Goal: Information Seeking & Learning: Learn about a topic

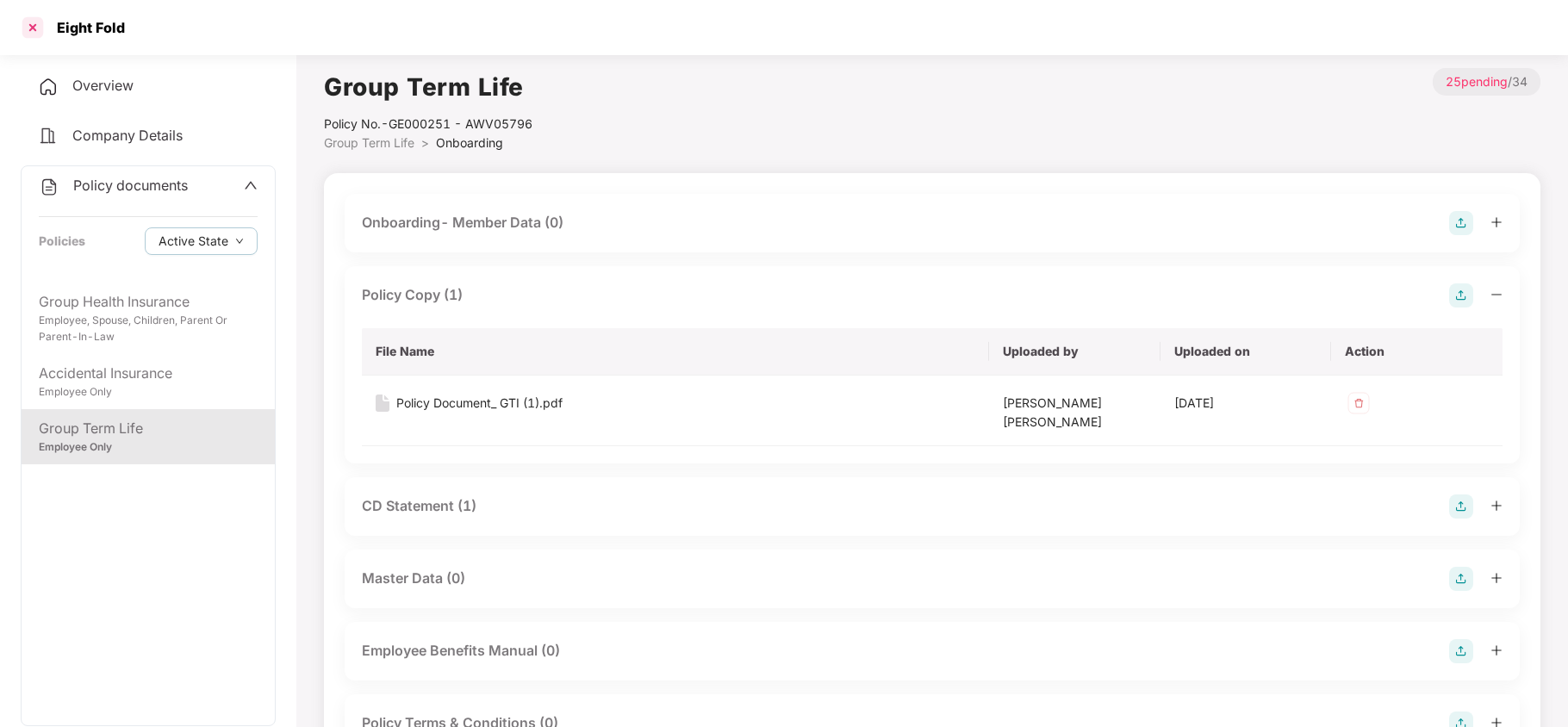
click at [34, 15] on div at bounding box center [33, 27] width 27 height 27
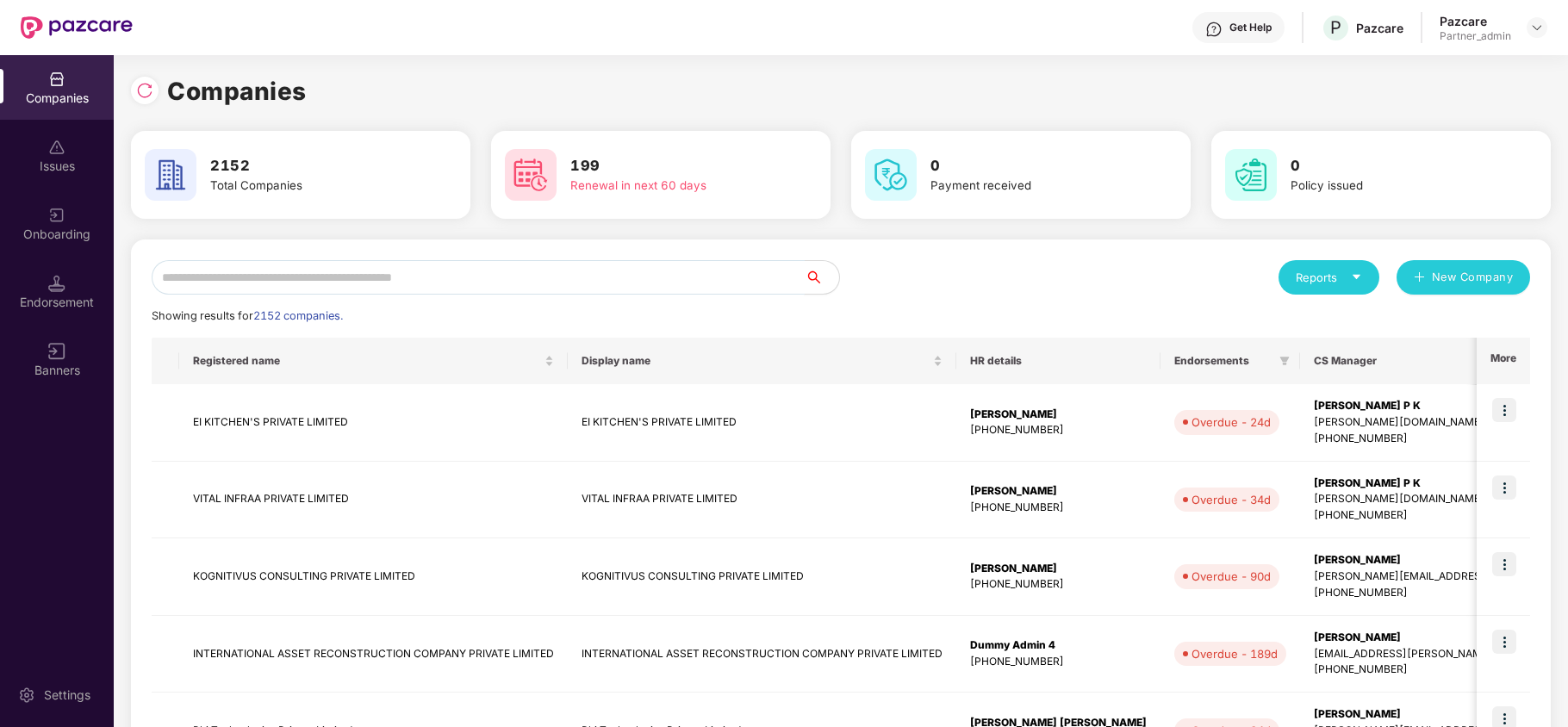
click at [301, 270] on input "text" at bounding box center [478, 277] width 653 height 34
paste input "**********"
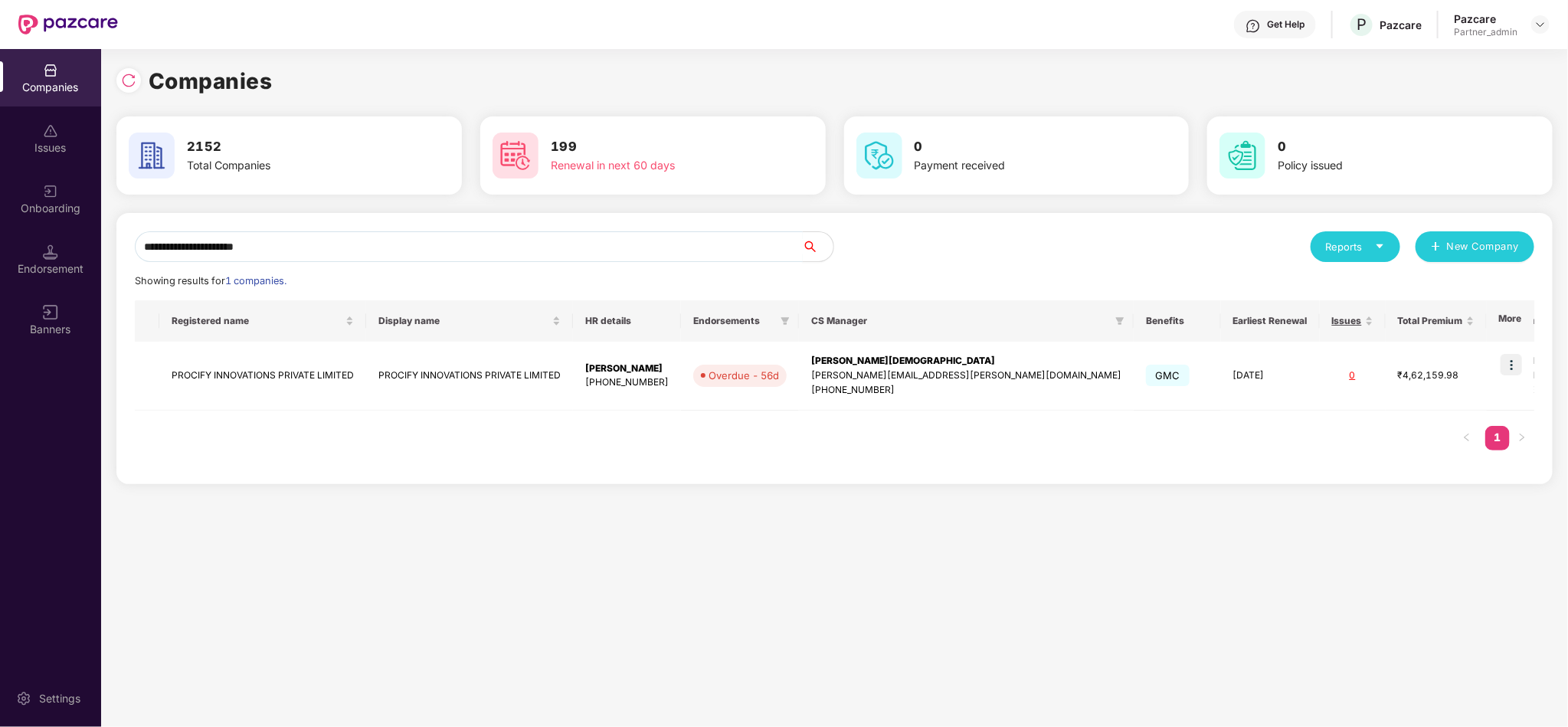
type input "**********"
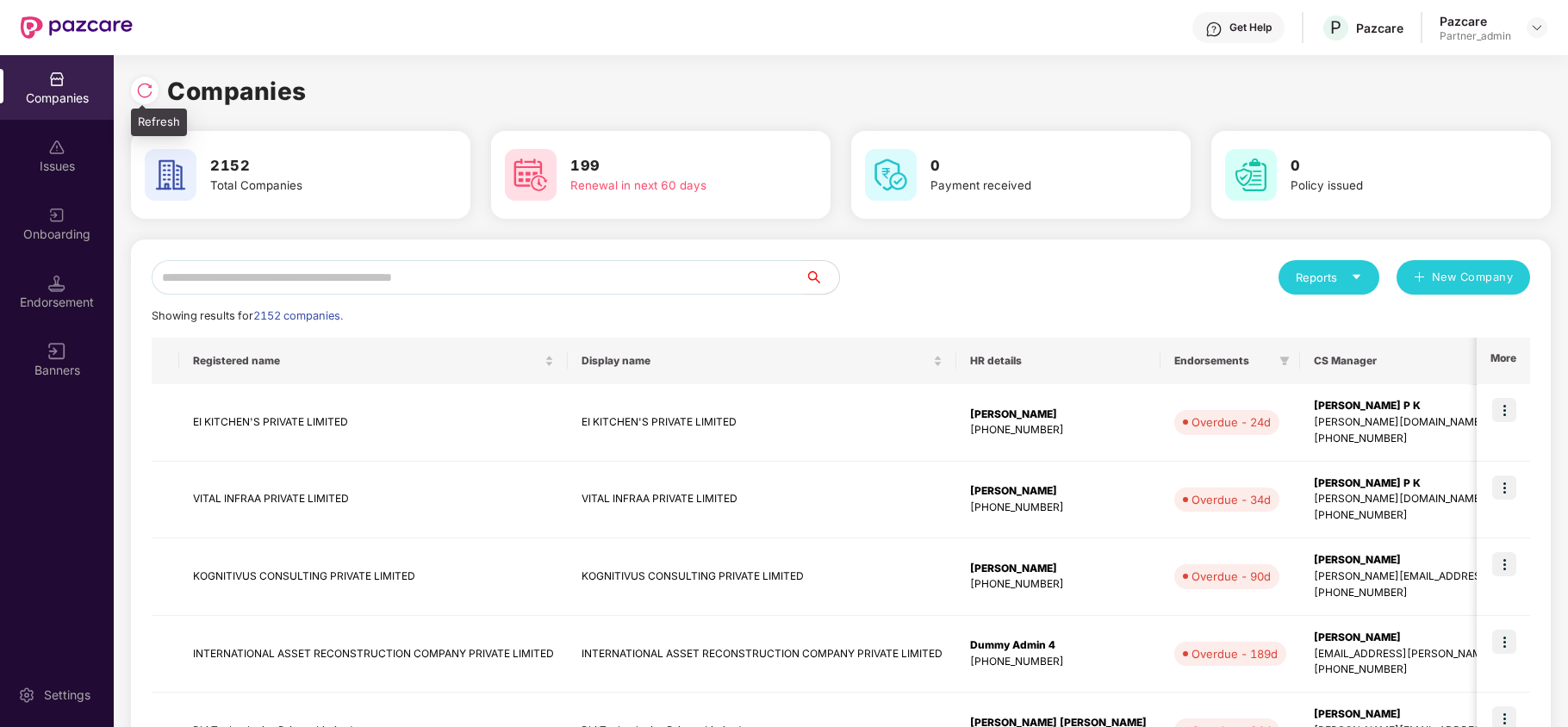
click at [140, 83] on img at bounding box center [144, 90] width 17 height 17
click at [142, 91] on img at bounding box center [144, 90] width 17 height 17
click at [388, 271] on input "text" at bounding box center [478, 277] width 653 height 34
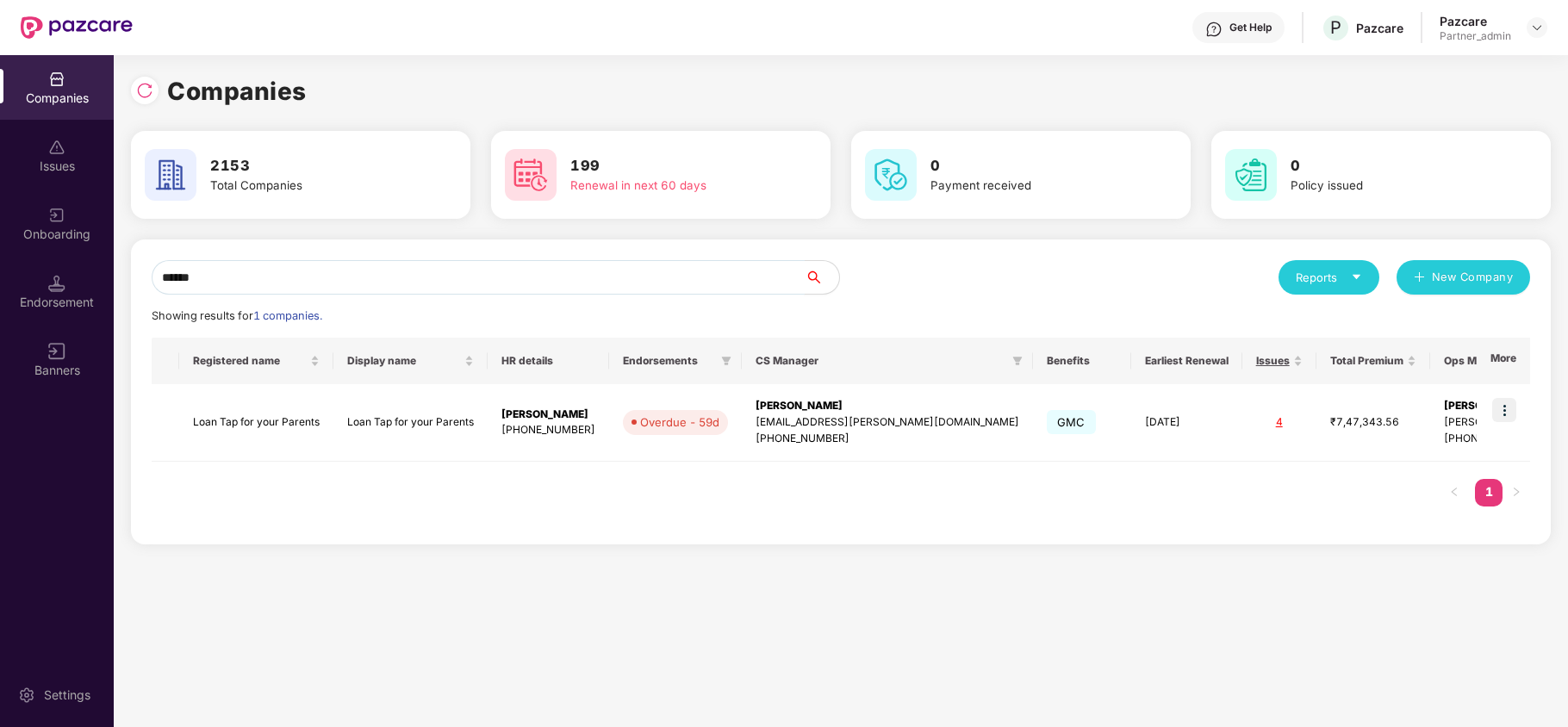
paste input "*********"
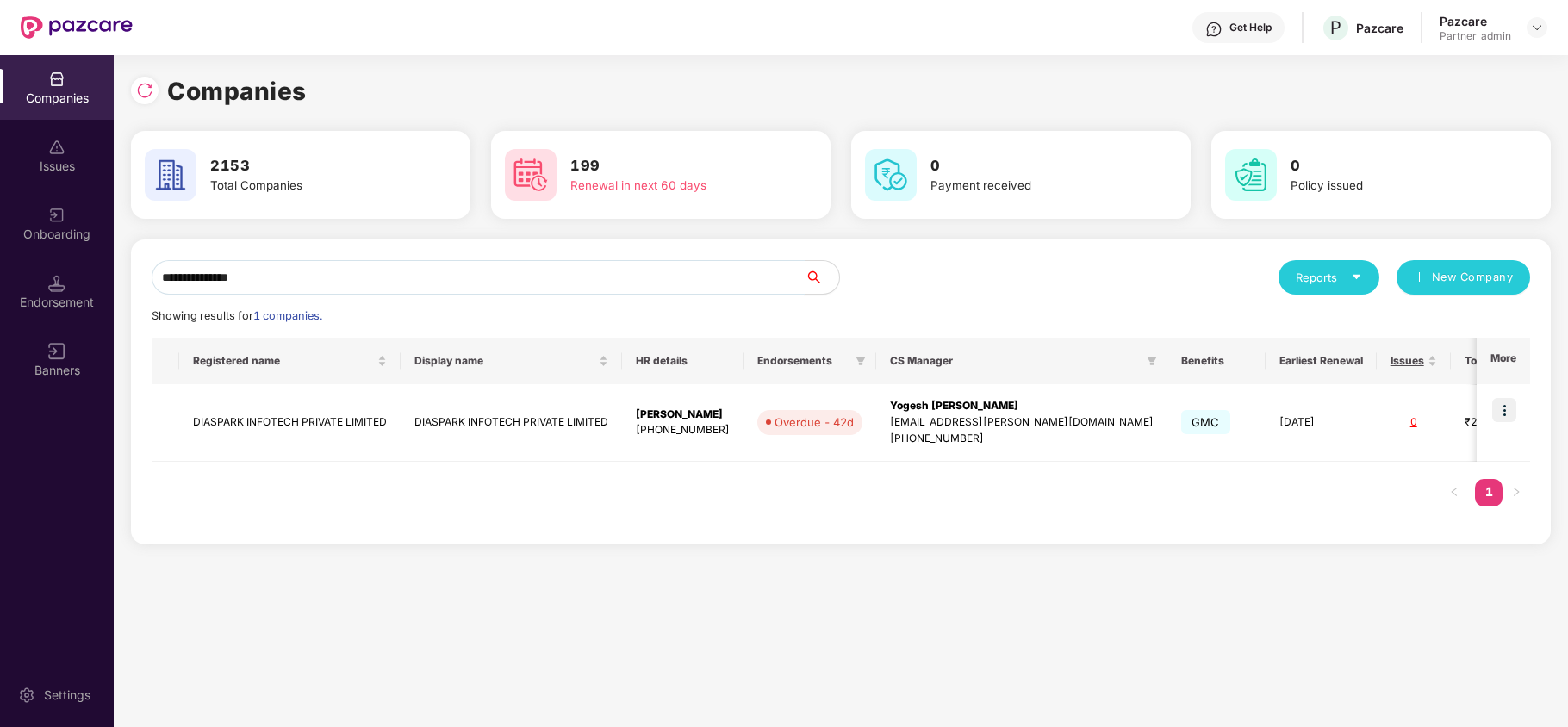
paste input "text"
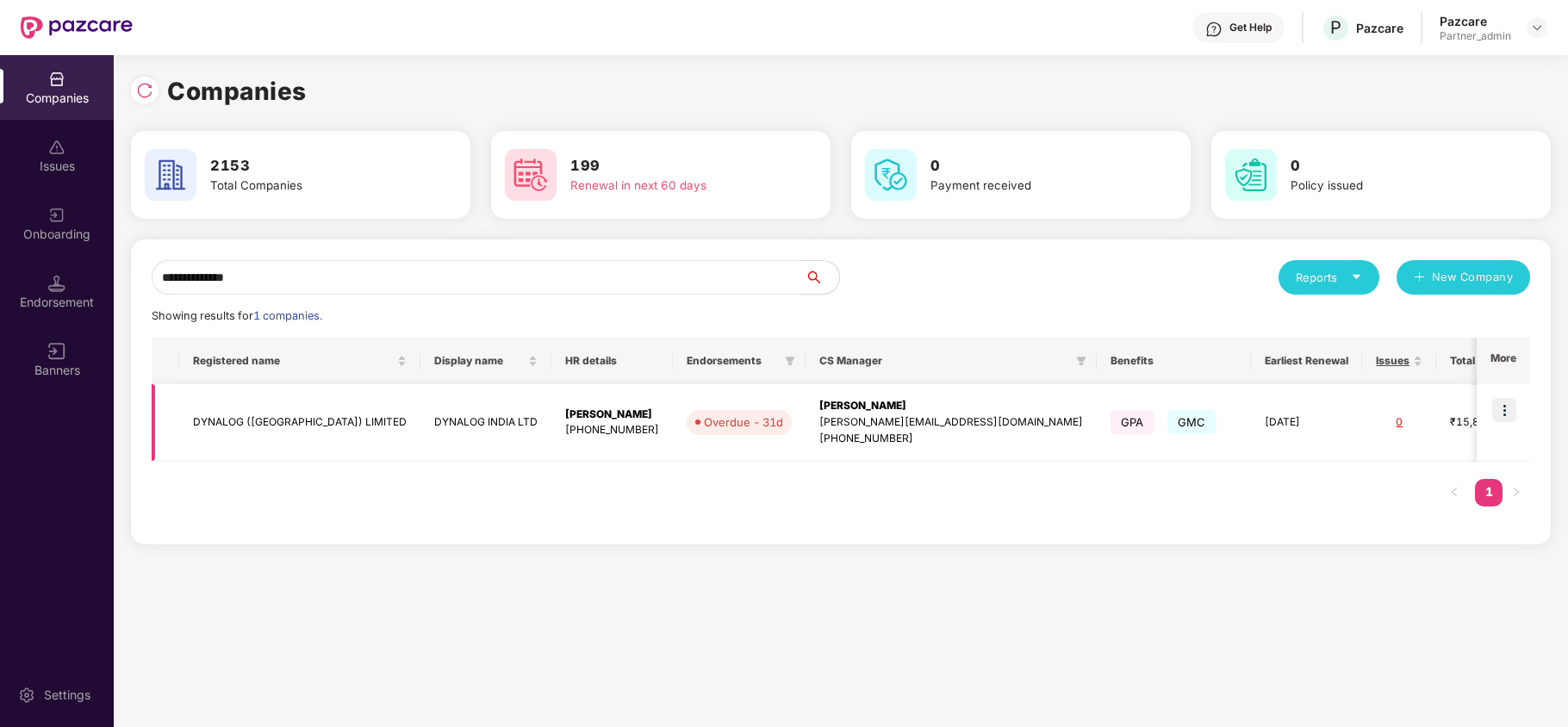
type input "**********"
click at [1506, 409] on img at bounding box center [1505, 410] width 24 height 24
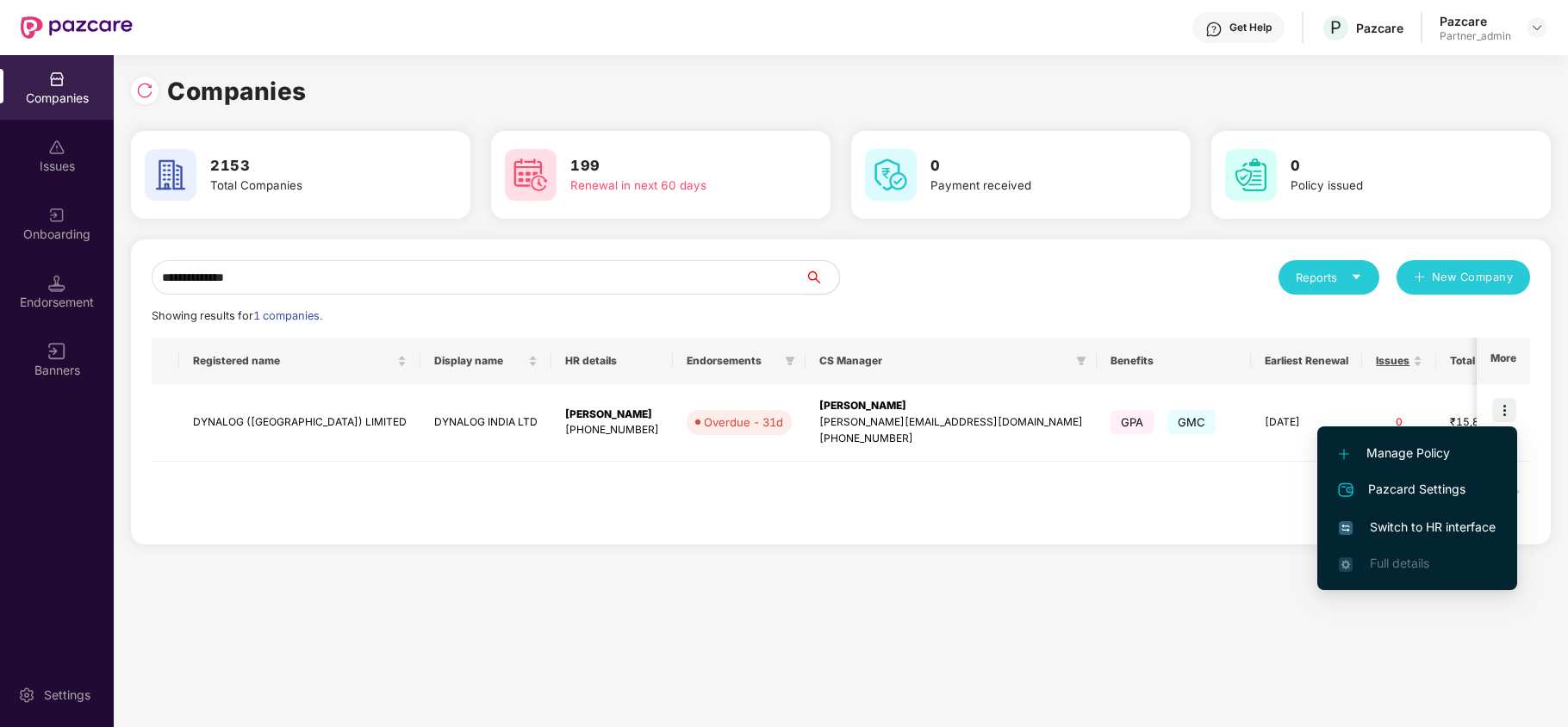
click at [1380, 528] on span "Switch to HR interface" at bounding box center [1417, 527] width 157 height 19
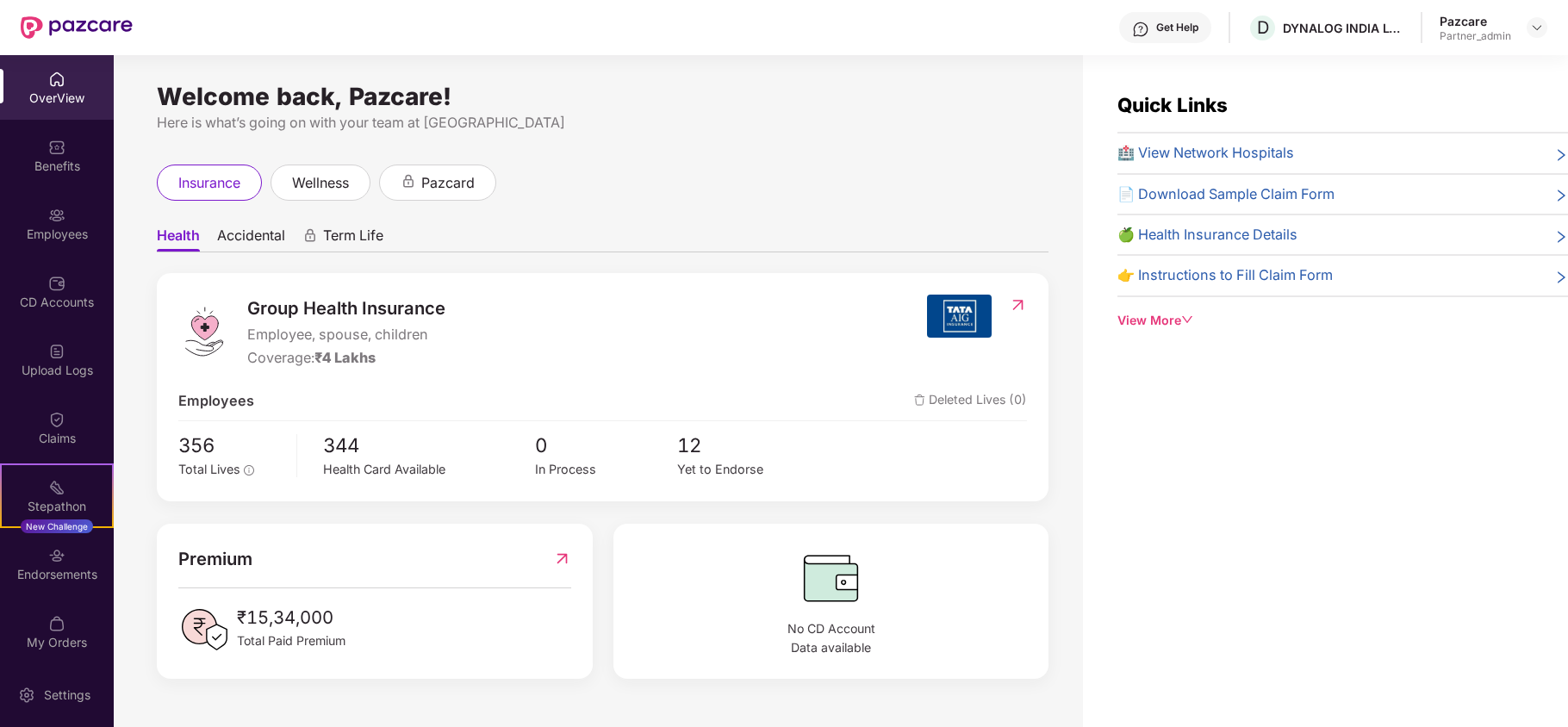
click at [24, 166] on div "Benefits" at bounding box center [56, 166] width 113 height 17
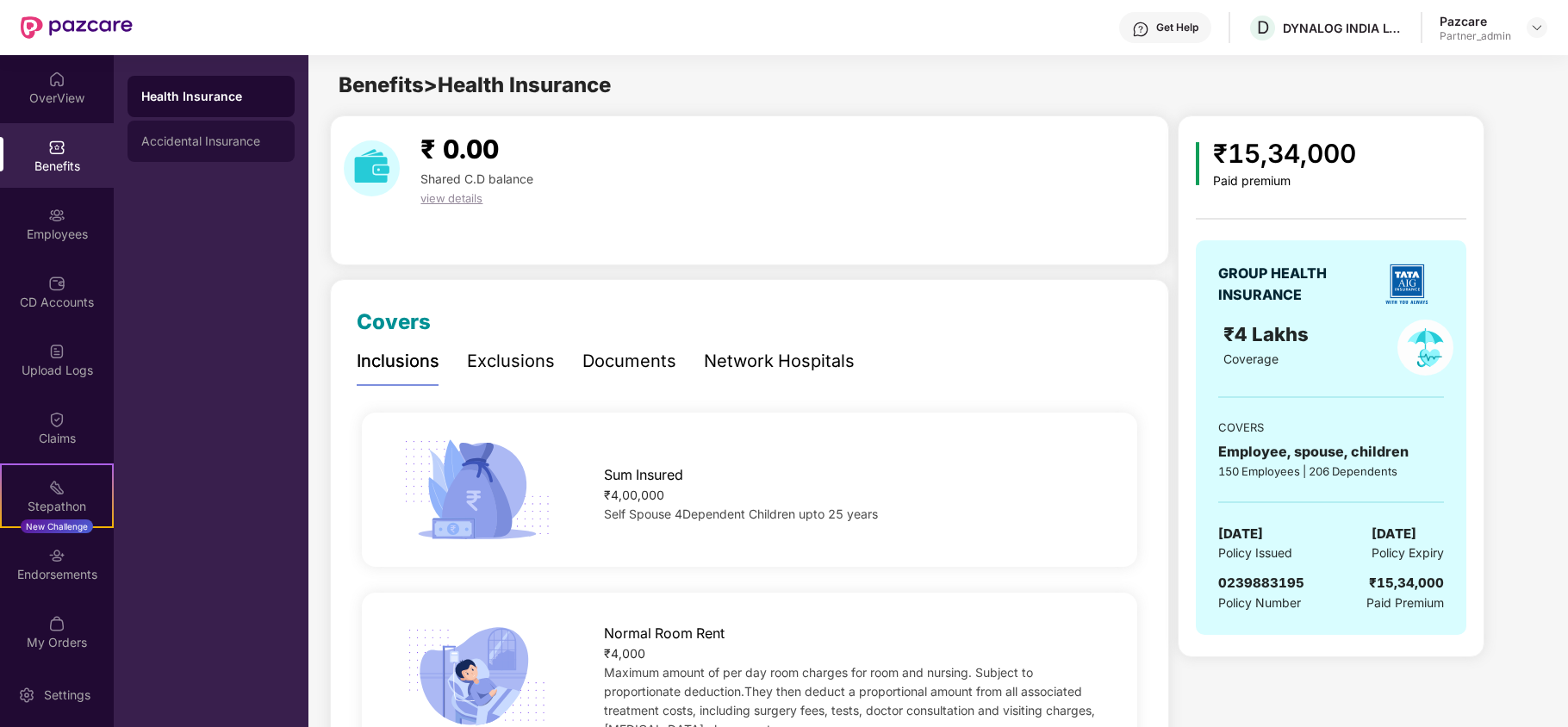
click at [214, 149] on div "Accidental Insurance" at bounding box center [211, 141] width 167 height 42
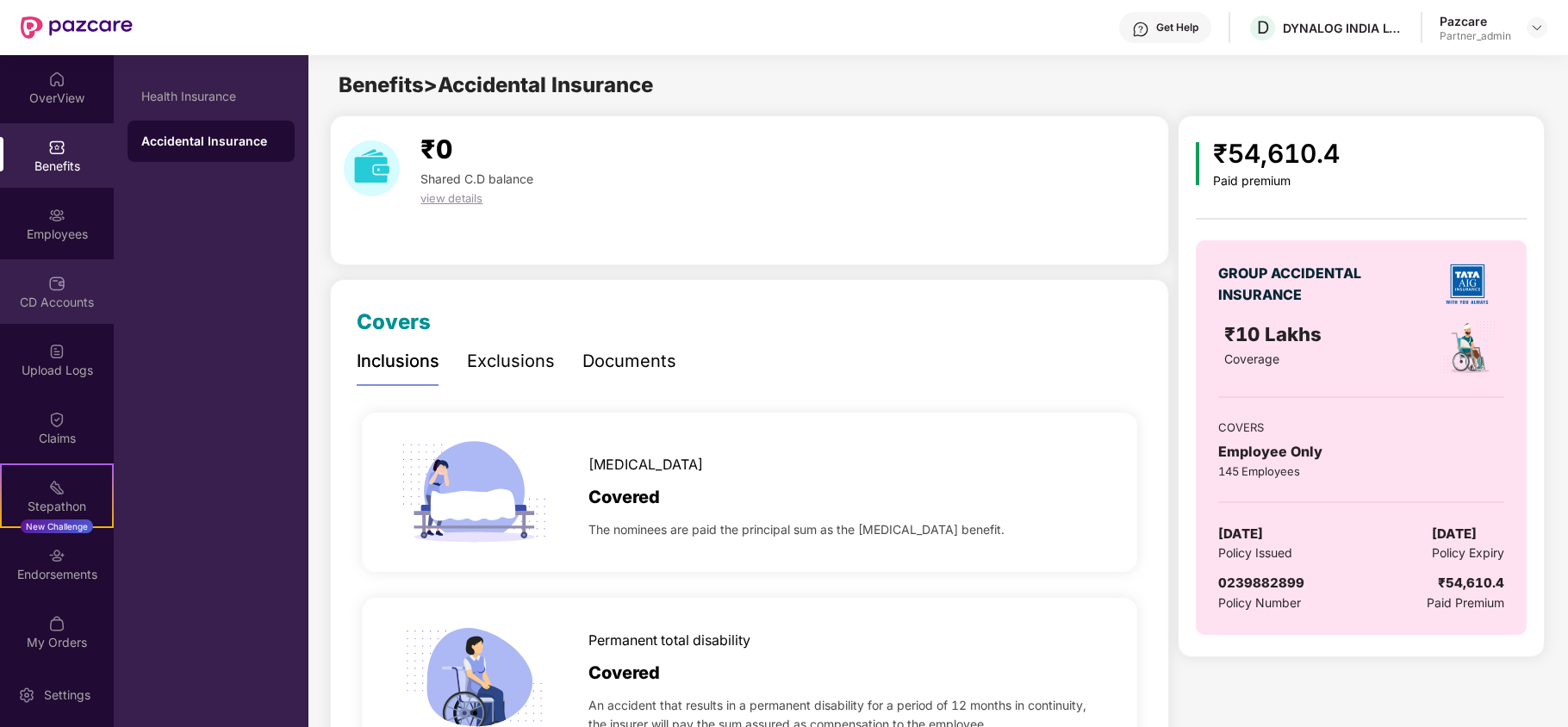
click at [40, 263] on div "CD Accounts" at bounding box center [56, 291] width 113 height 64
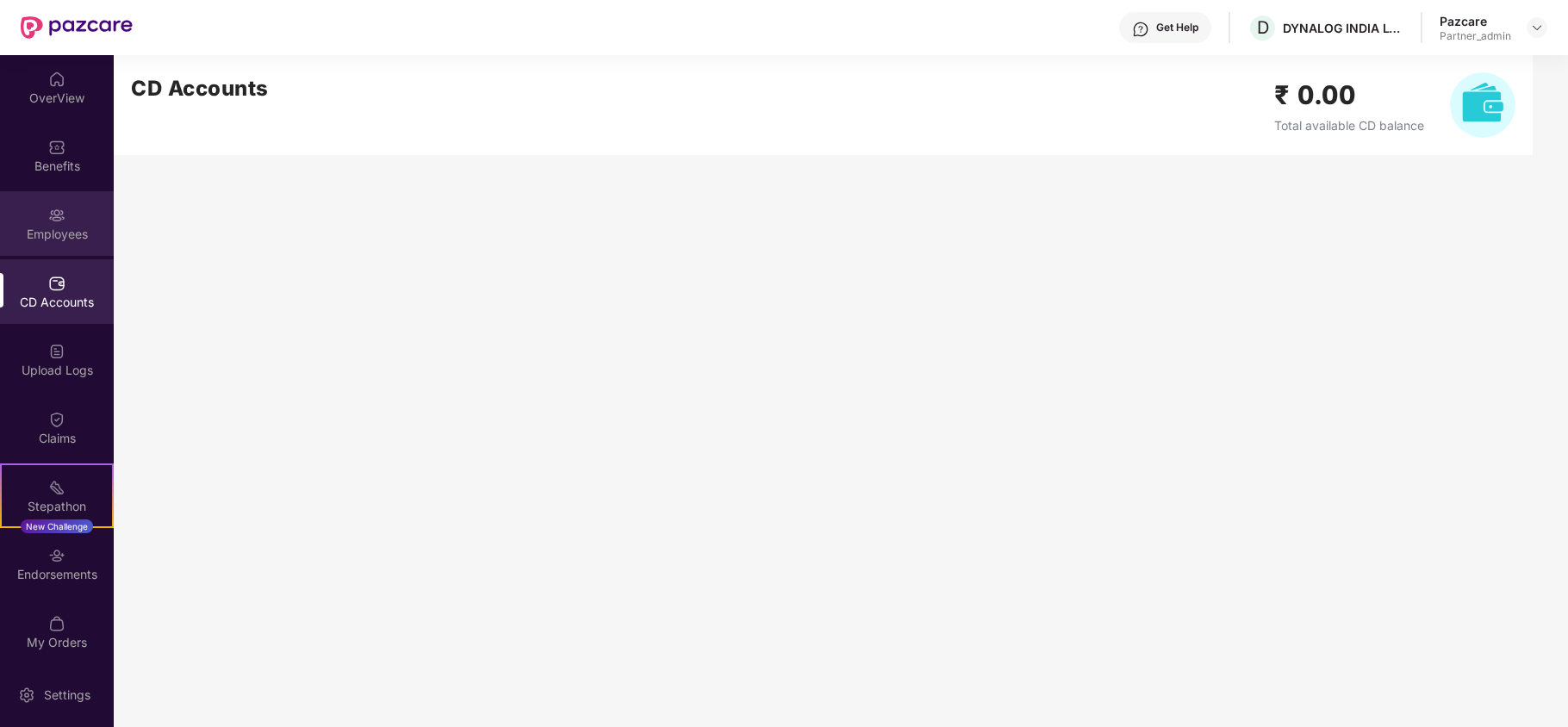
click at [36, 238] on div "Employees" at bounding box center [56, 234] width 113 height 17
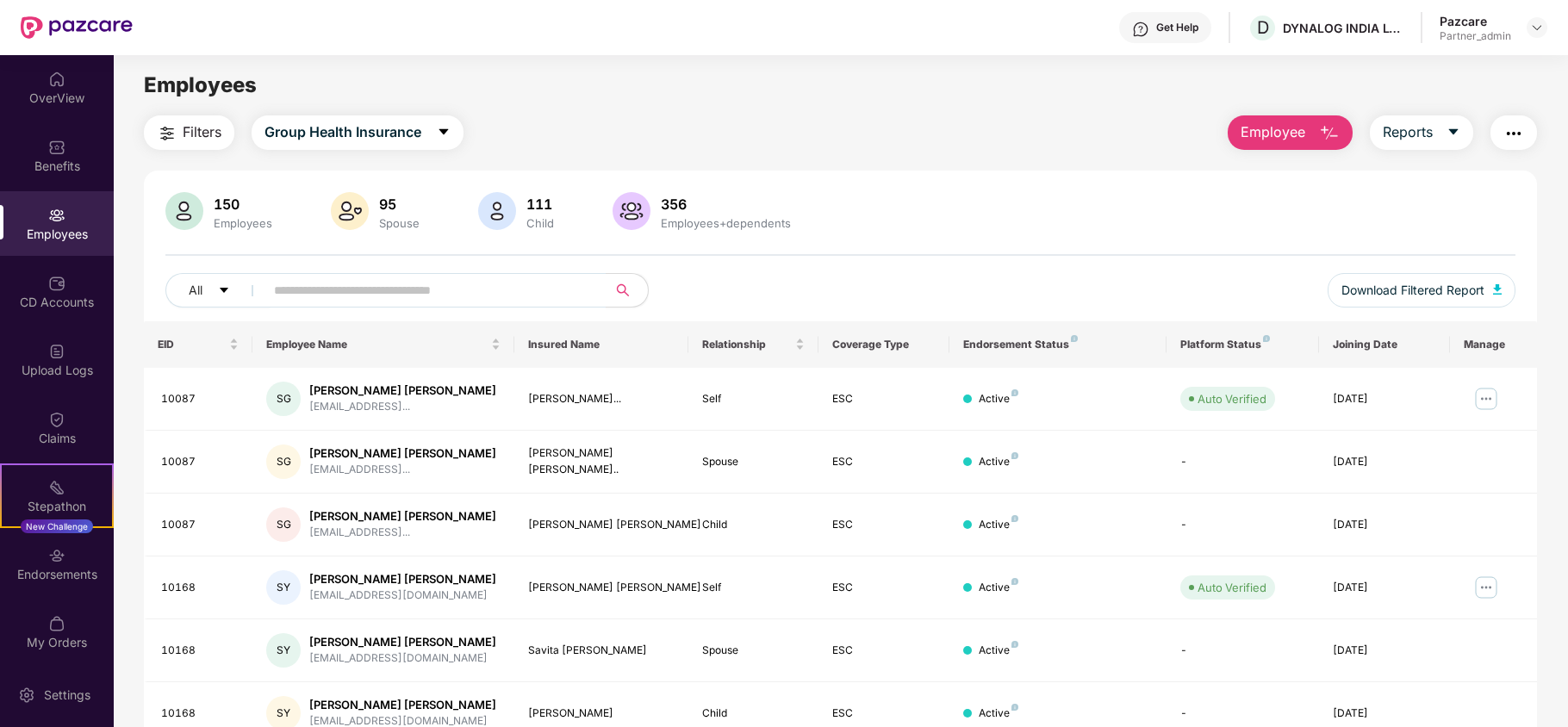
click at [197, 122] on span "Filters" at bounding box center [202, 132] width 39 height 22
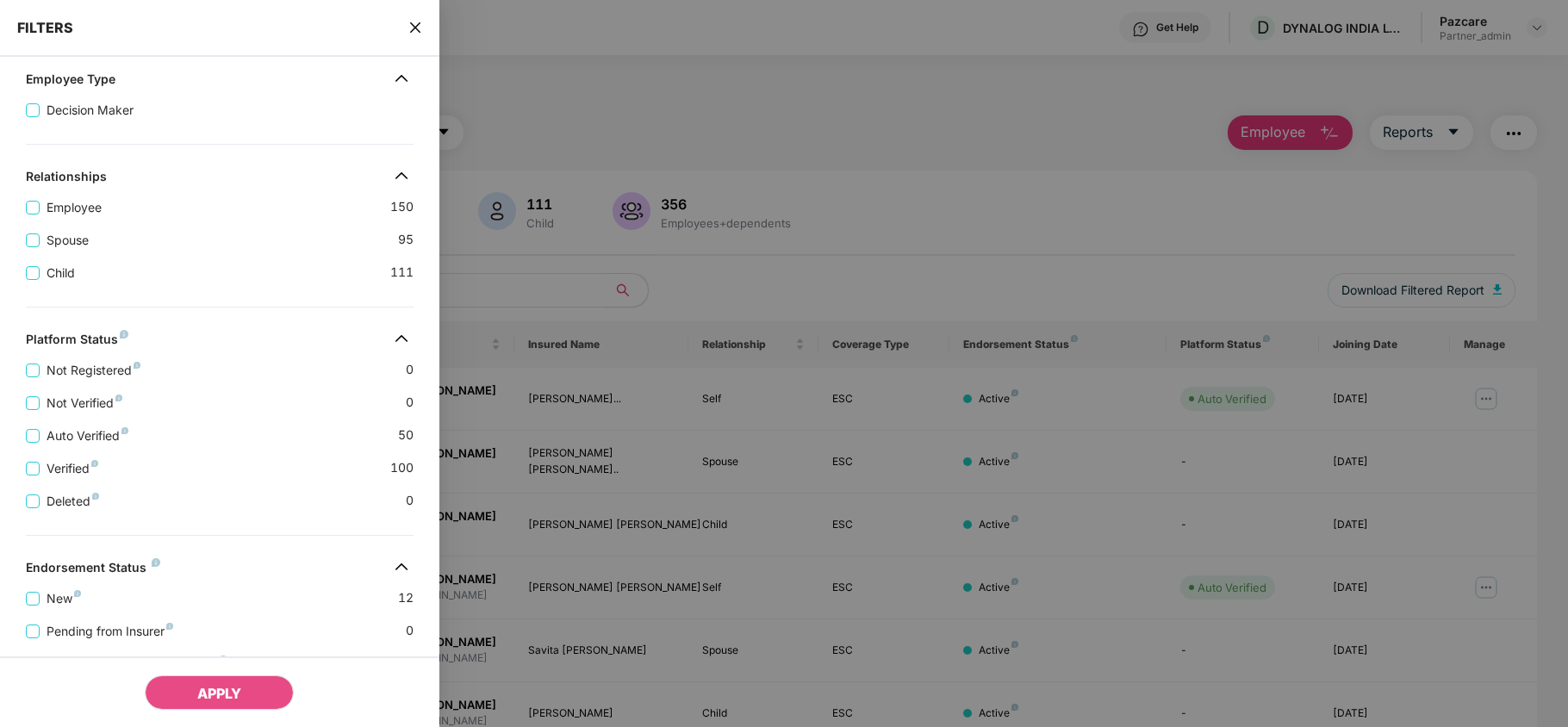
scroll to position [409, 0]
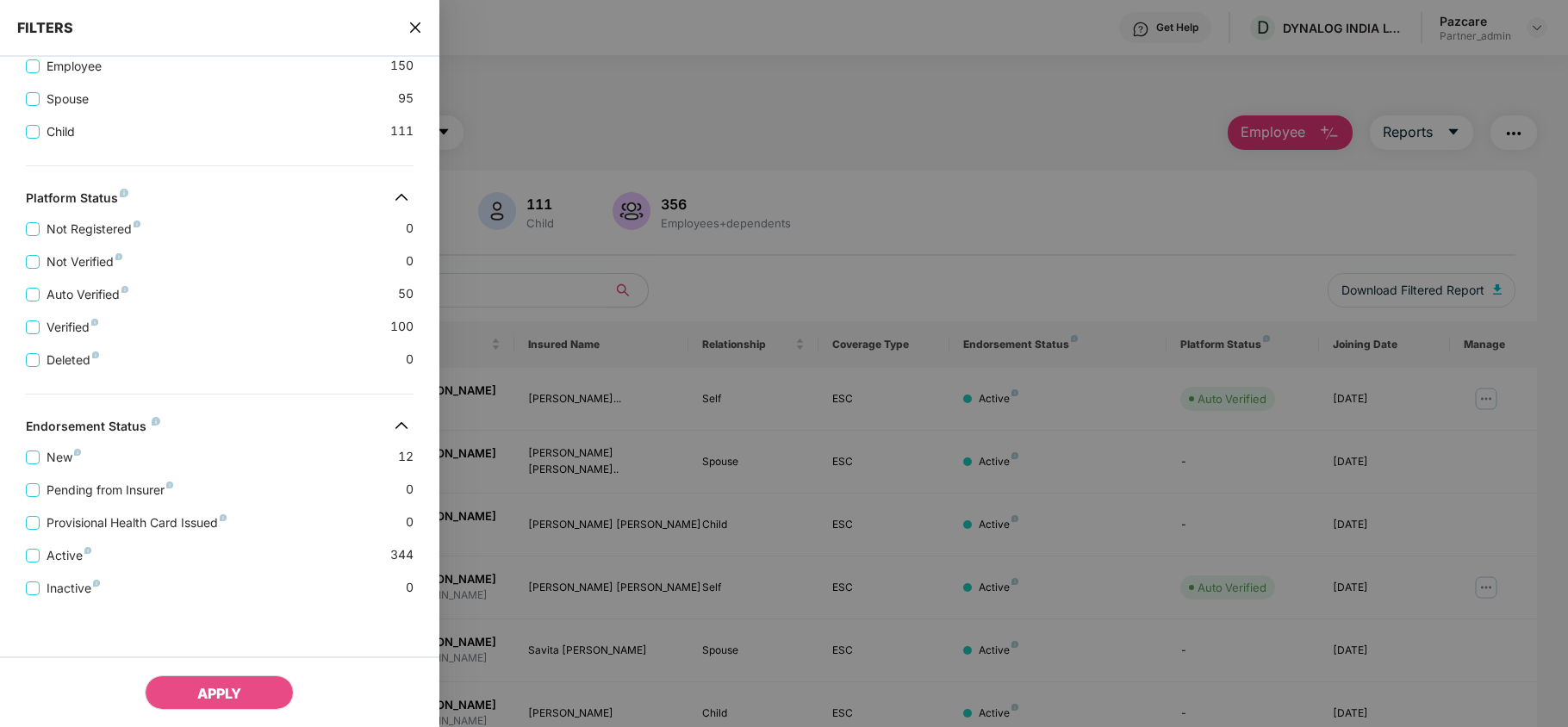
click at [411, 21] on icon "close" at bounding box center [415, 27] width 14 height 14
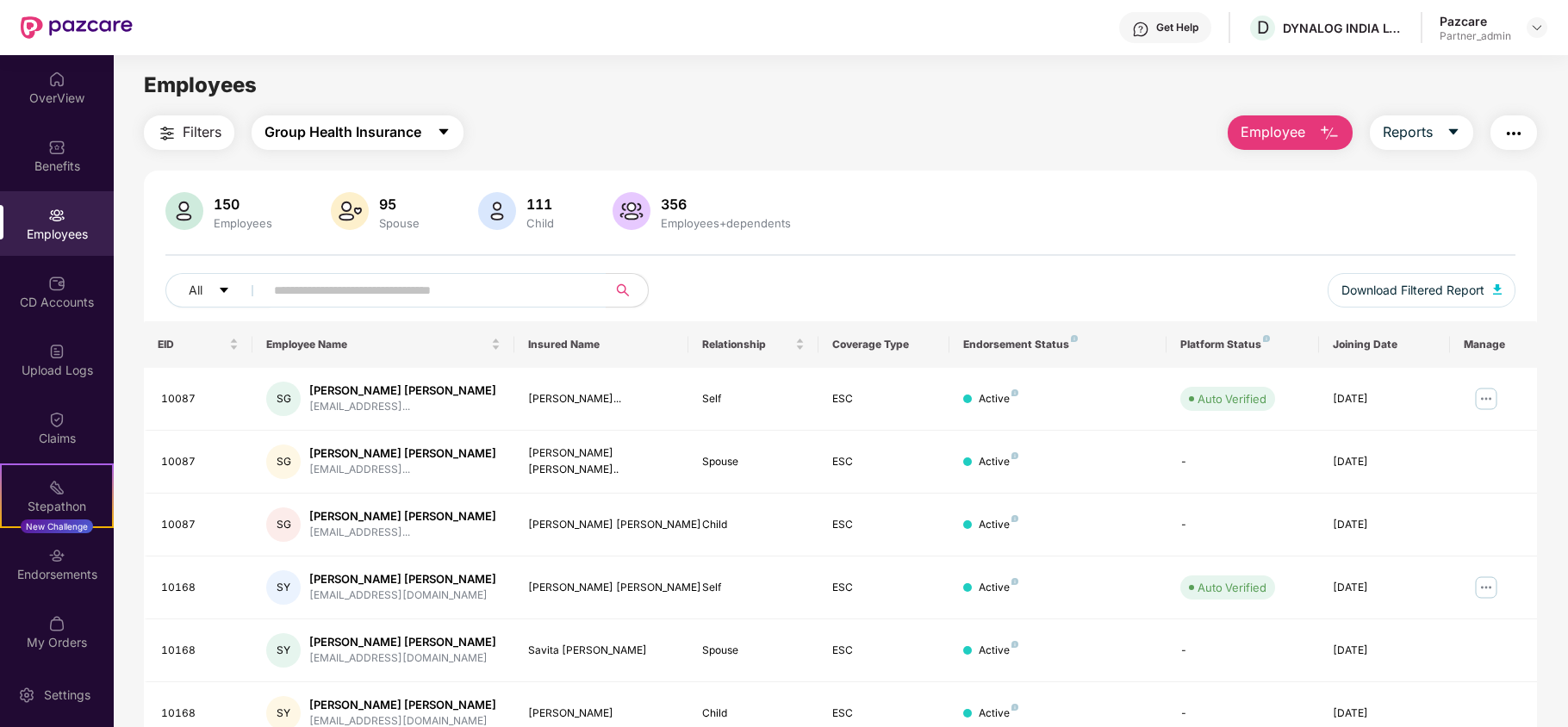
click at [417, 128] on span "Group Health Insurance" at bounding box center [343, 132] width 157 height 22
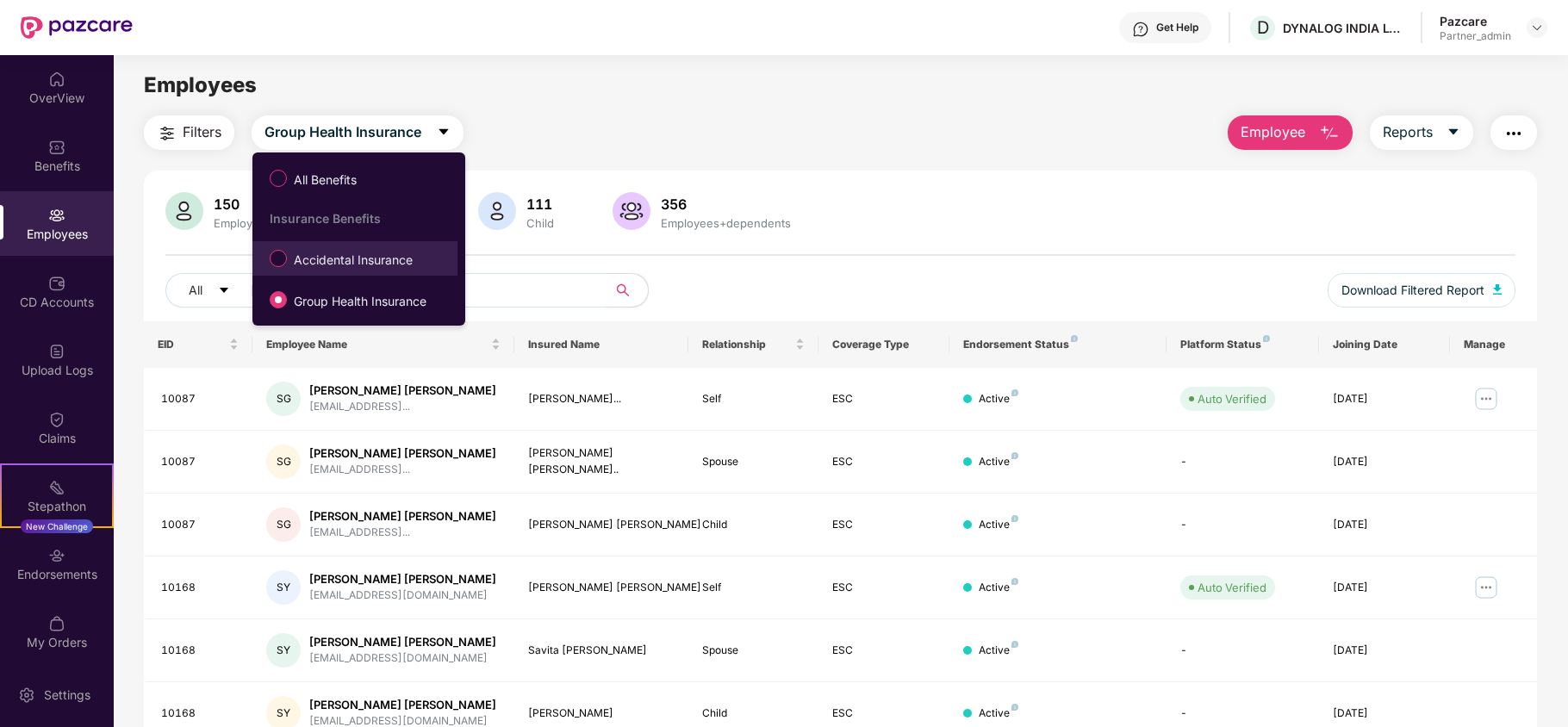
click at [358, 256] on span "Accidental Insurance" at bounding box center [353, 260] width 132 height 19
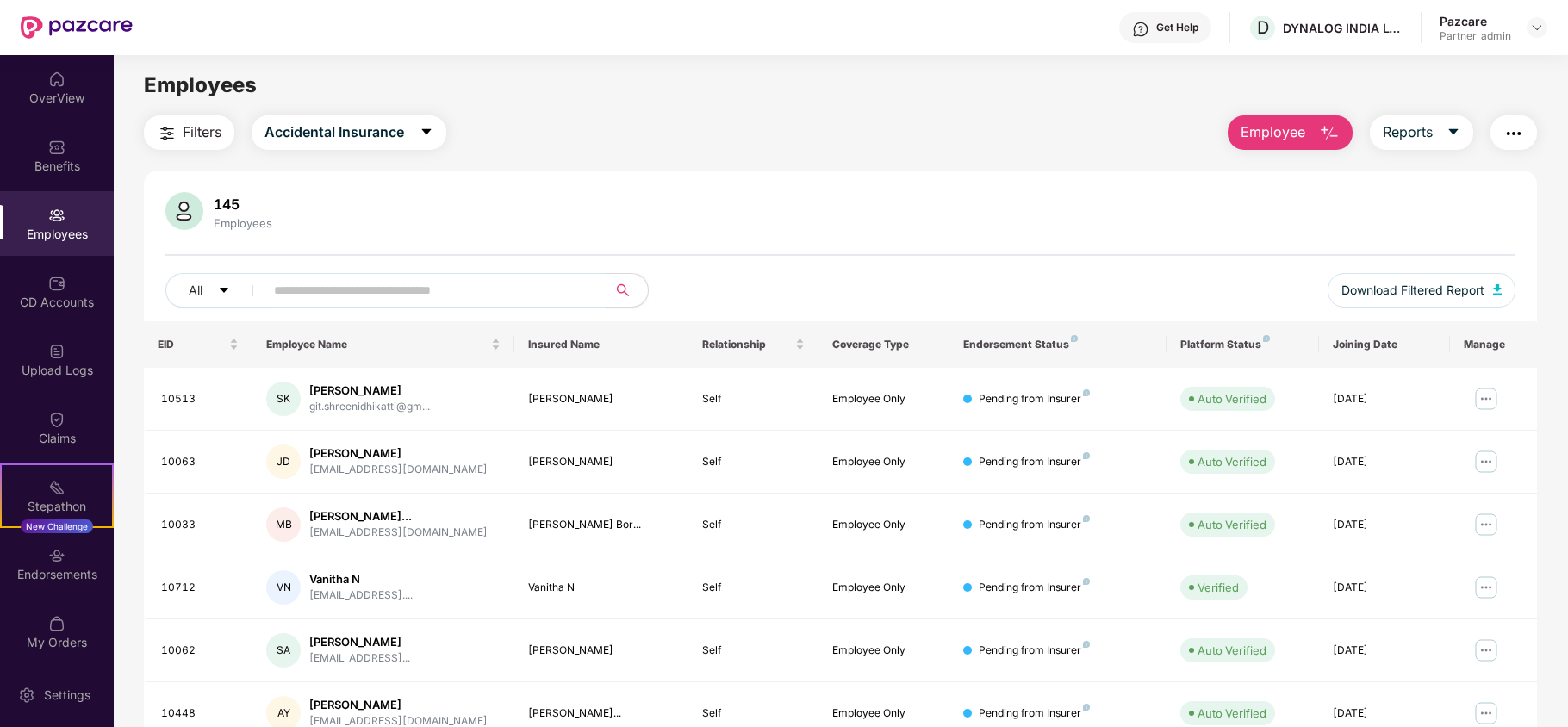
click at [187, 130] on span "Filters" at bounding box center [202, 132] width 39 height 22
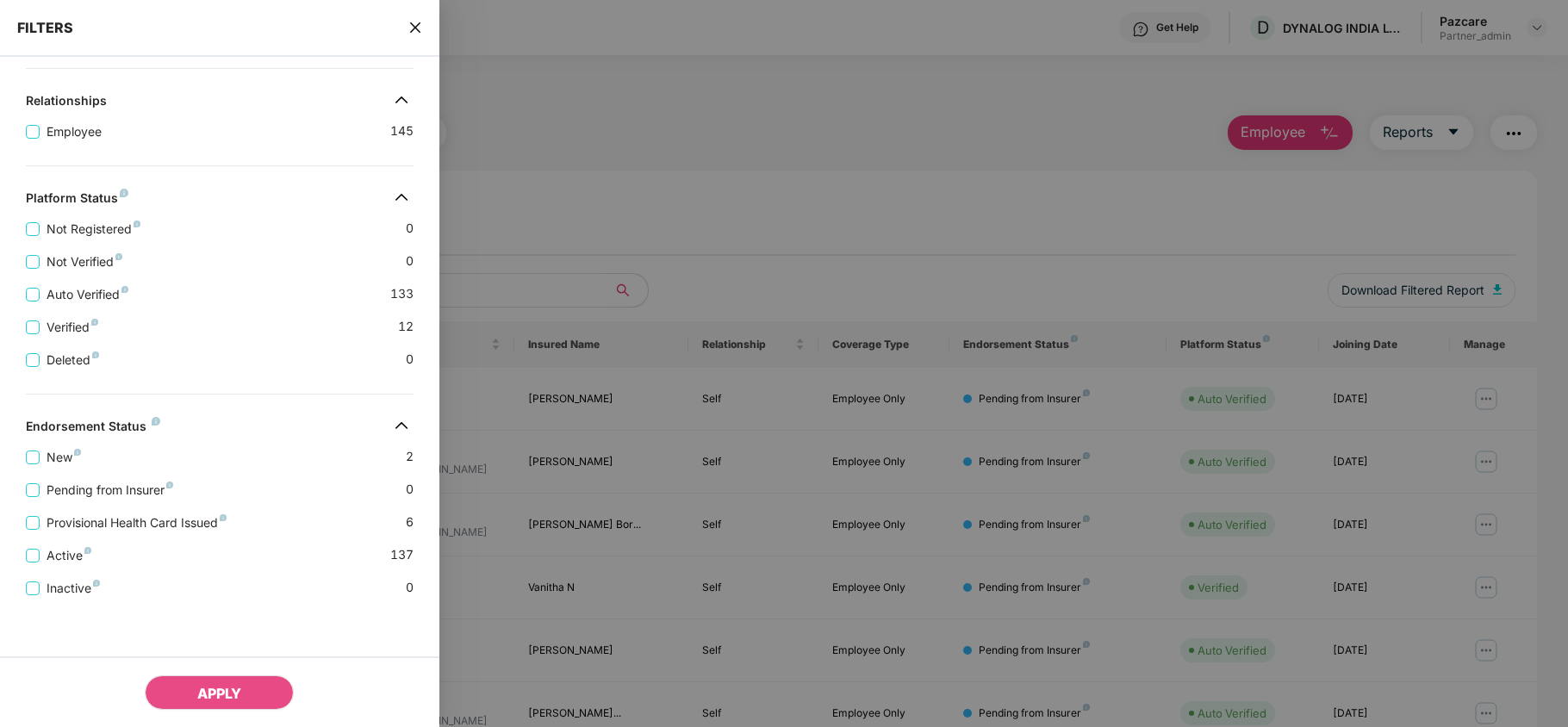
click at [411, 22] on icon "close" at bounding box center [415, 27] width 14 height 14
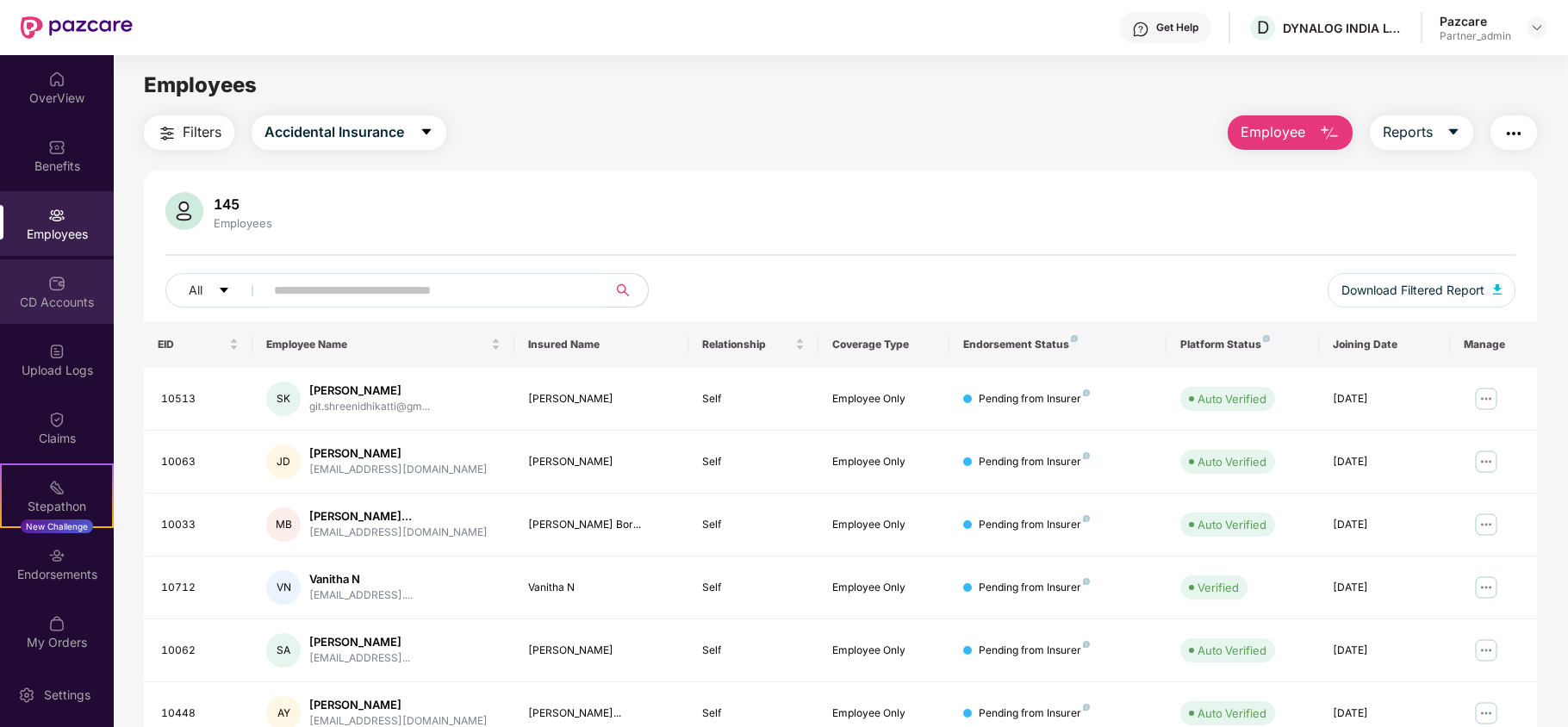
click at [46, 294] on div "CD Accounts" at bounding box center [56, 302] width 113 height 17
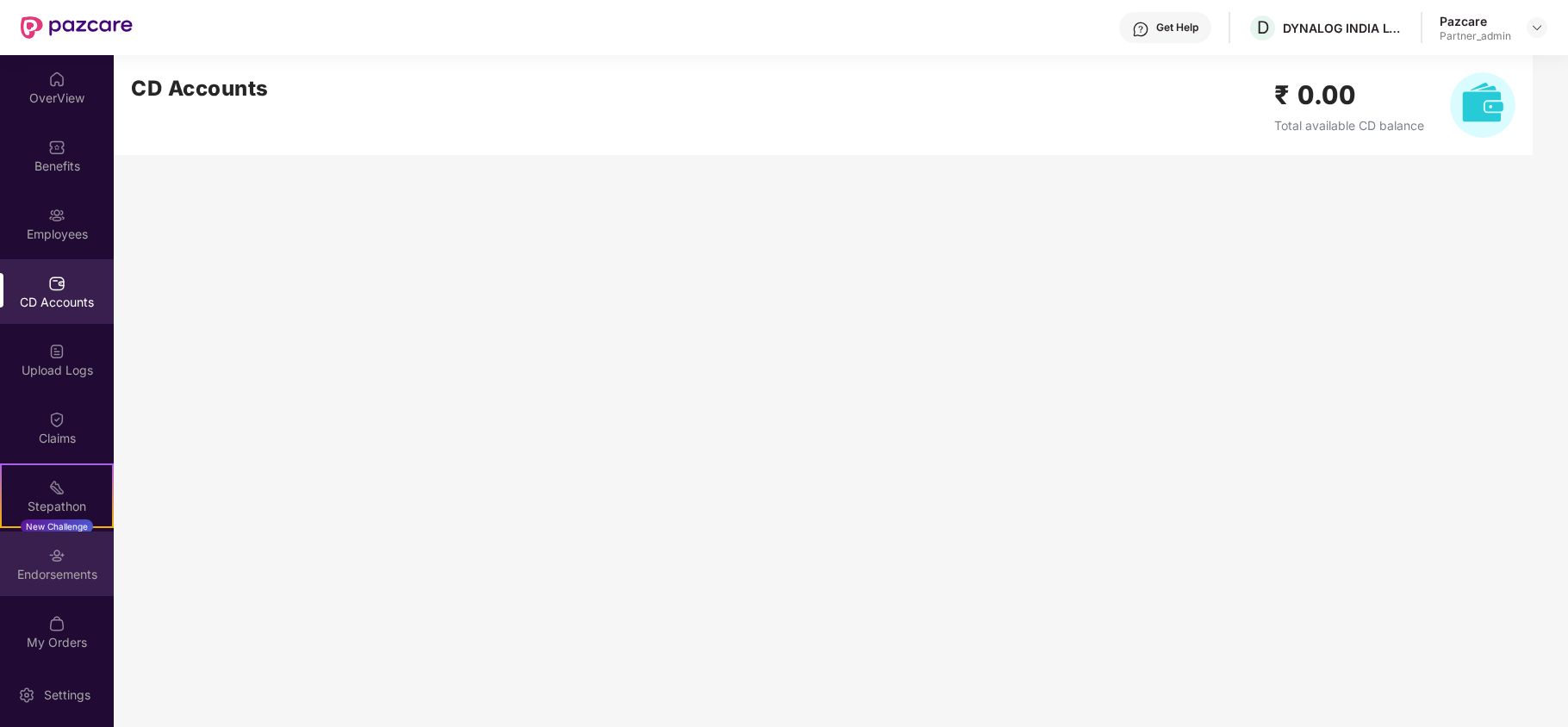
click at [25, 568] on div "Endorsements" at bounding box center [56, 575] width 113 height 17
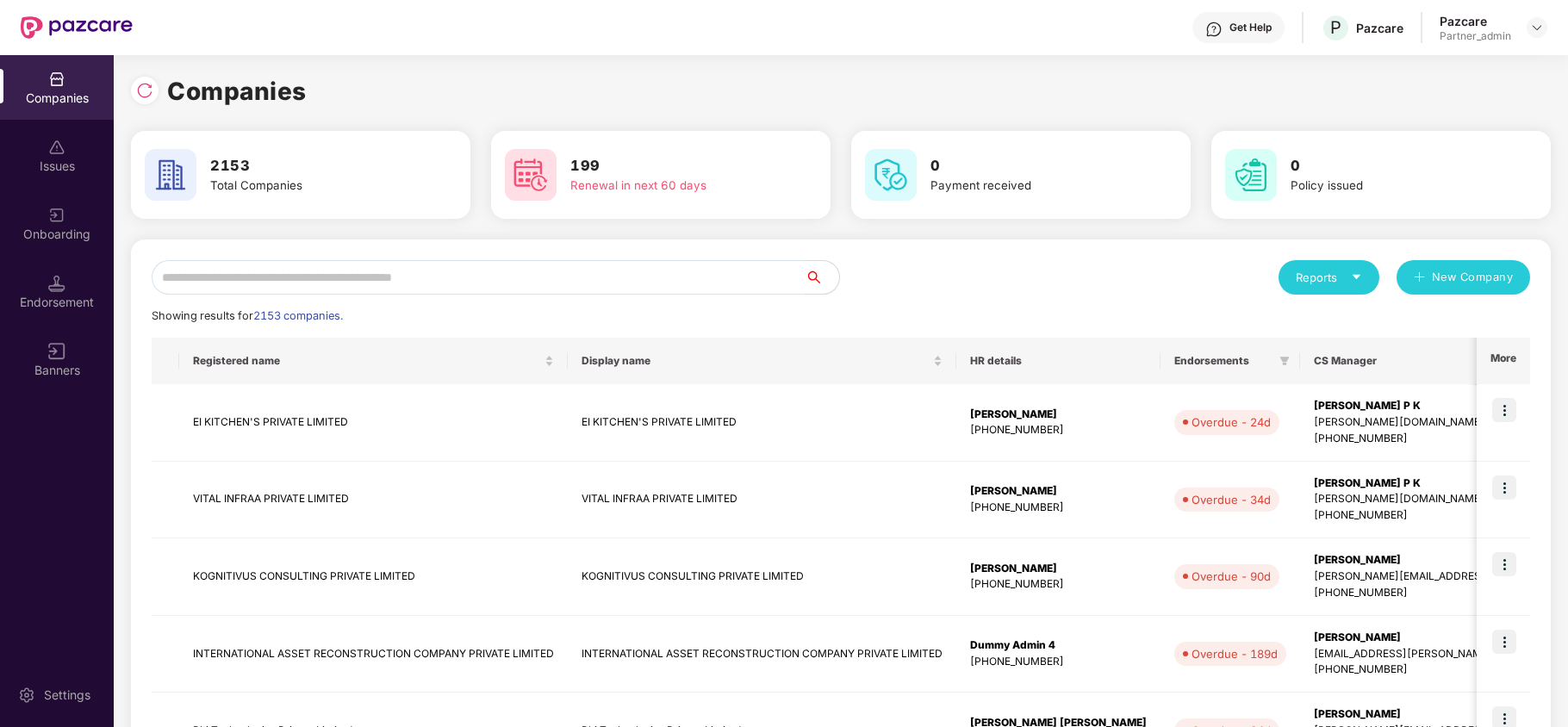
click at [183, 271] on input "text" at bounding box center [478, 277] width 653 height 34
paste input "**********"
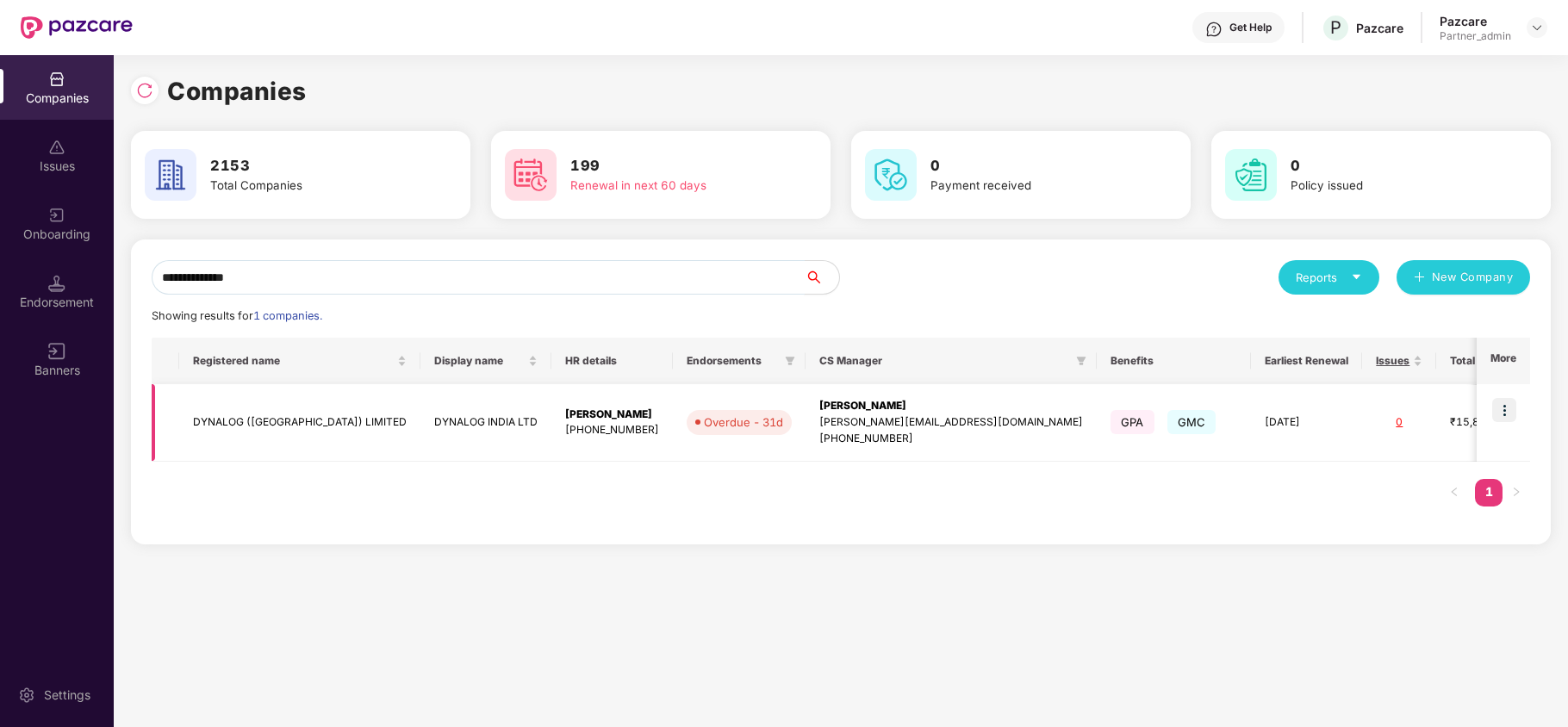
type input "**********"
click at [236, 432] on td "DYNALOG ([GEOGRAPHIC_DATA]) LIMITED" at bounding box center [300, 423] width 241 height 78
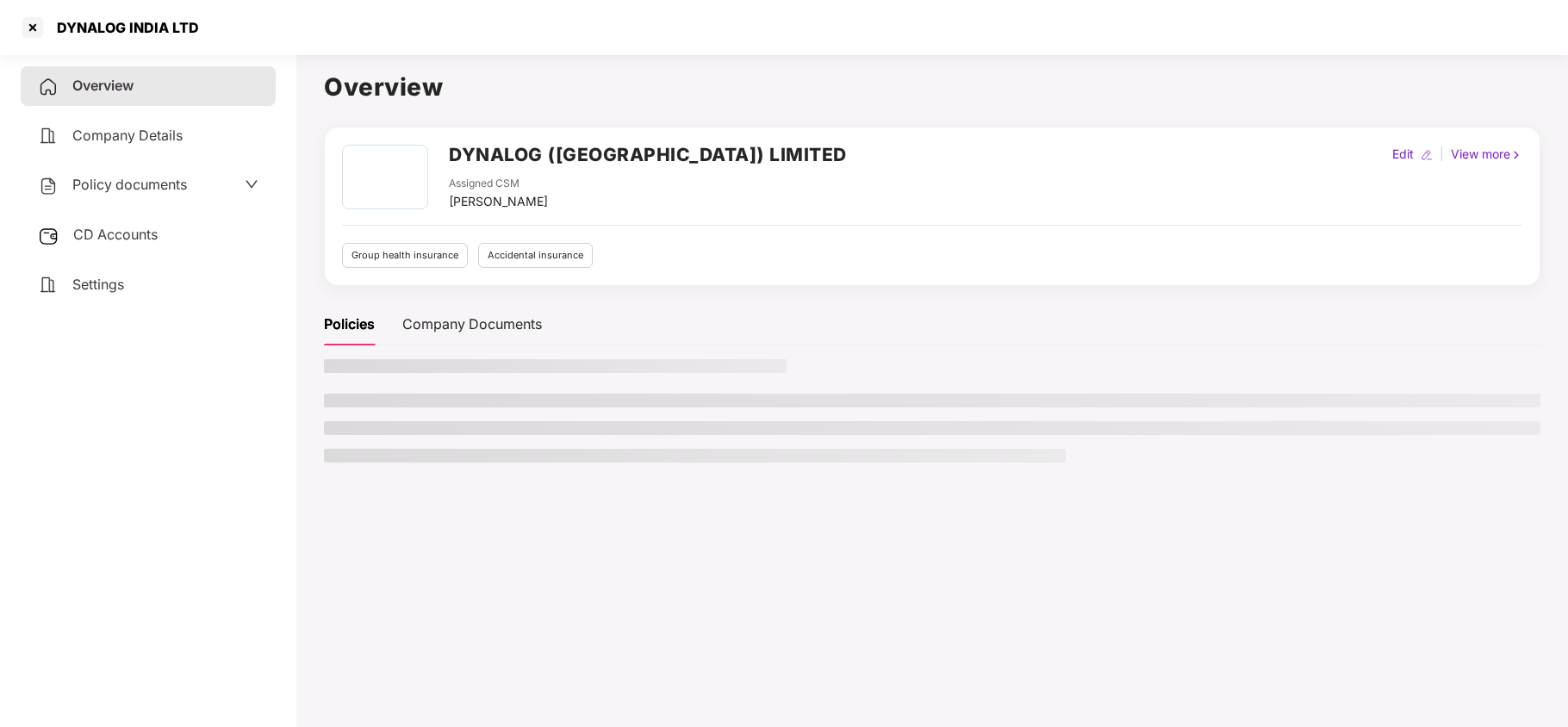
click at [124, 280] on span "Settings" at bounding box center [98, 284] width 52 height 17
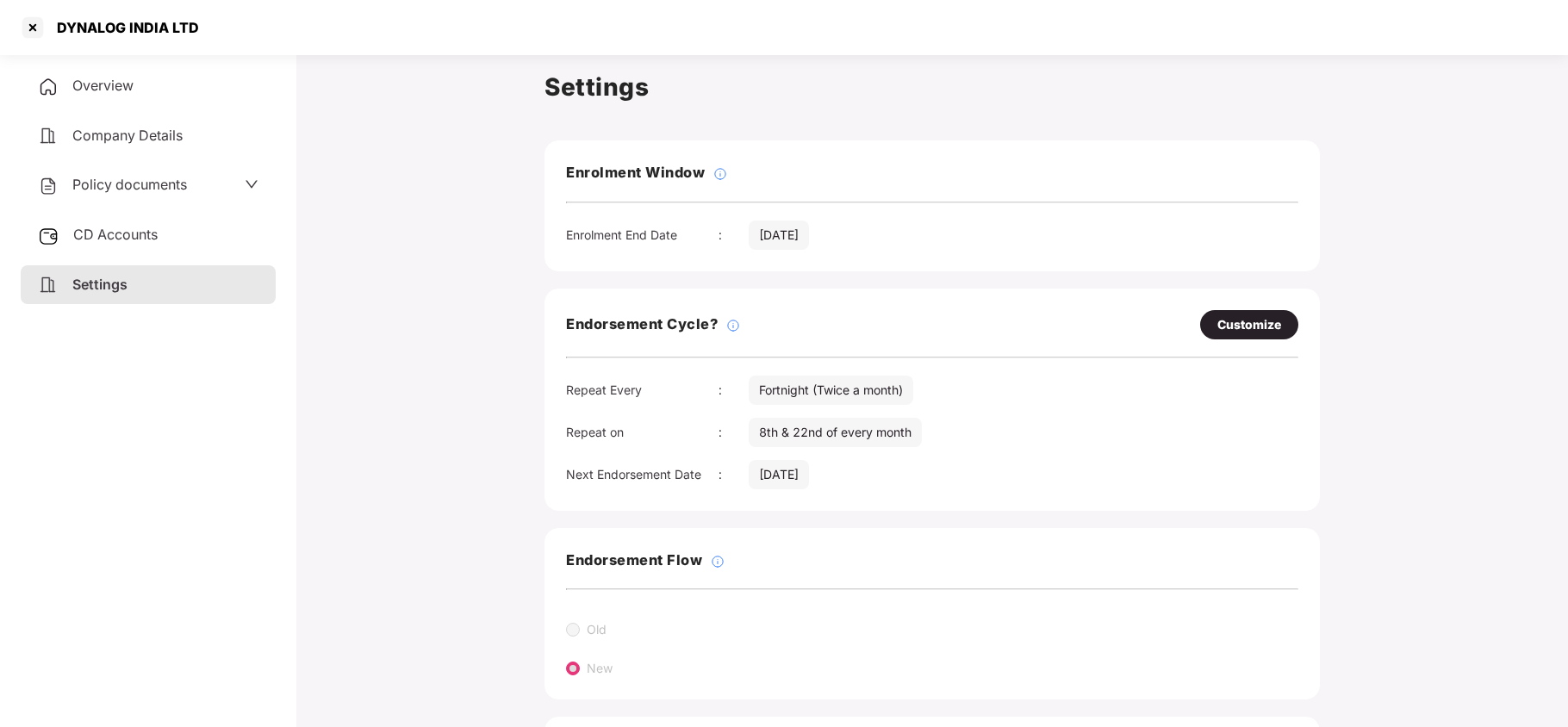
click at [101, 181] on span "Policy documents" at bounding box center [130, 184] width 114 height 17
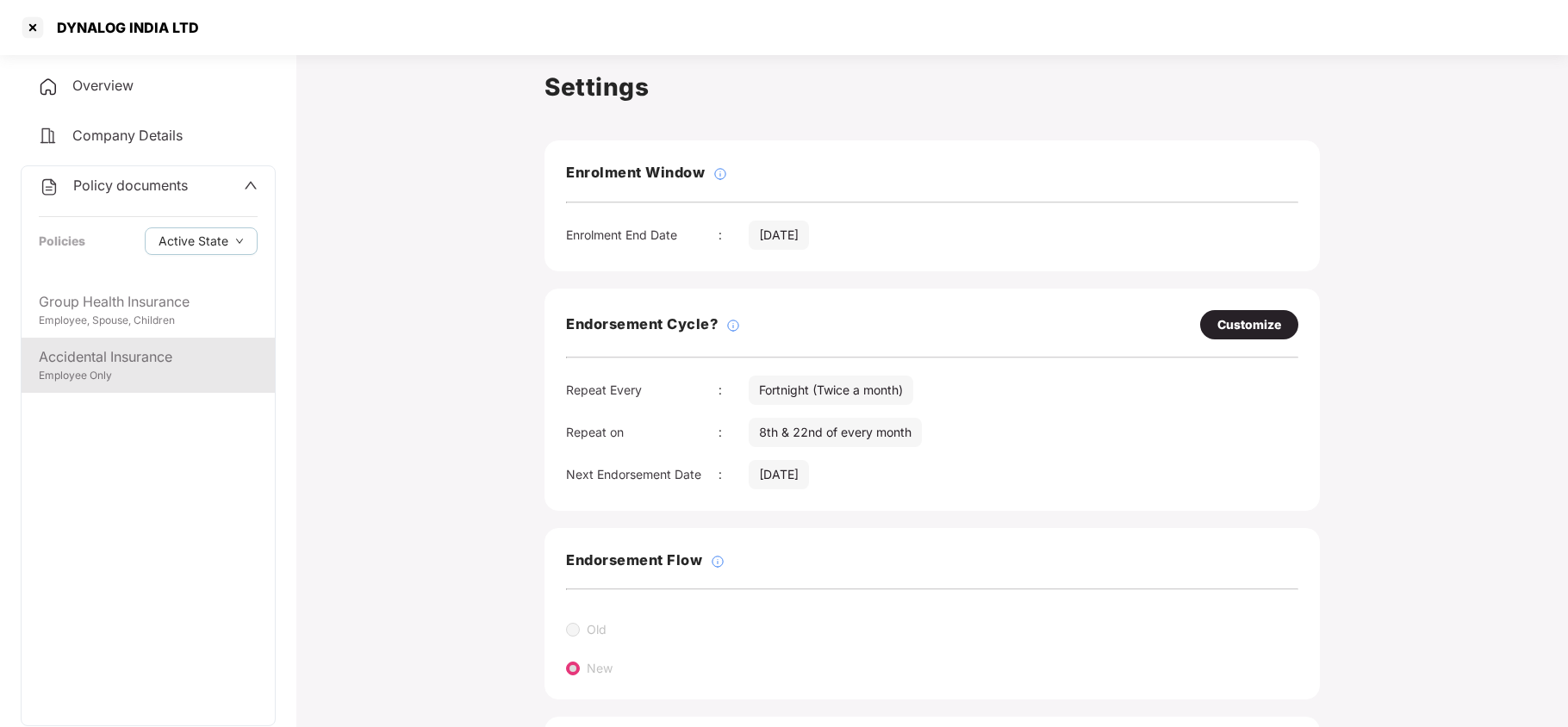
click at [113, 379] on div "Employee Only" at bounding box center [148, 376] width 218 height 16
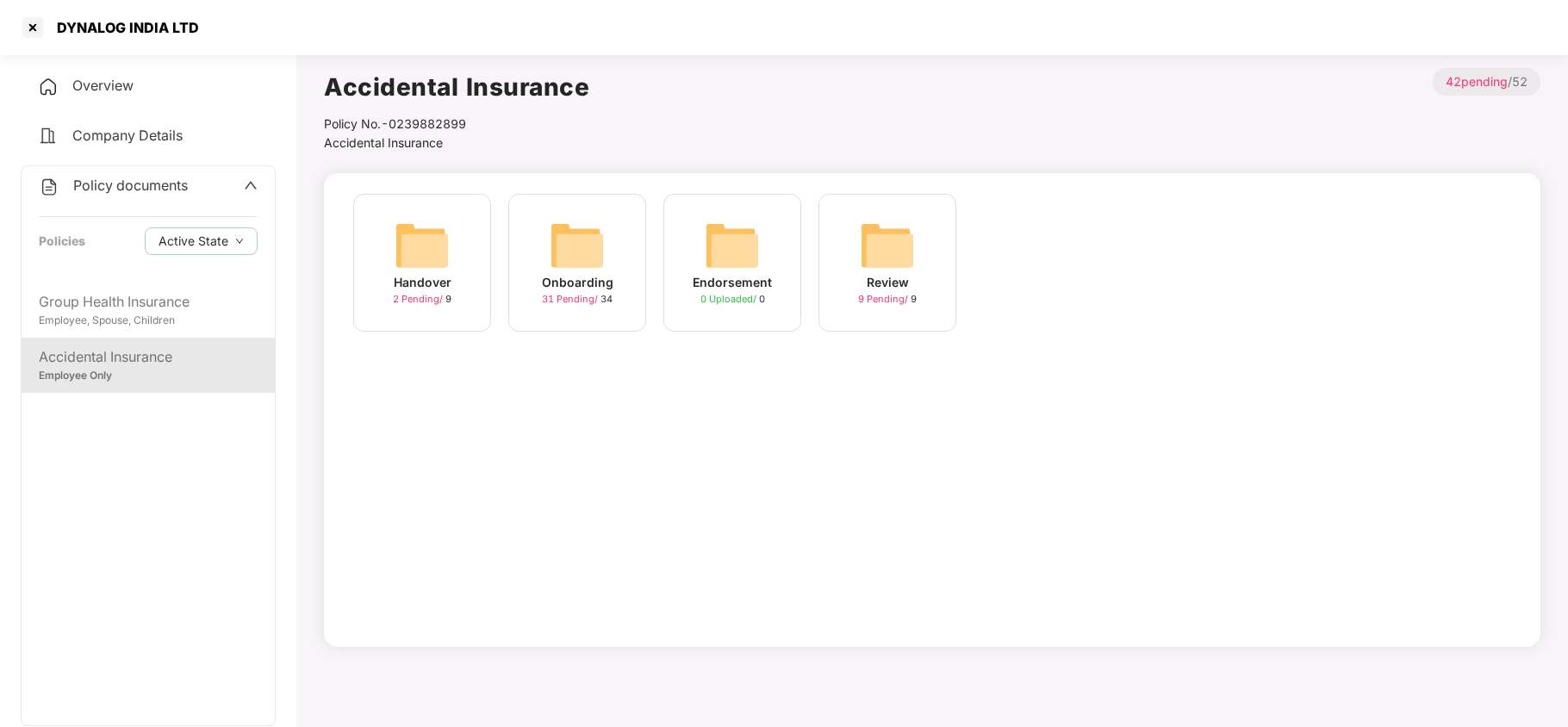
click at [552, 264] on img at bounding box center [577, 246] width 55 height 55
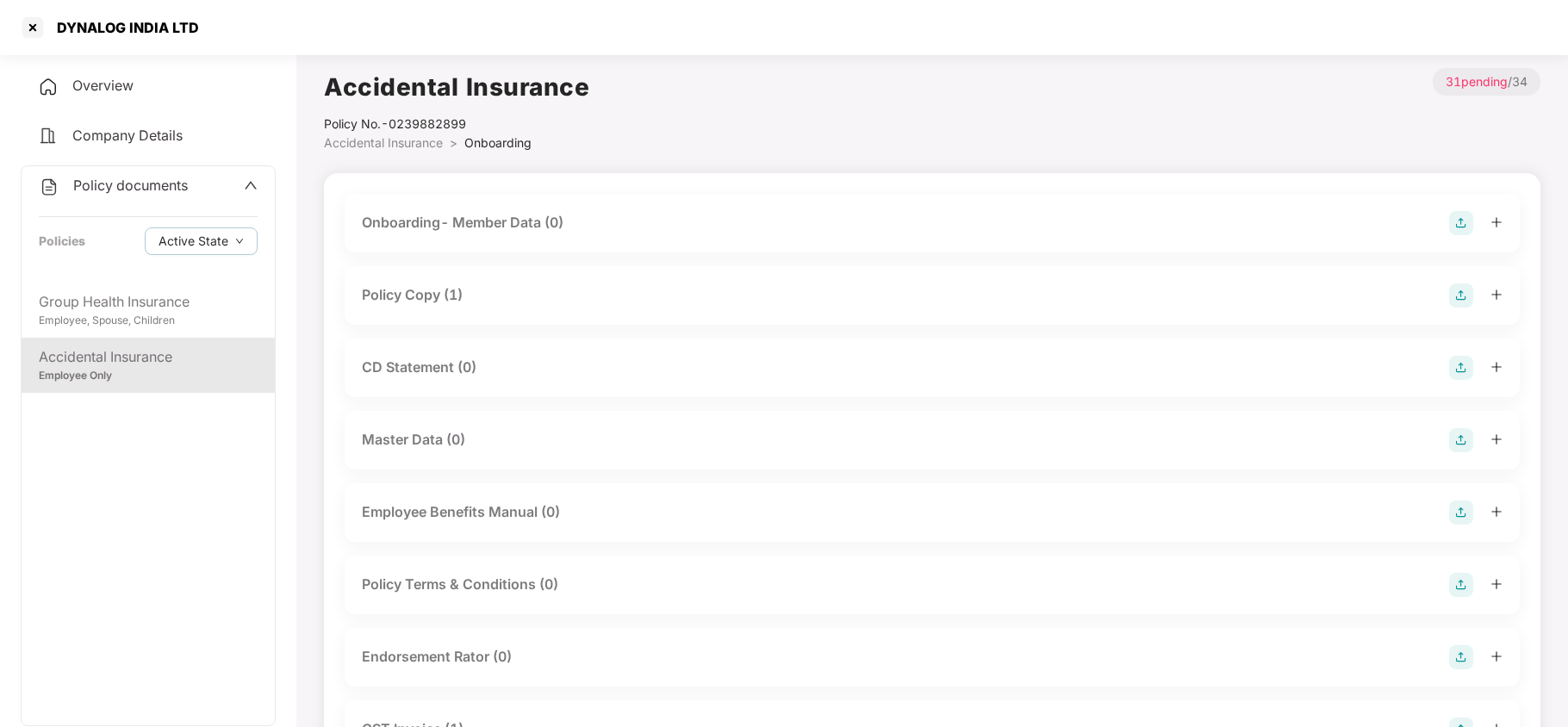
click at [495, 295] on div "Policy Copy (1)" at bounding box center [932, 296] width 1141 height 24
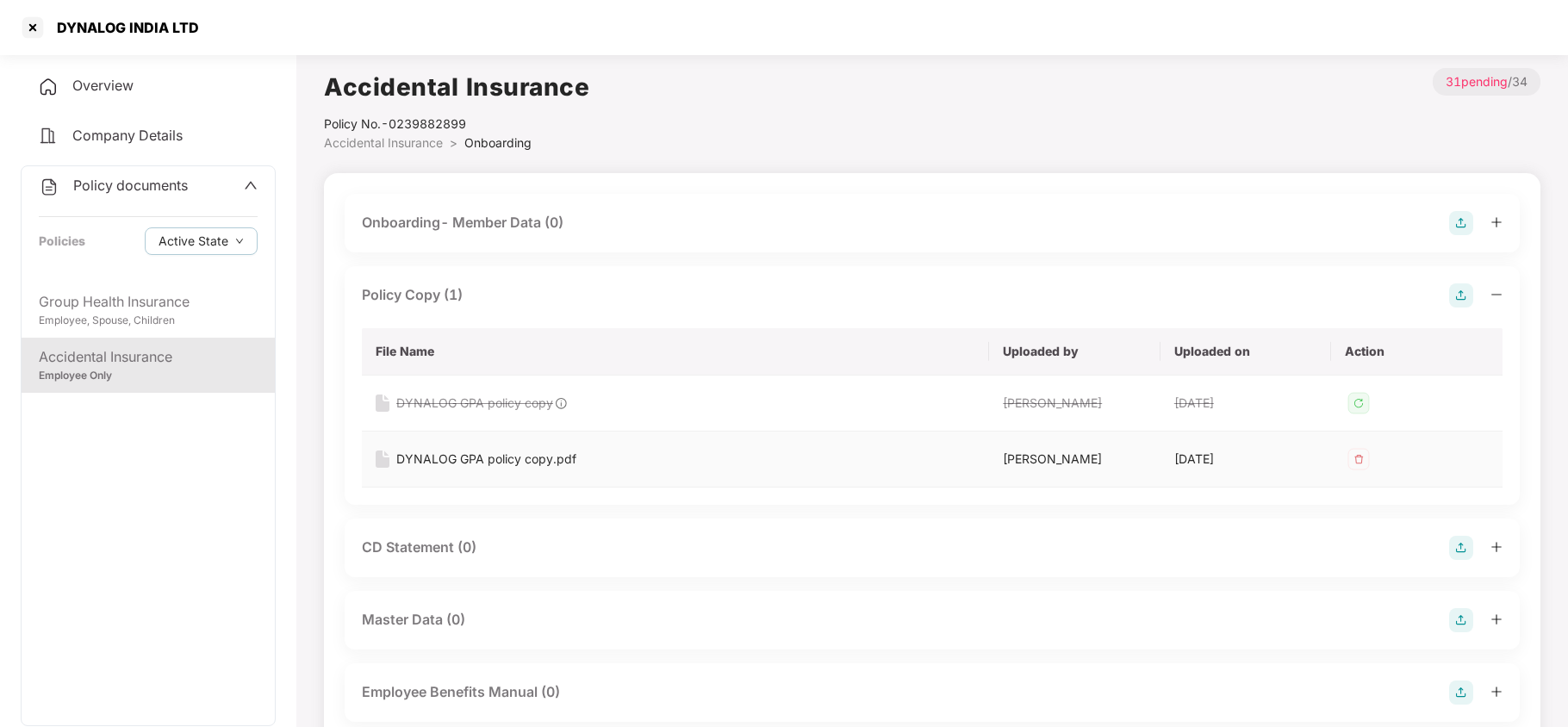
click at [490, 460] on div "DYNALOG GPA policy copy.pdf" at bounding box center [486, 459] width 180 height 19
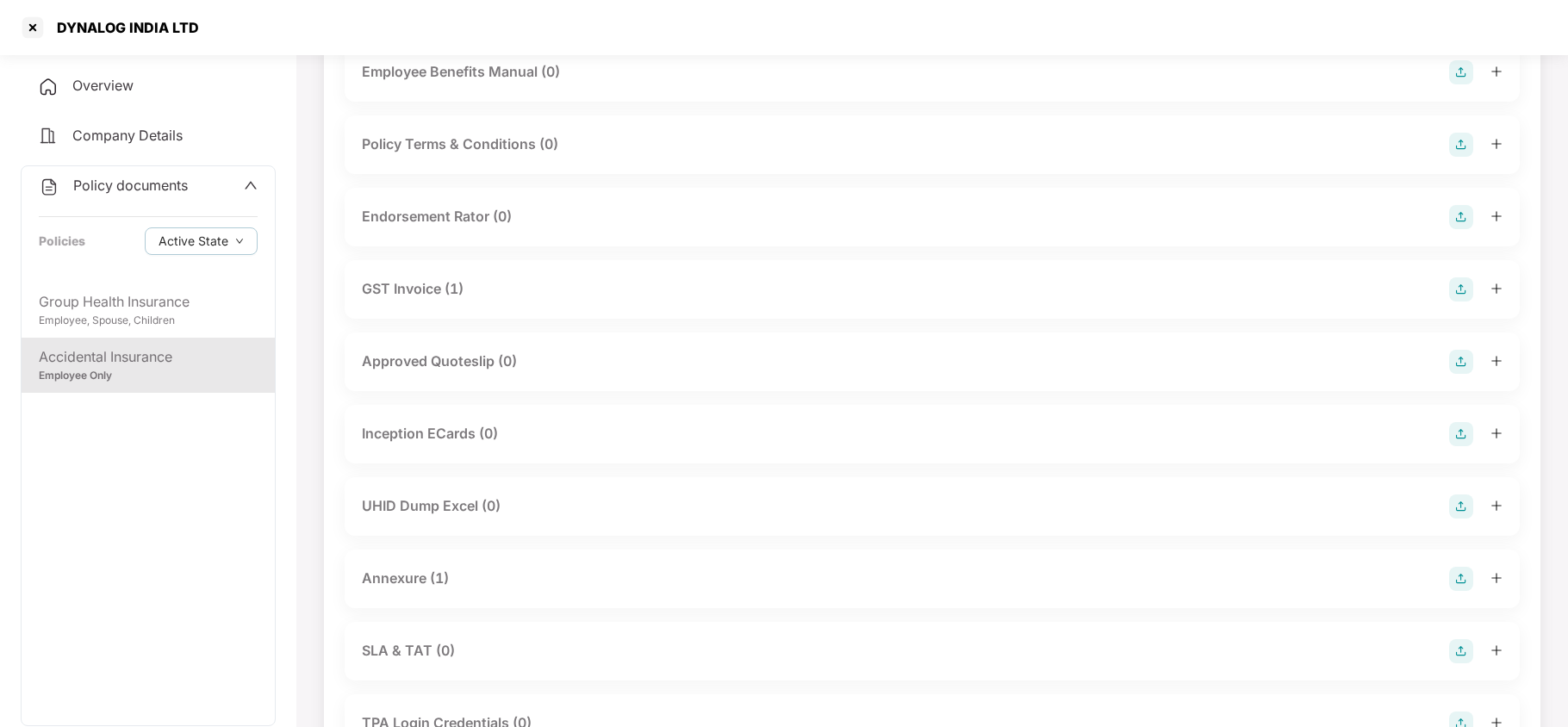
scroll to position [690, 0]
click at [404, 518] on div "Annexure (1)" at bounding box center [405, 509] width 87 height 22
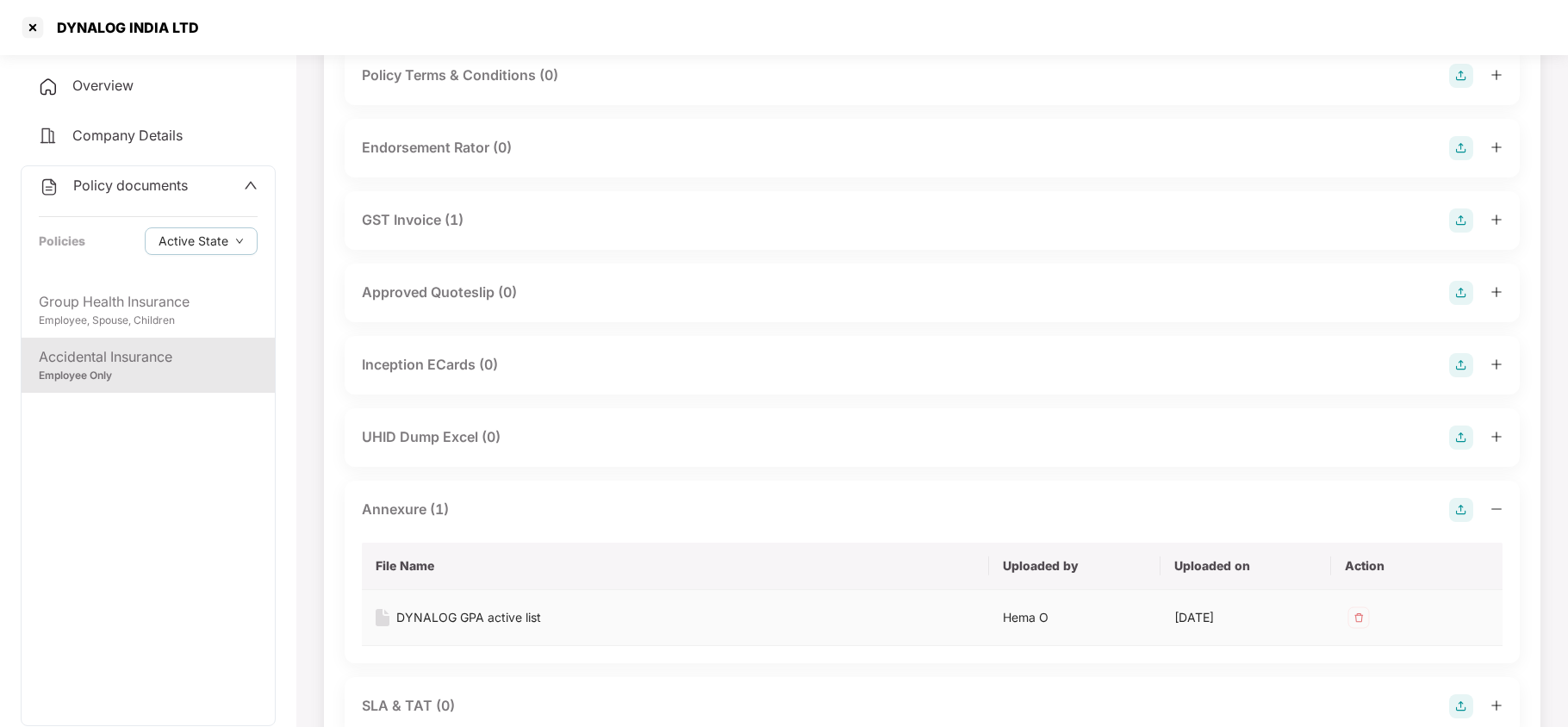
click at [445, 611] on div "DYNALOG GPA active list" at bounding box center [469, 617] width 145 height 19
click at [121, 321] on div "Employee, Spouse, Children" at bounding box center [148, 321] width 218 height 16
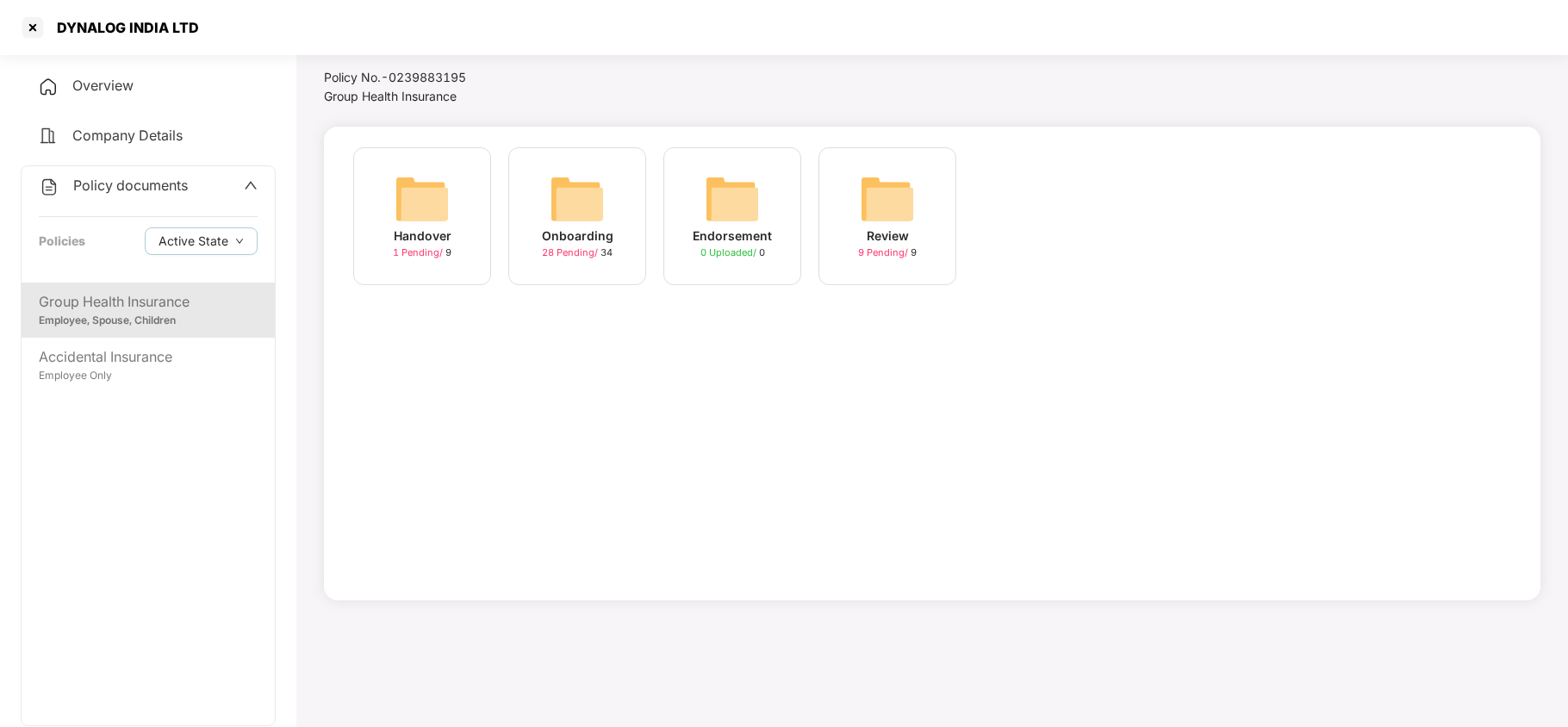
scroll to position [0, 0]
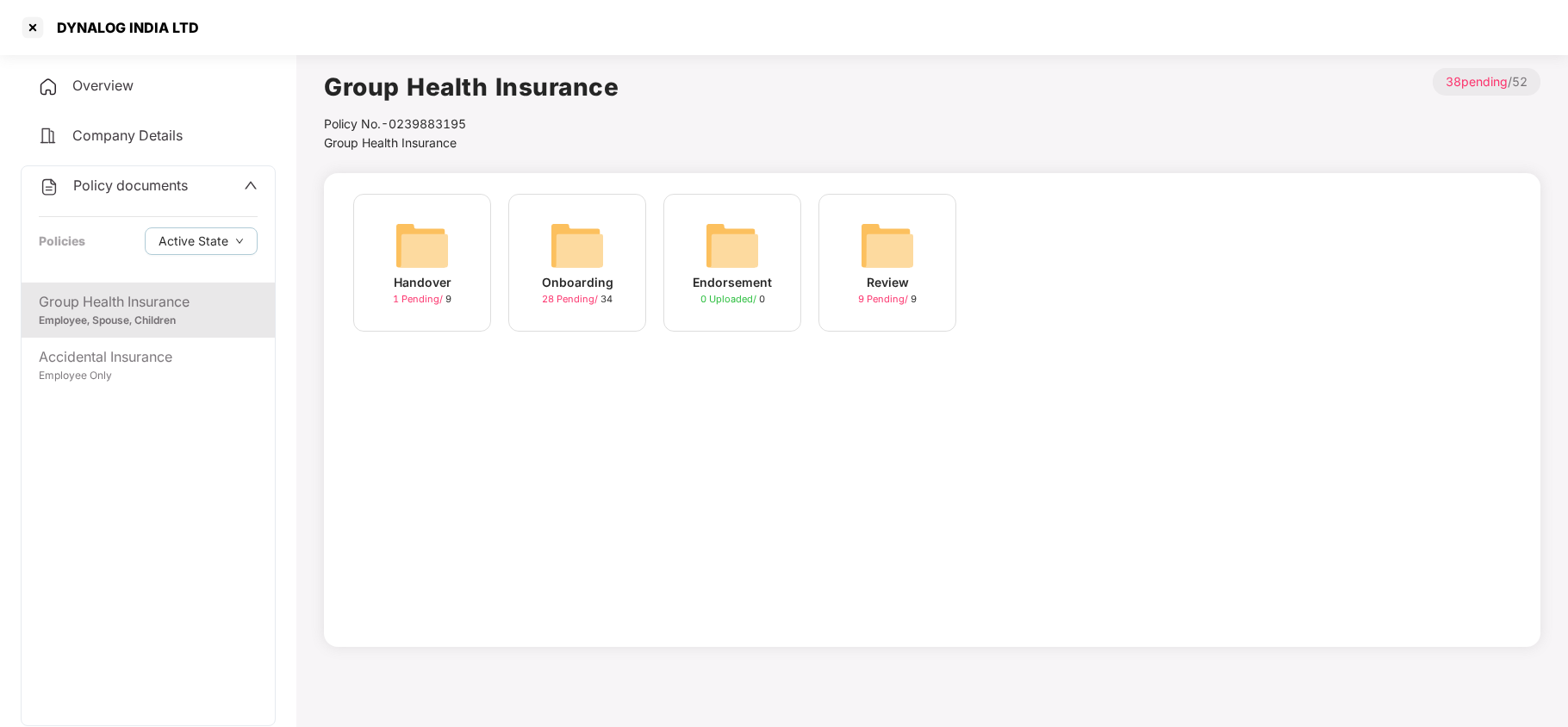
click at [586, 286] on div "Onboarding" at bounding box center [577, 282] width 72 height 19
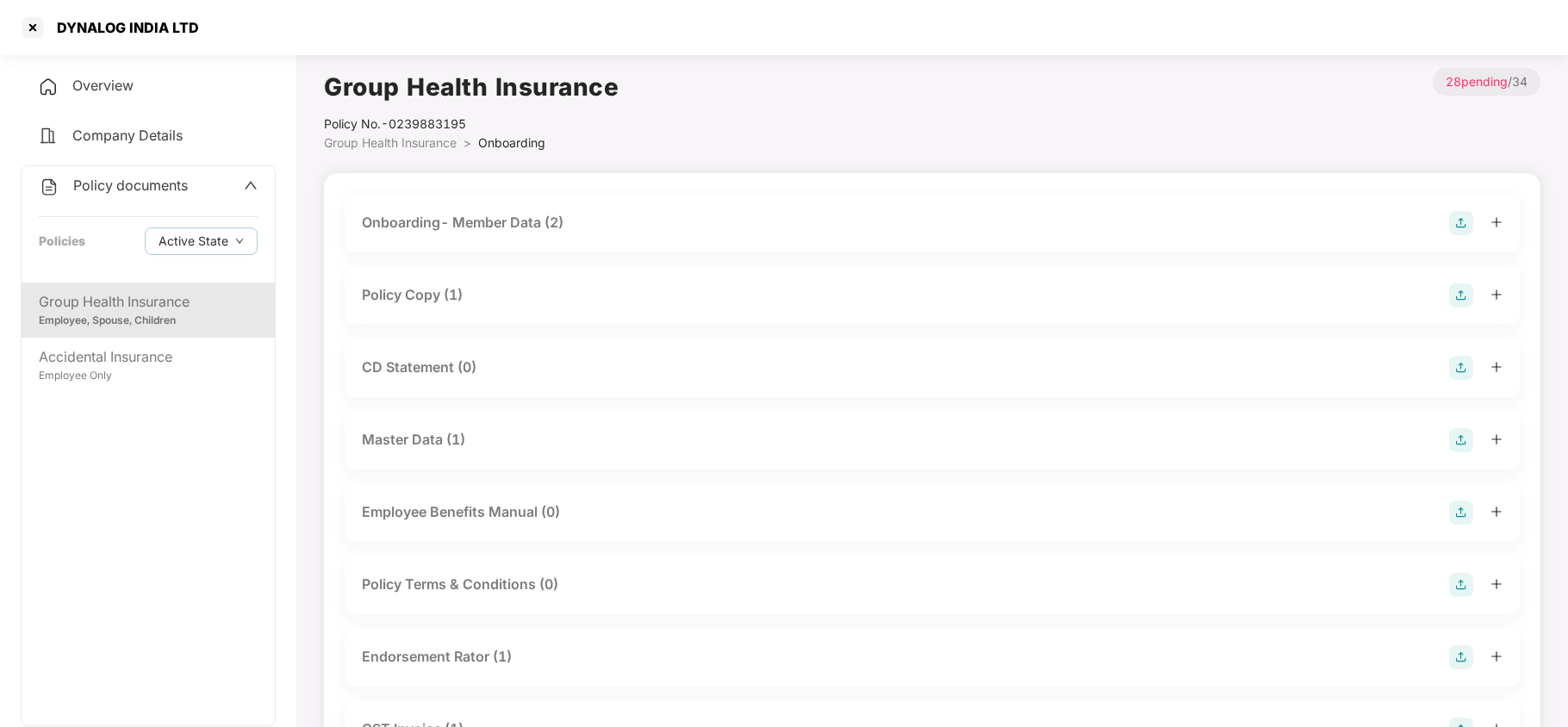
click at [478, 298] on div "Policy Copy (1)" at bounding box center [932, 296] width 1141 height 24
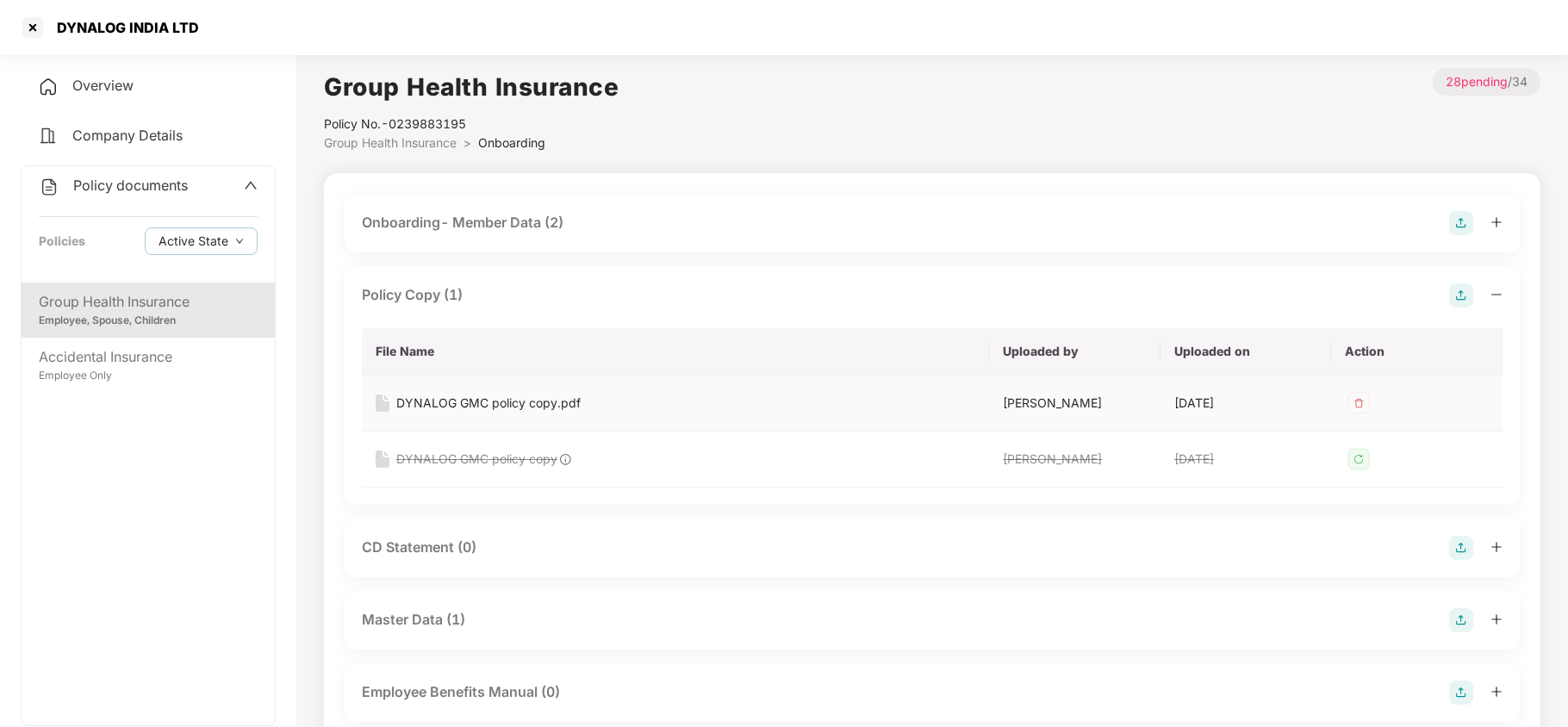
click at [459, 403] on div "DYNALOG GMC policy copy.pdf" at bounding box center [488, 402] width 184 height 19
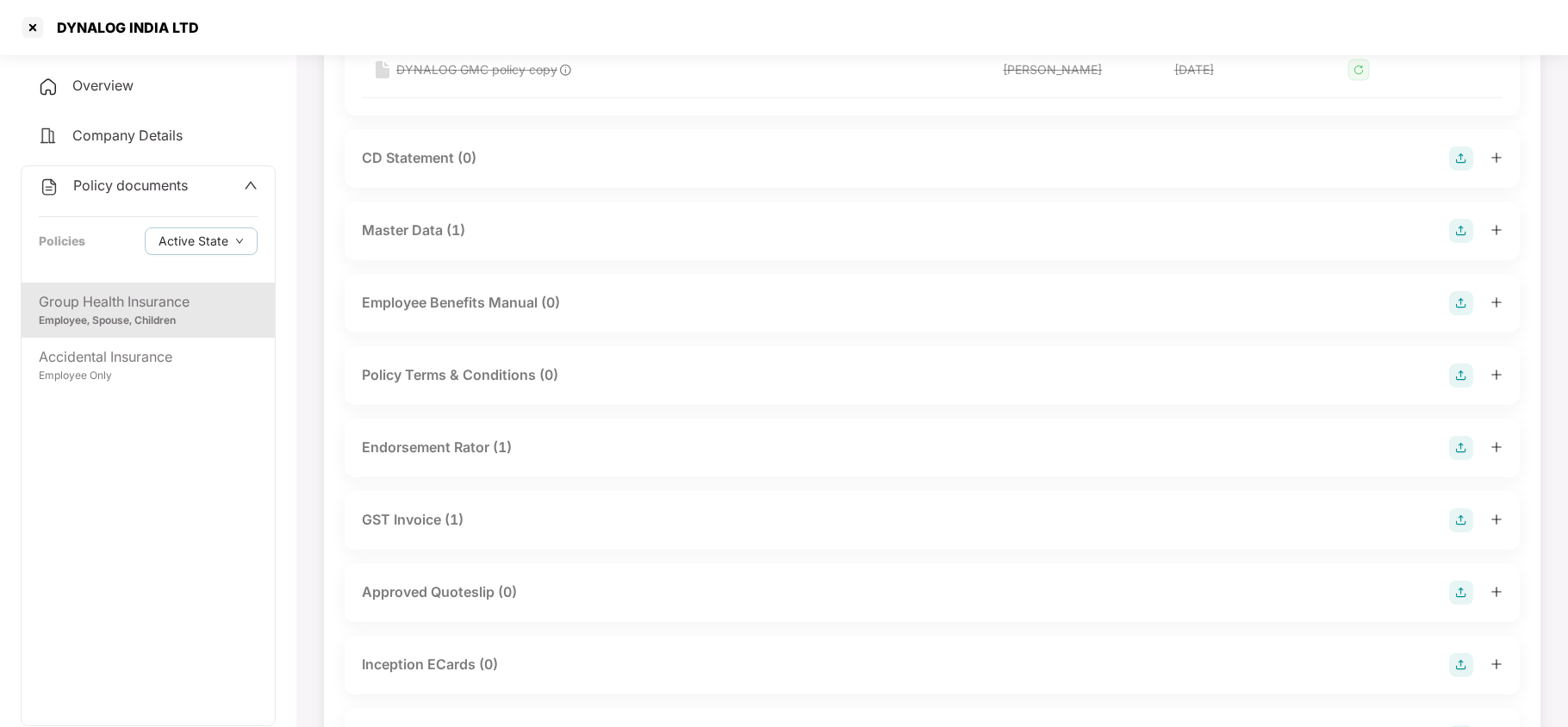
scroll to position [460, 0]
click at [472, 366] on div "Endorsement Rator (1)" at bounding box center [932, 378] width 1141 height 24
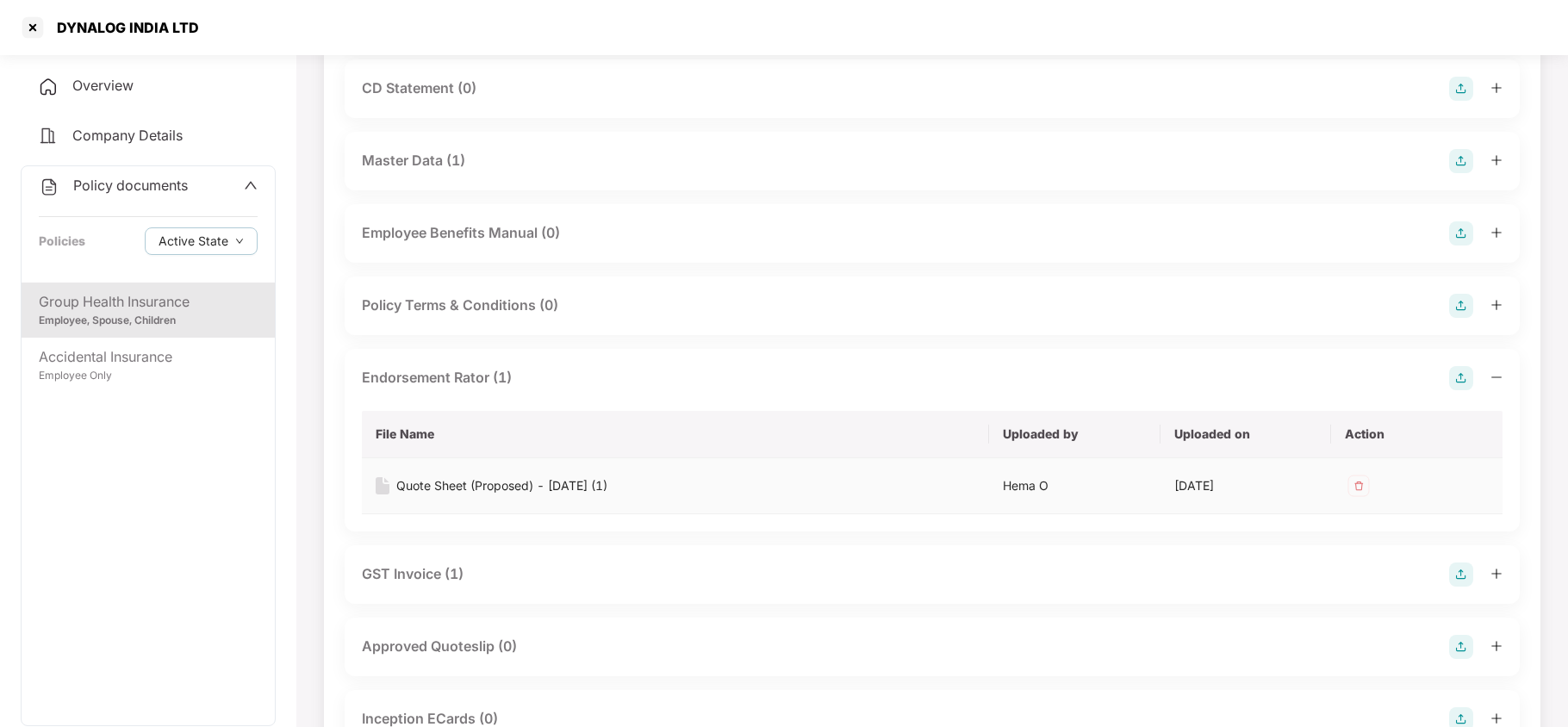
click at [510, 484] on div "Quote Sheet (Proposed) - [DATE] (1)" at bounding box center [501, 486] width 211 height 19
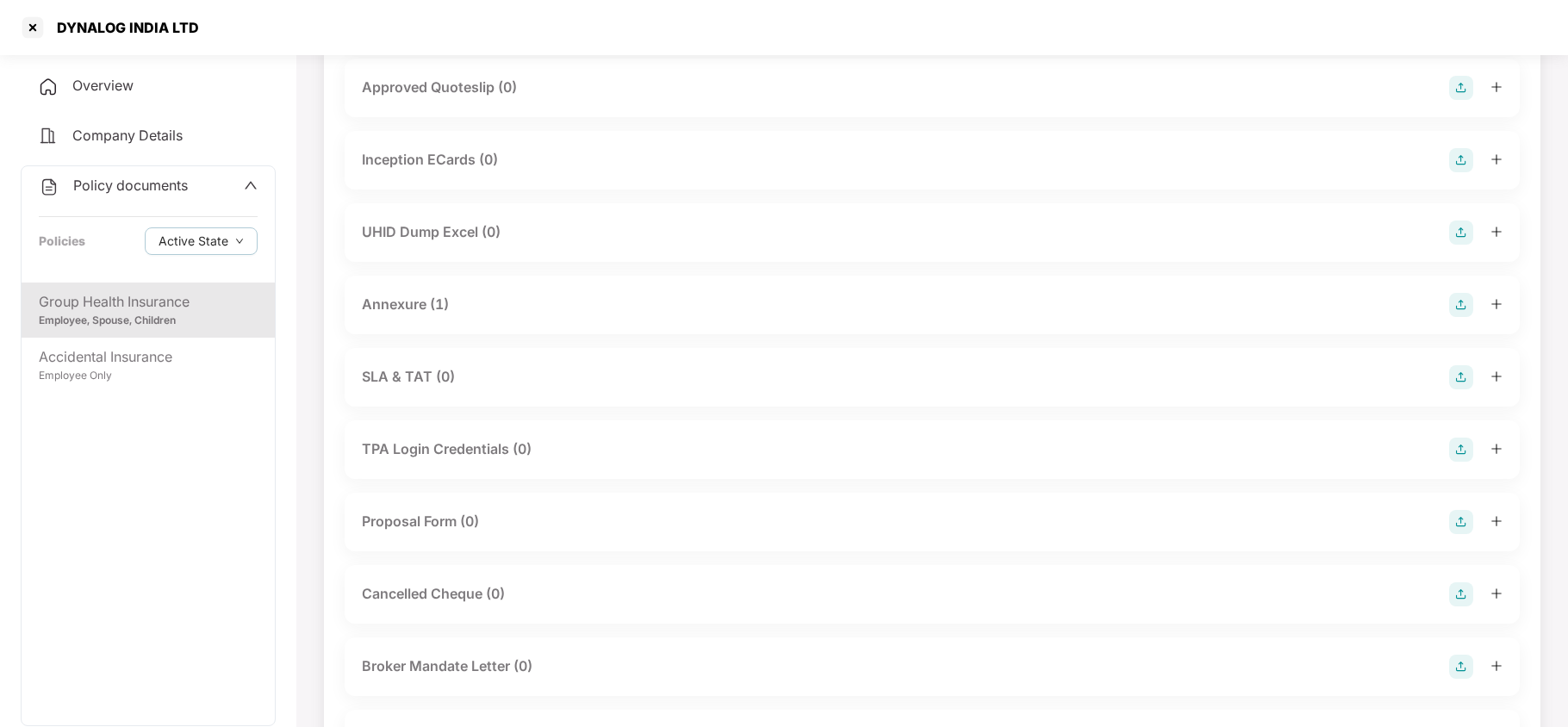
scroll to position [1034, 0]
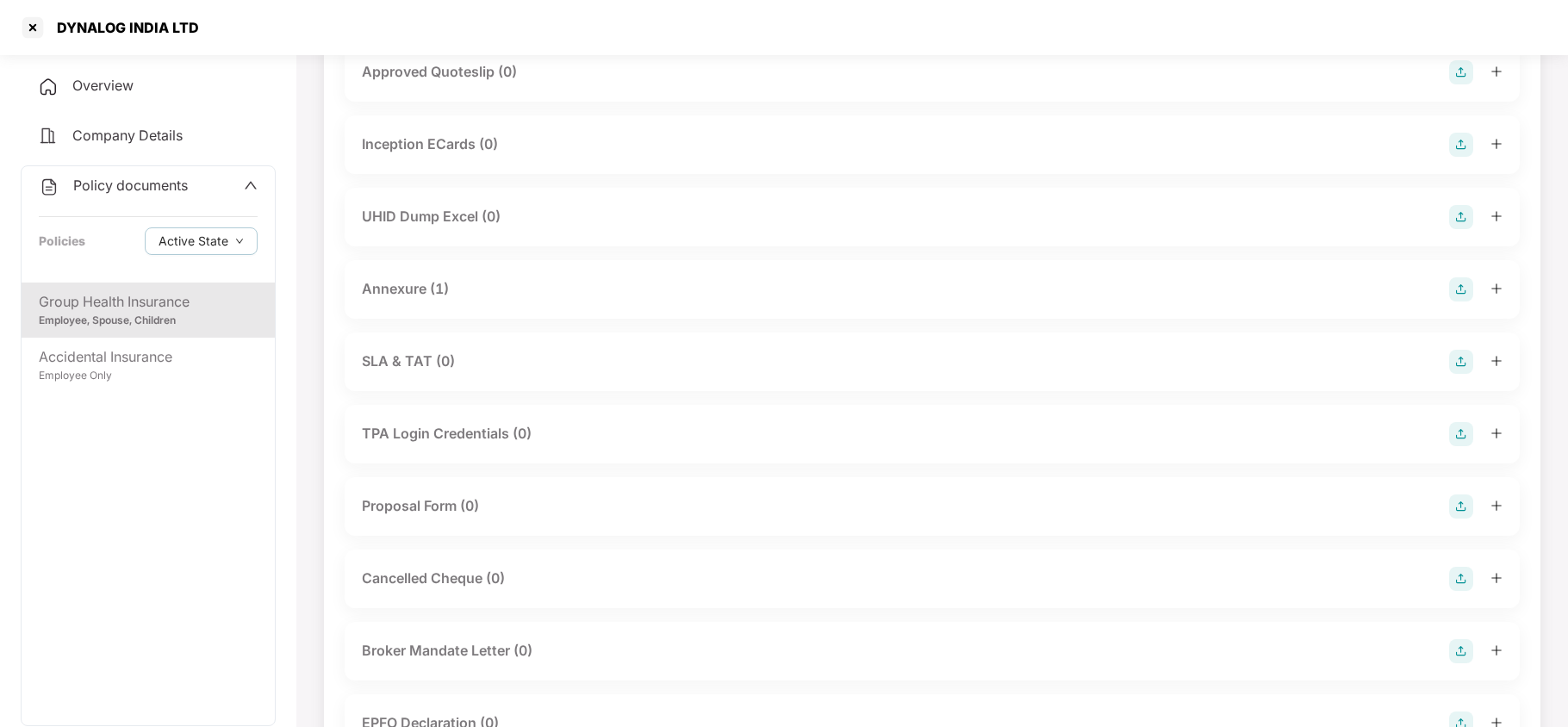
click at [429, 293] on div "Annexure (1)" at bounding box center [405, 289] width 87 height 22
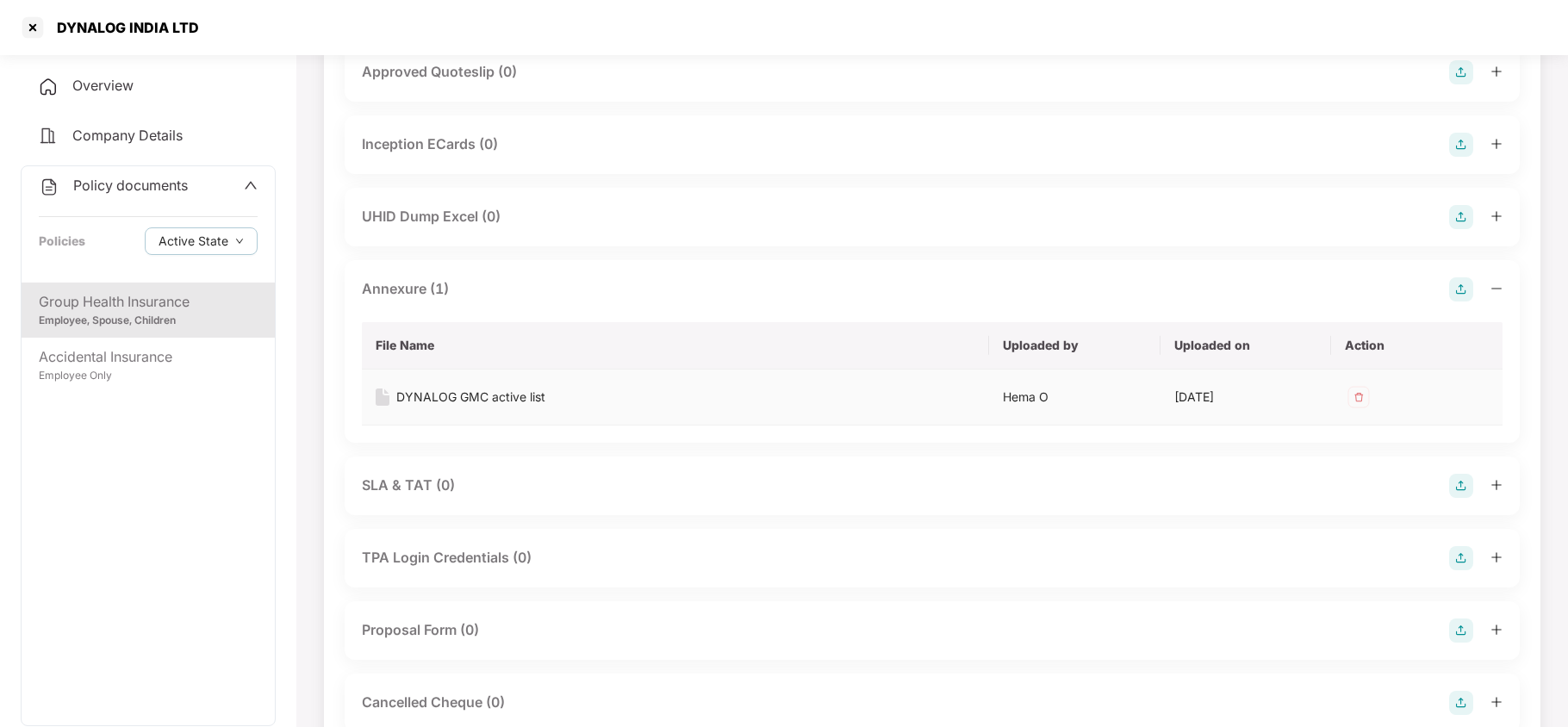
click at [511, 400] on div "DYNALOG GMC active list" at bounding box center [470, 397] width 149 height 19
click at [27, 27] on div at bounding box center [33, 27] width 27 height 27
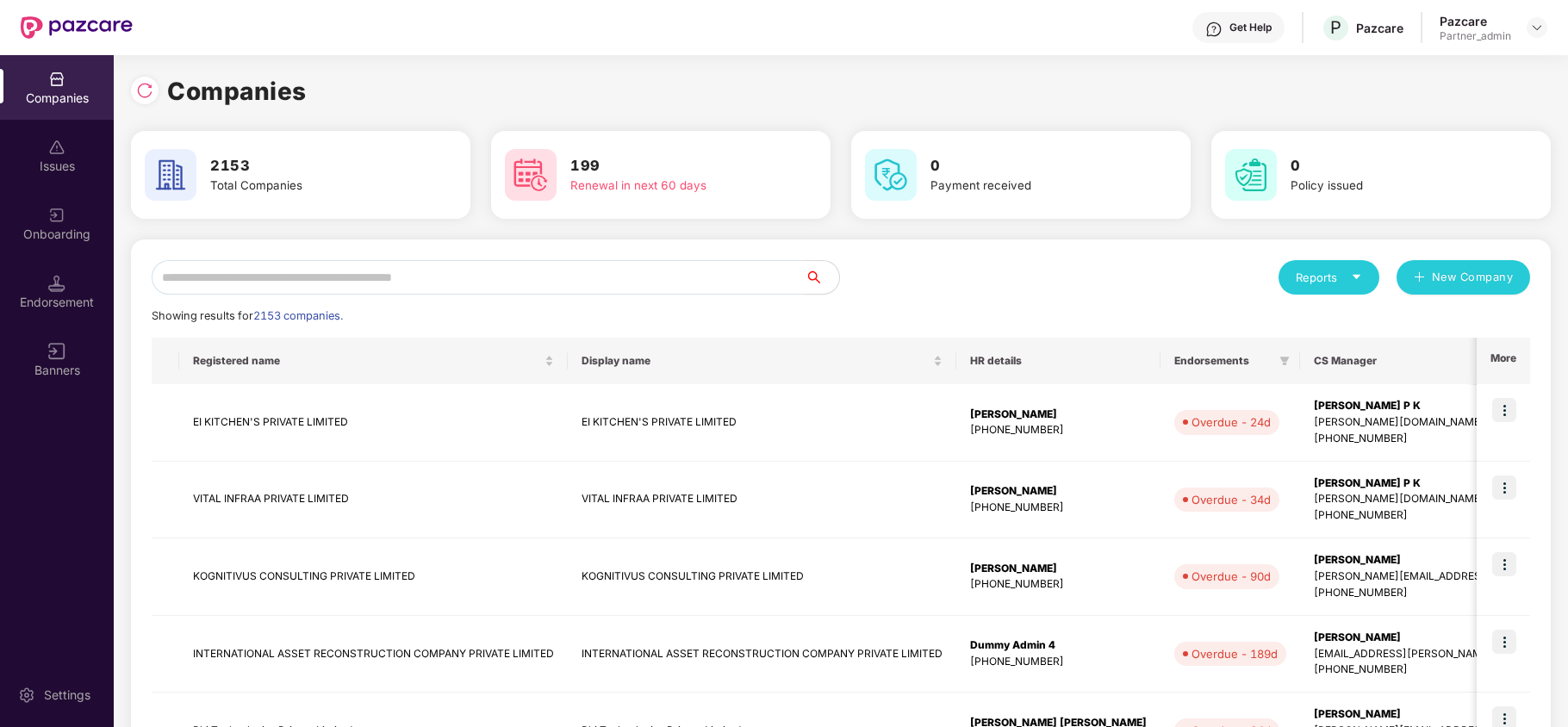
scroll to position [0, 0]
click at [248, 276] on input "text" at bounding box center [478, 277] width 653 height 34
paste input "**********"
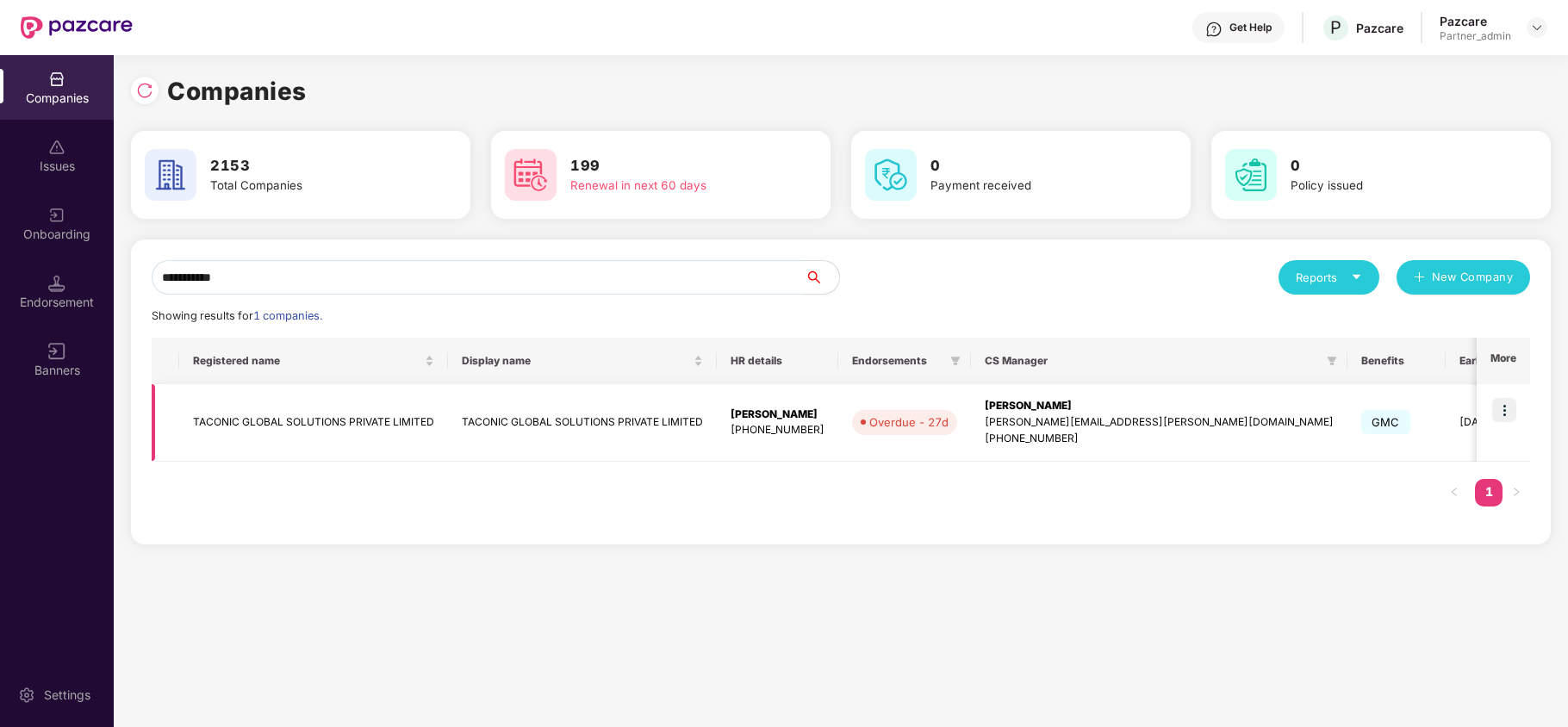
type input "**********"
click at [1511, 407] on img at bounding box center [1505, 410] width 24 height 24
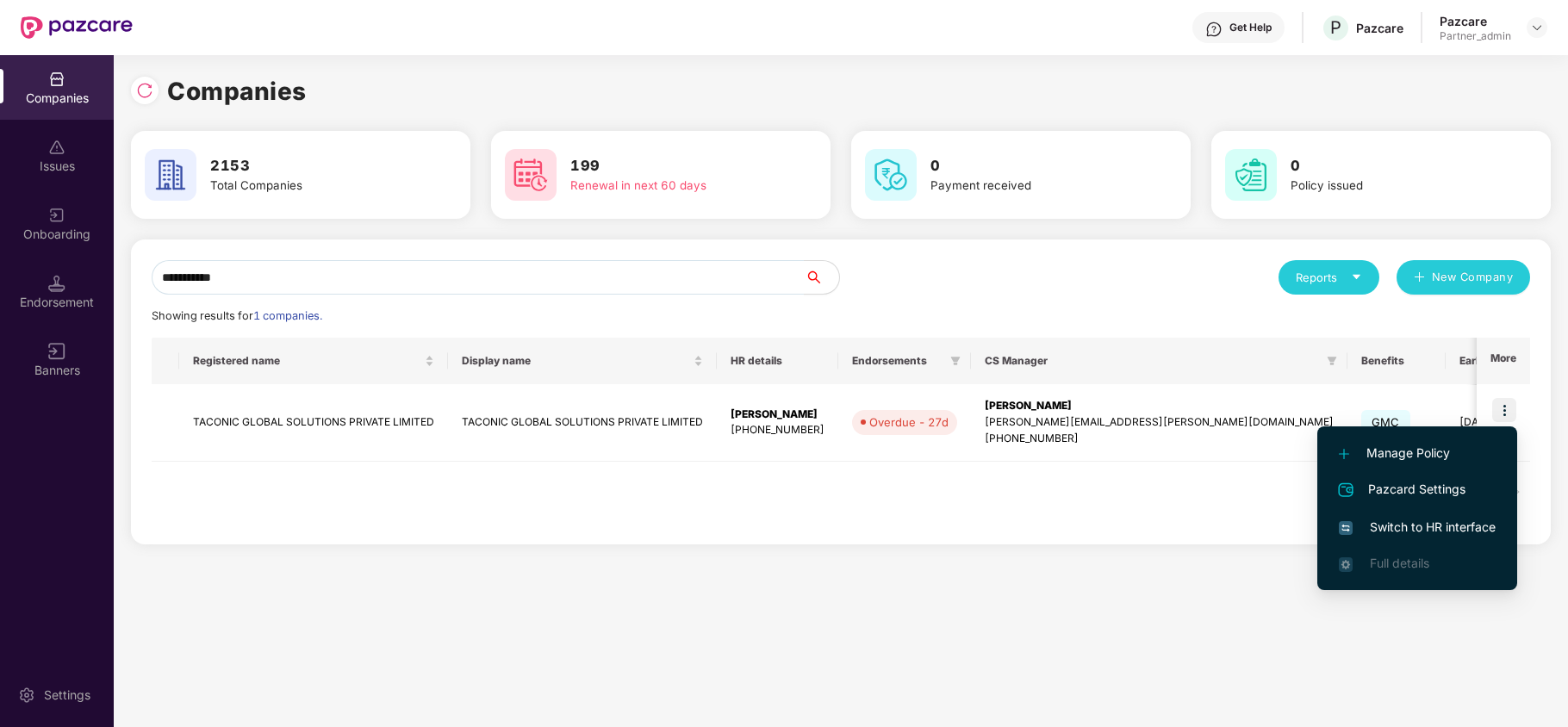
click at [1428, 524] on span "Switch to HR interface" at bounding box center [1417, 527] width 157 height 19
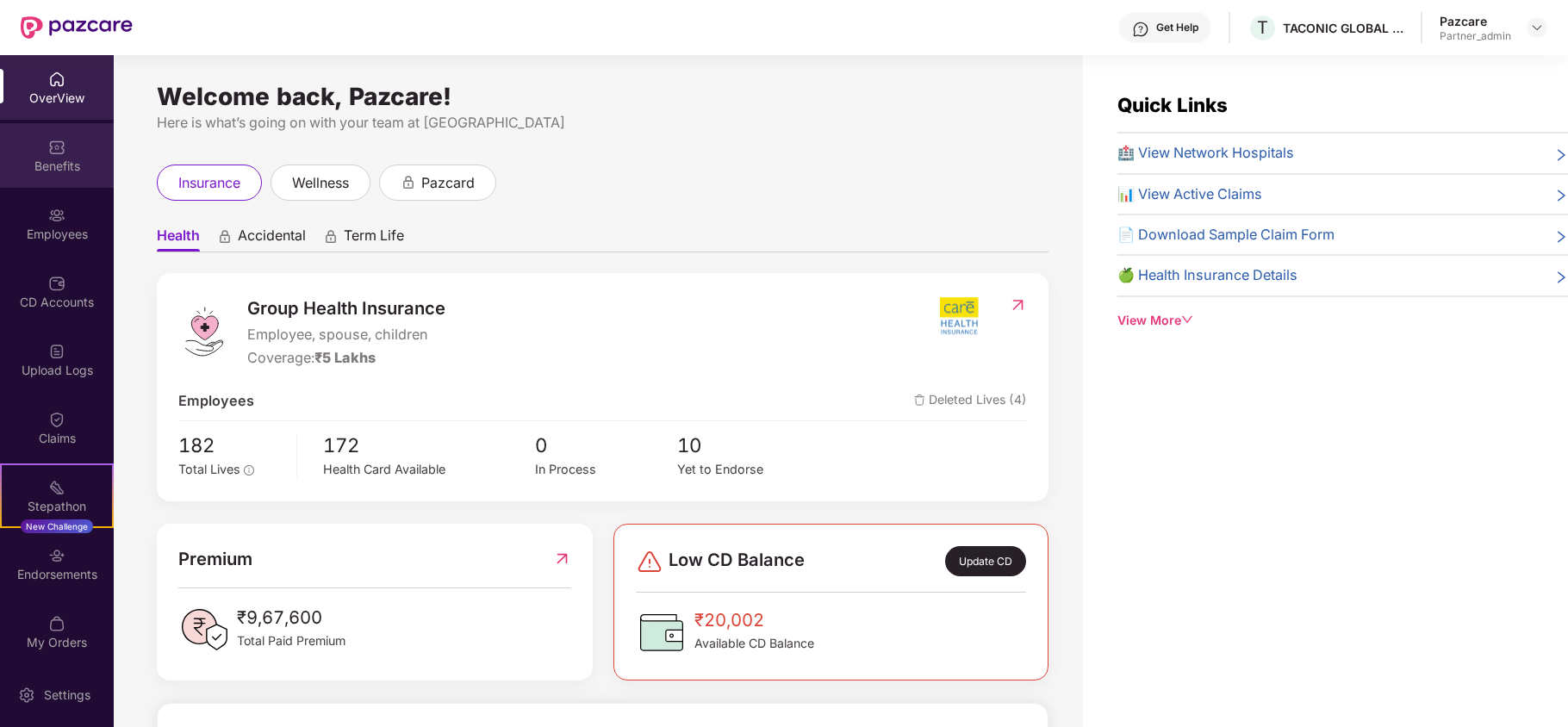
click at [32, 155] on div "Benefits" at bounding box center [56, 155] width 113 height 64
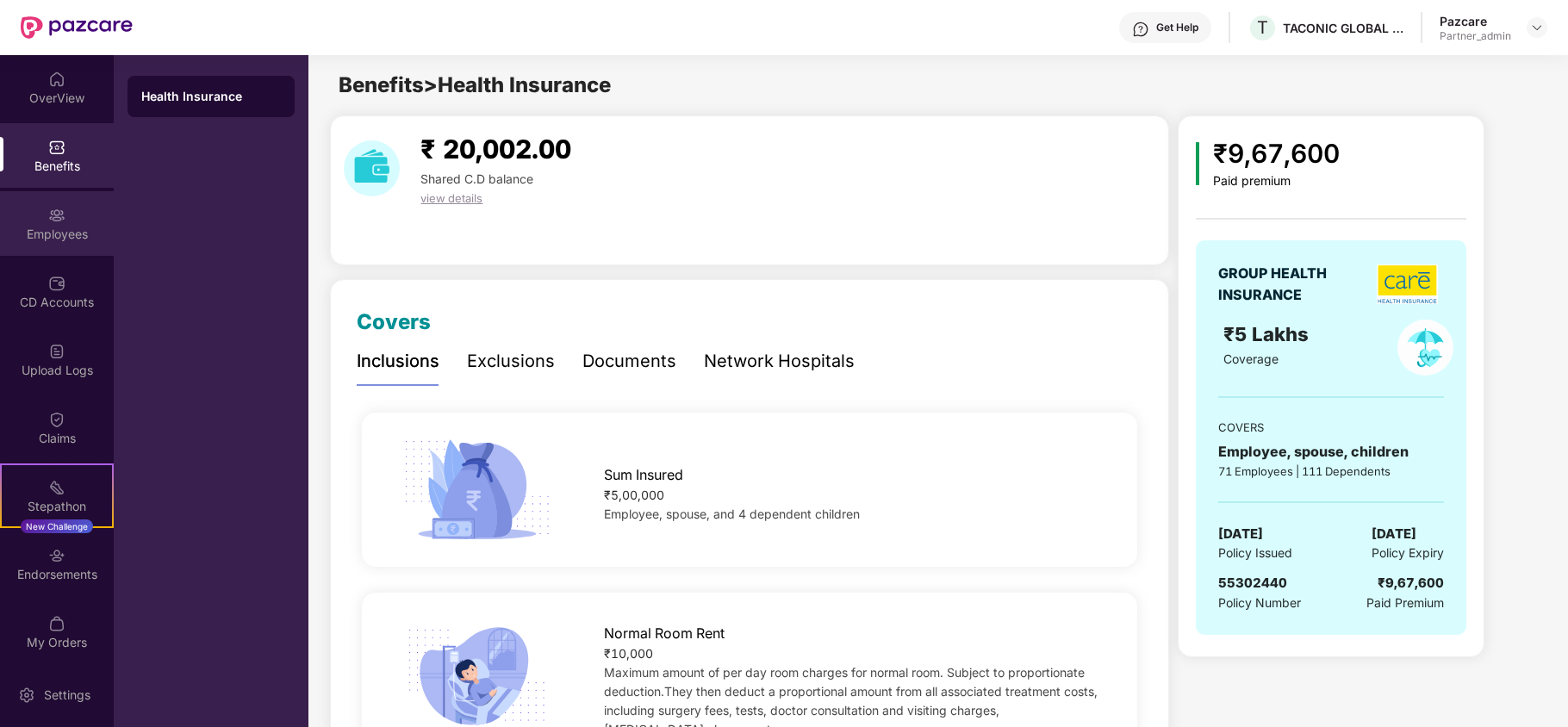
click at [49, 218] on img at bounding box center [56, 215] width 17 height 17
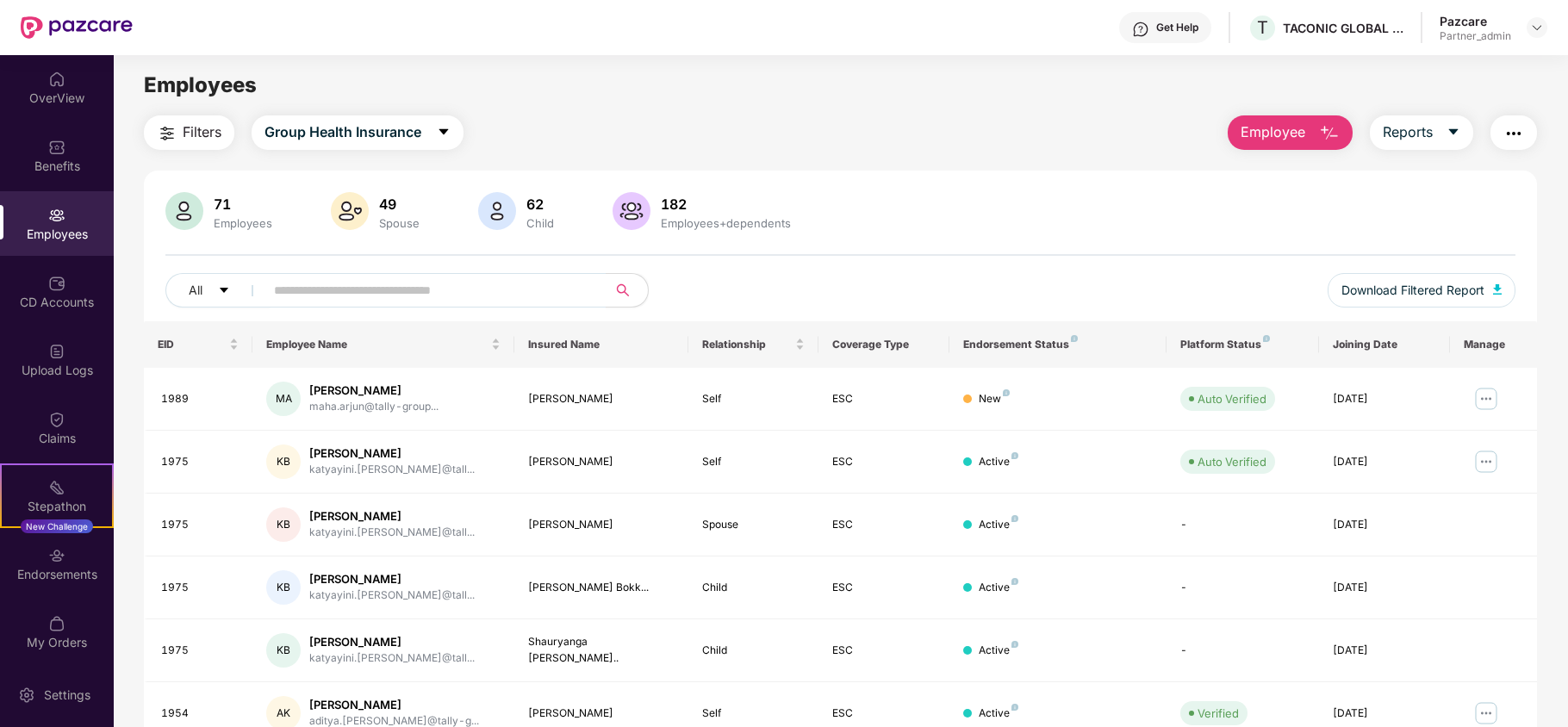
click at [193, 135] on span "Filters" at bounding box center [202, 132] width 39 height 22
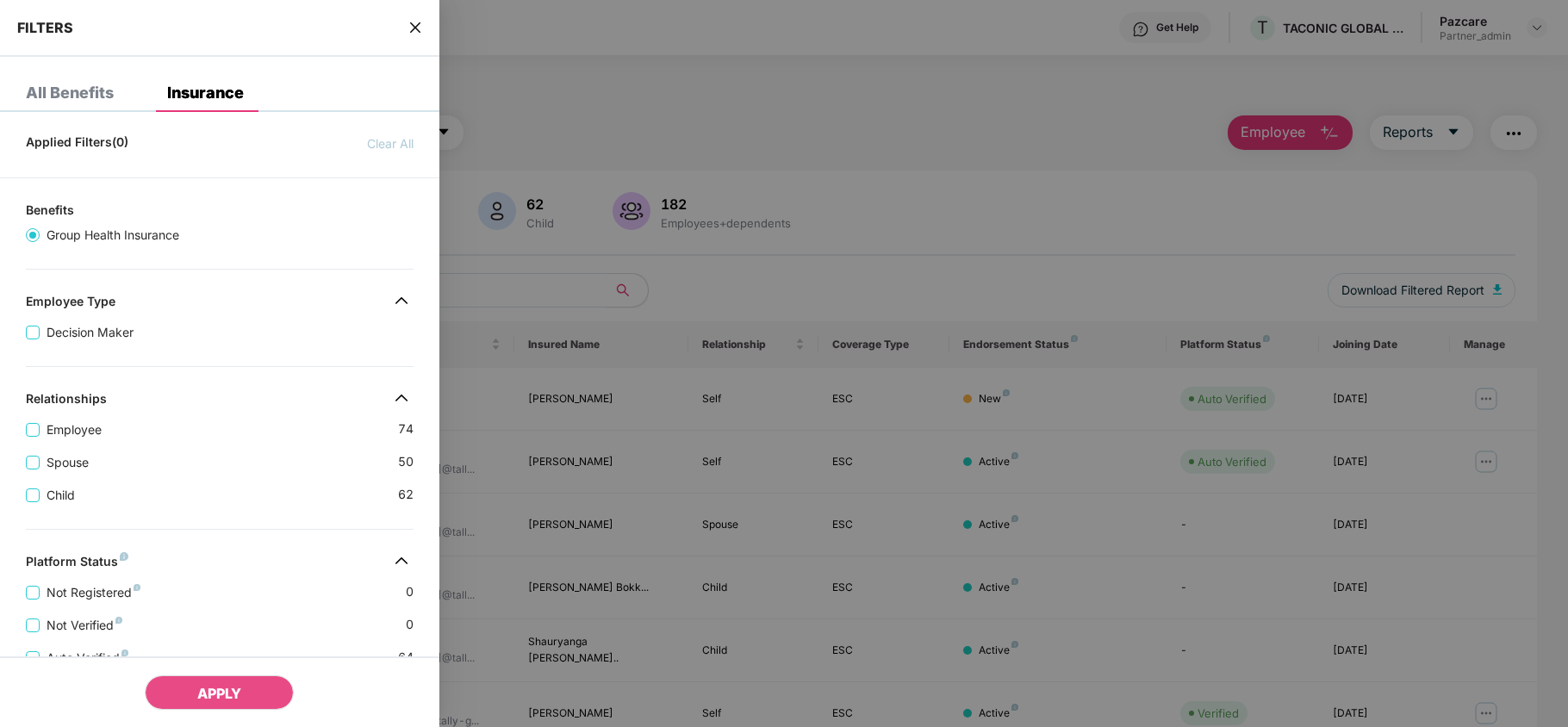
scroll to position [383, 0]
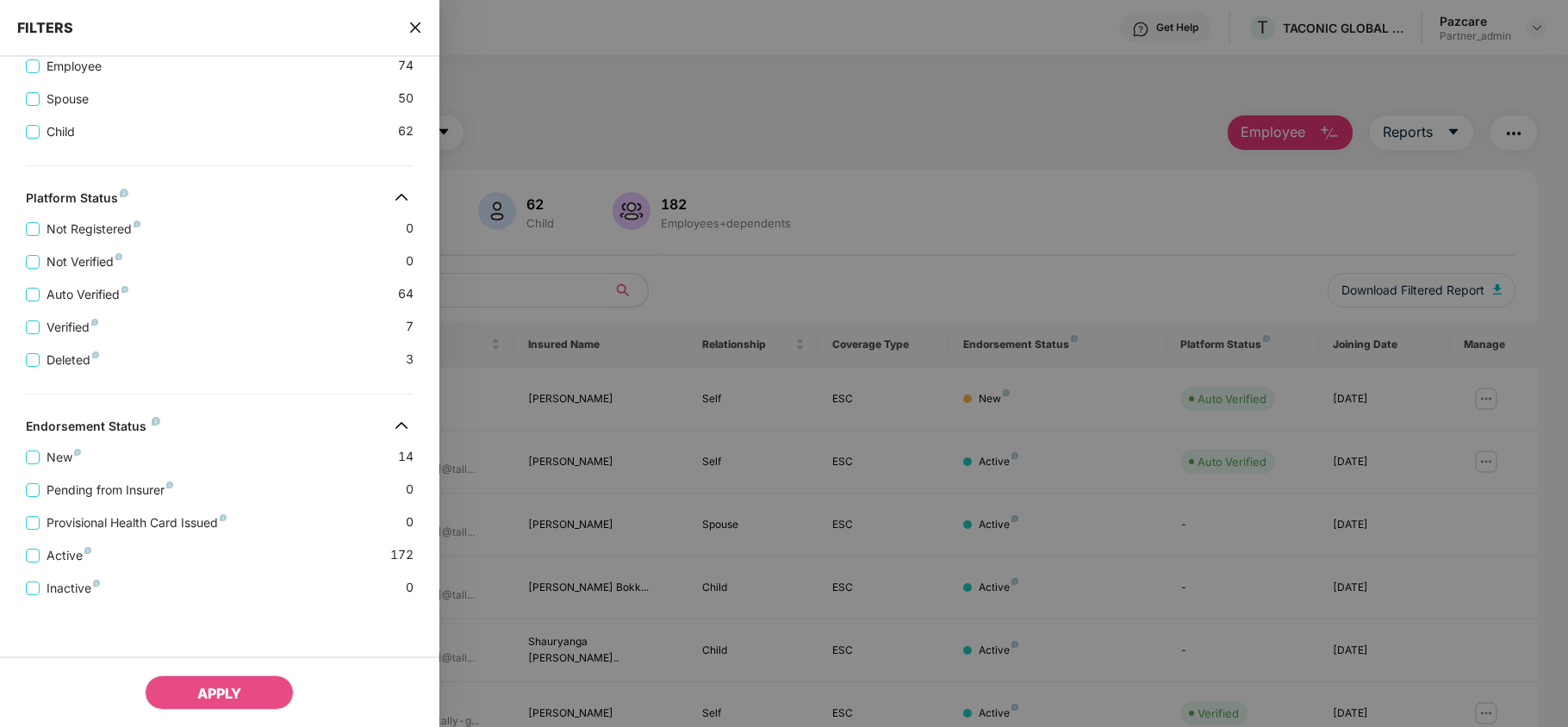
click at [417, 23] on icon "close" at bounding box center [415, 27] width 14 height 14
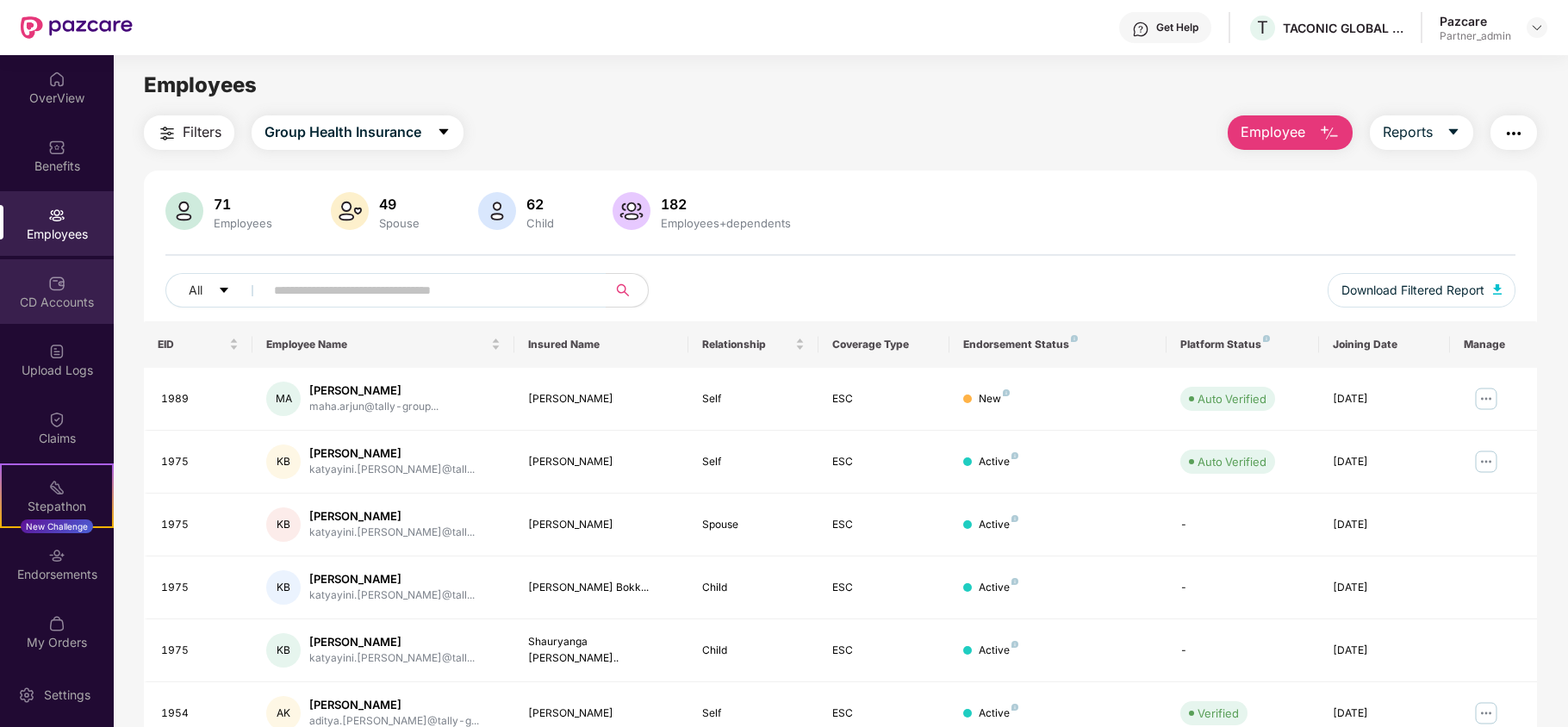
click at [73, 290] on div "CD Accounts" at bounding box center [56, 291] width 113 height 64
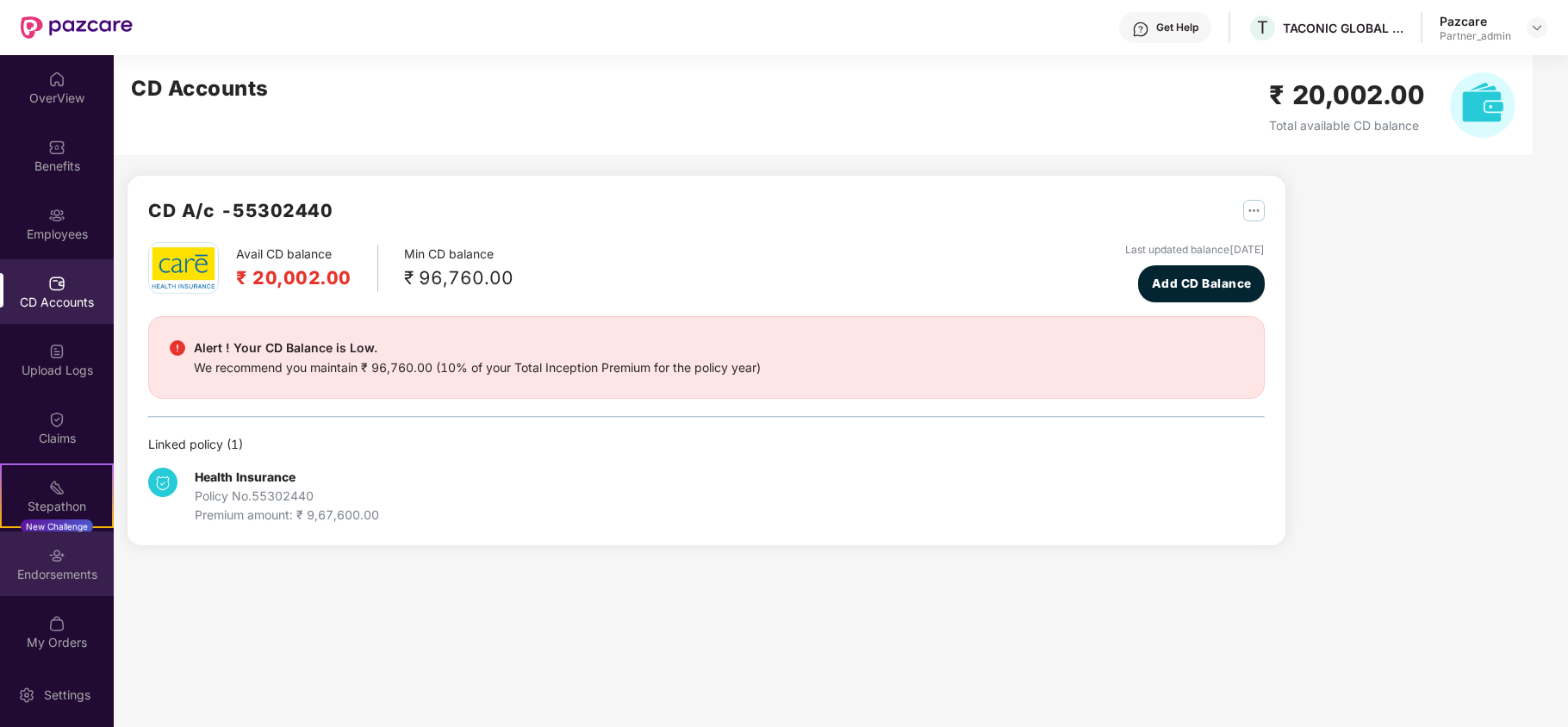
click at [60, 553] on img at bounding box center [56, 556] width 17 height 17
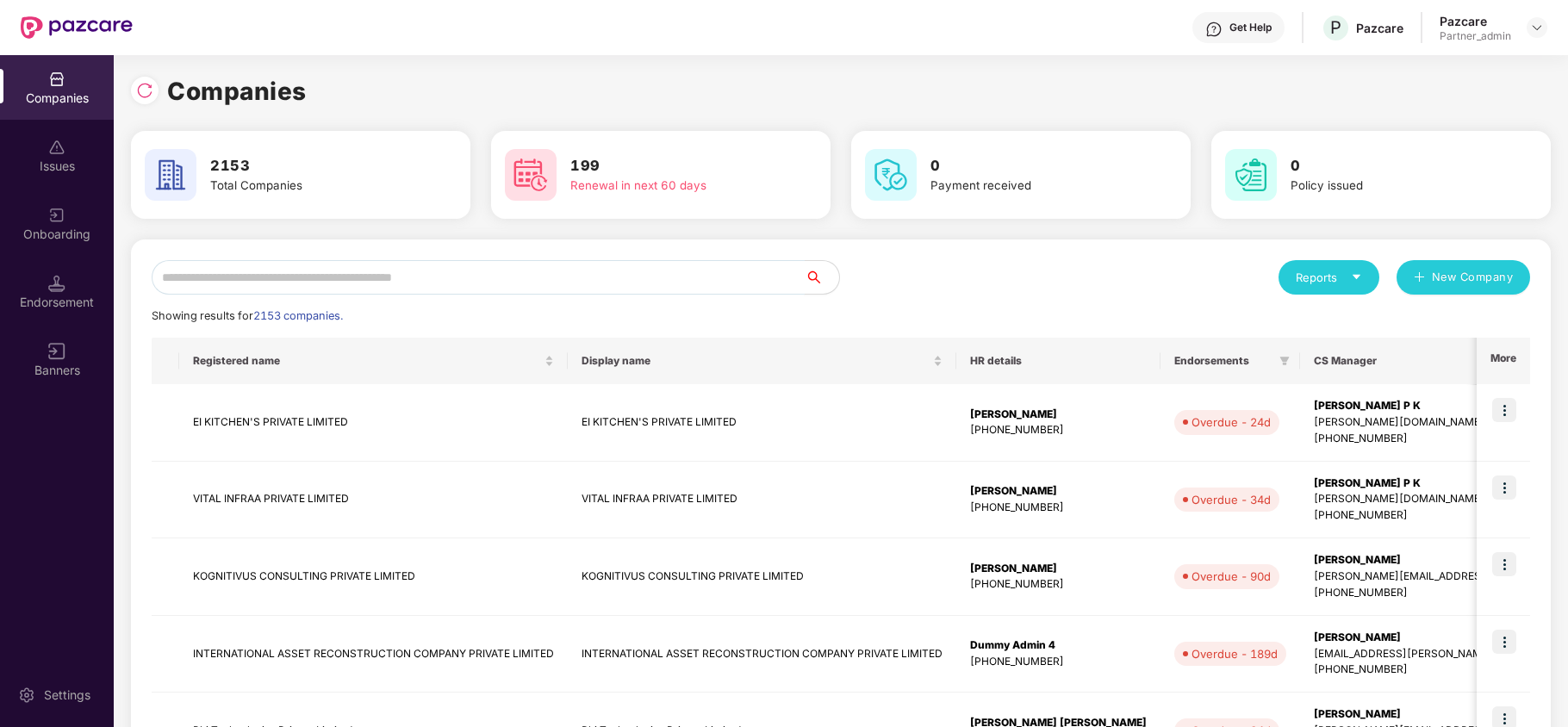
click at [311, 285] on input "text" at bounding box center [478, 277] width 653 height 34
paste input "**********"
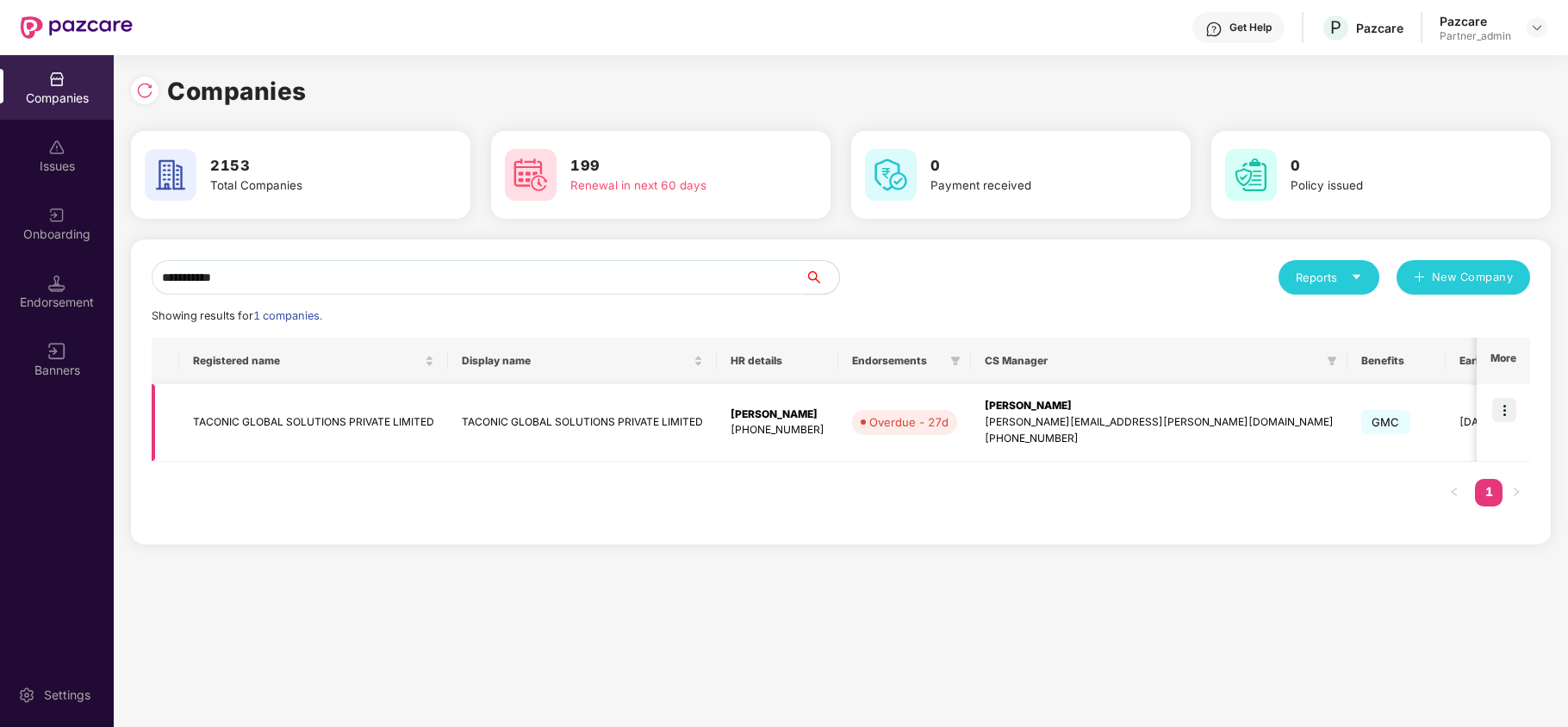
type input "**********"
click at [289, 419] on td "TACONIC GLOBAL SOLUTIONS PRIVATE LIMITED" at bounding box center [314, 423] width 269 height 78
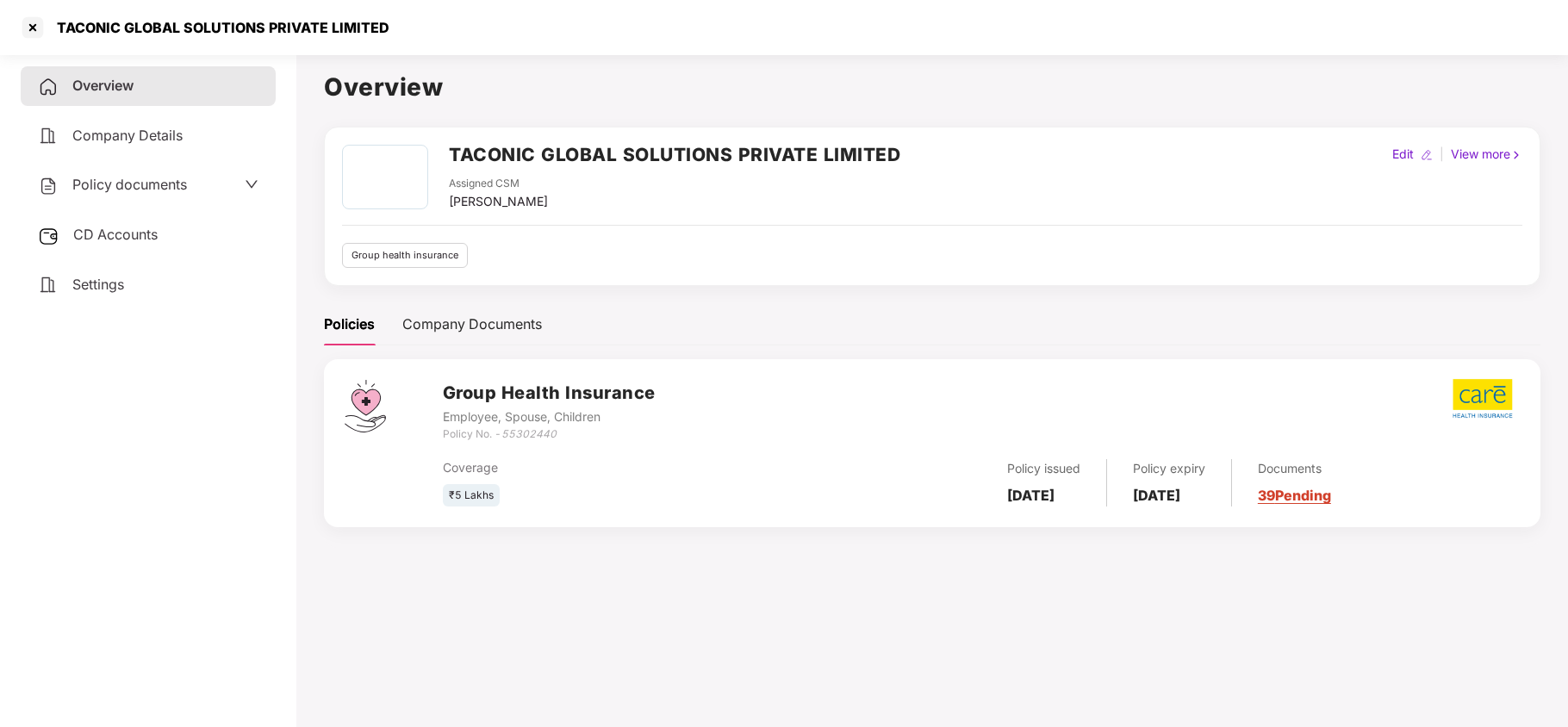
click at [134, 276] on div "Settings" at bounding box center [148, 286] width 255 height 40
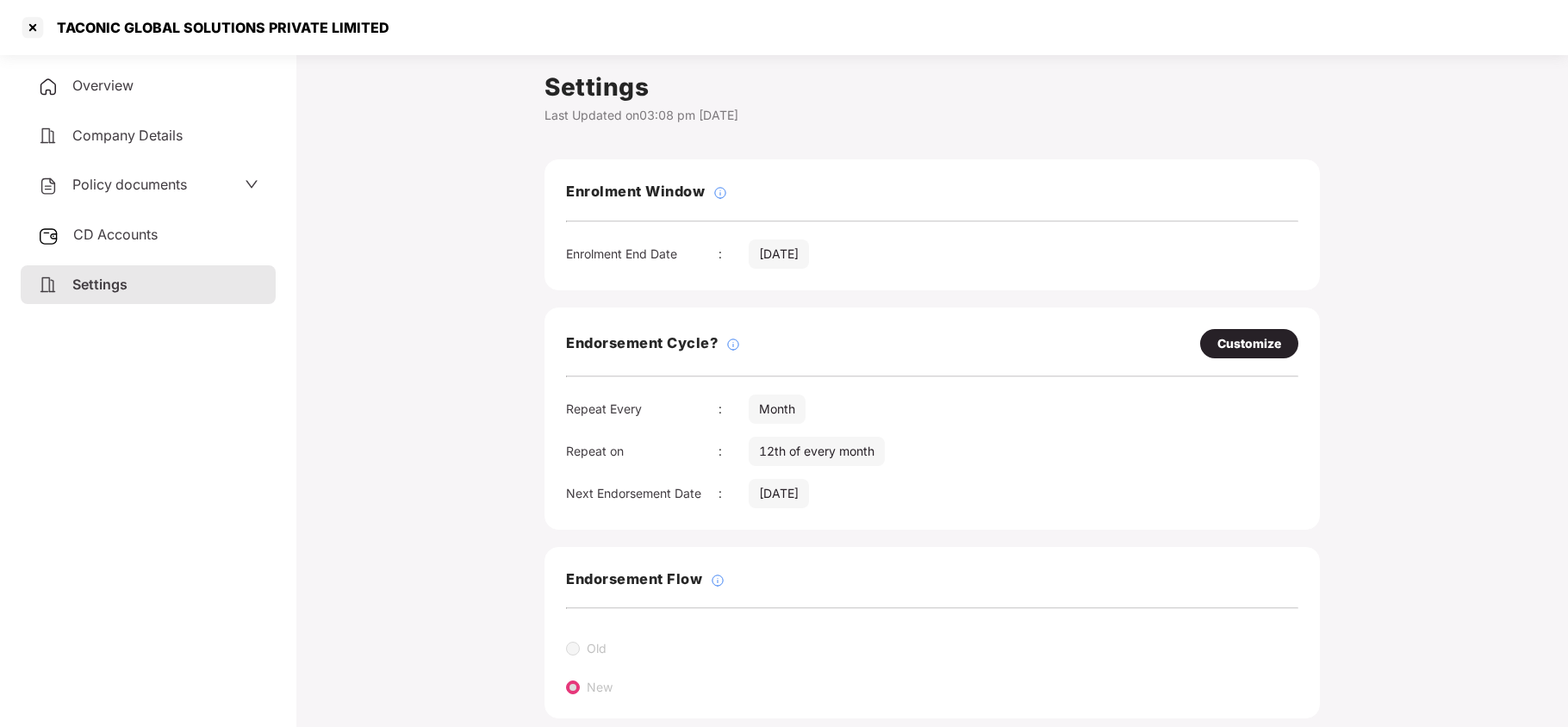
click at [111, 178] on span "Policy documents" at bounding box center [130, 184] width 114 height 17
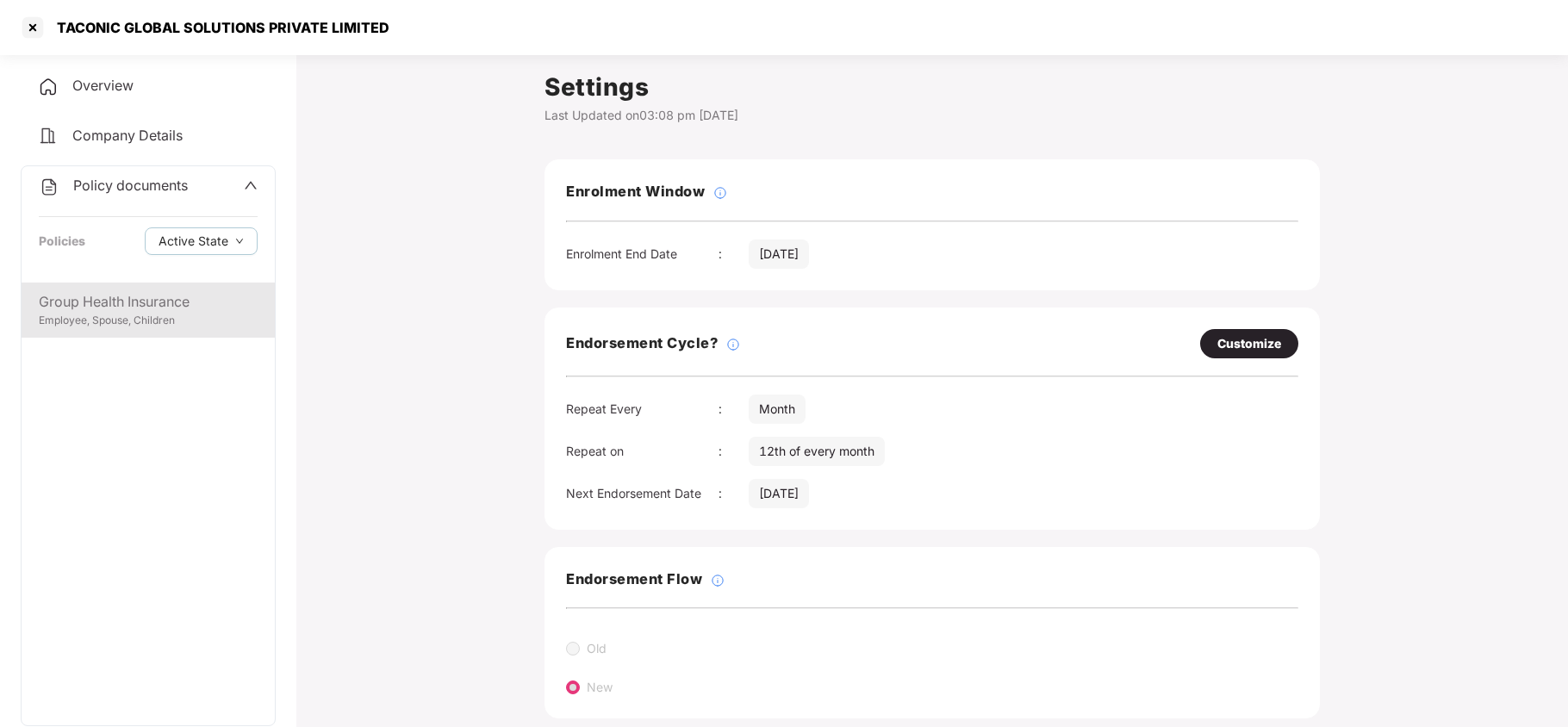
click at [121, 297] on div "Group Health Insurance" at bounding box center [148, 302] width 218 height 22
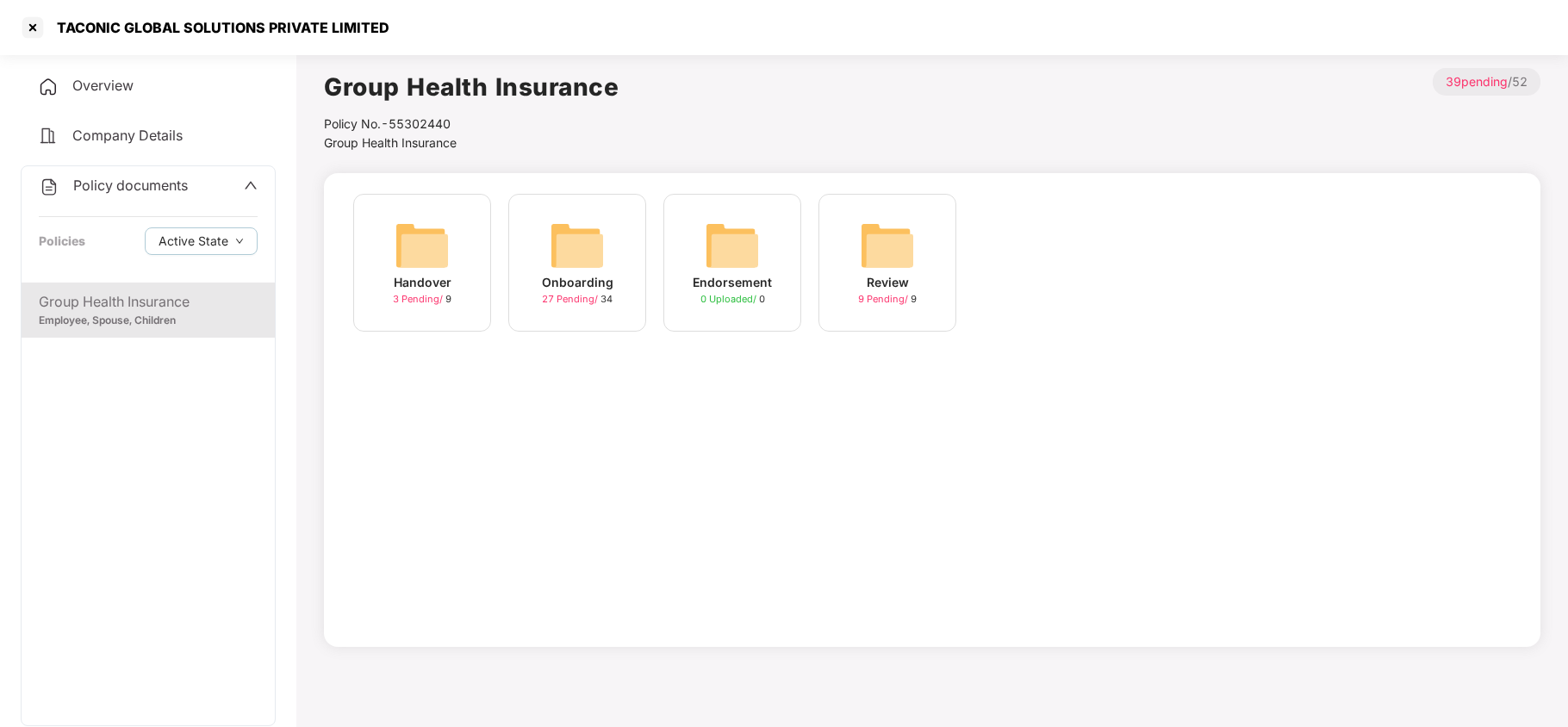
click at [574, 221] on img at bounding box center [577, 246] width 55 height 55
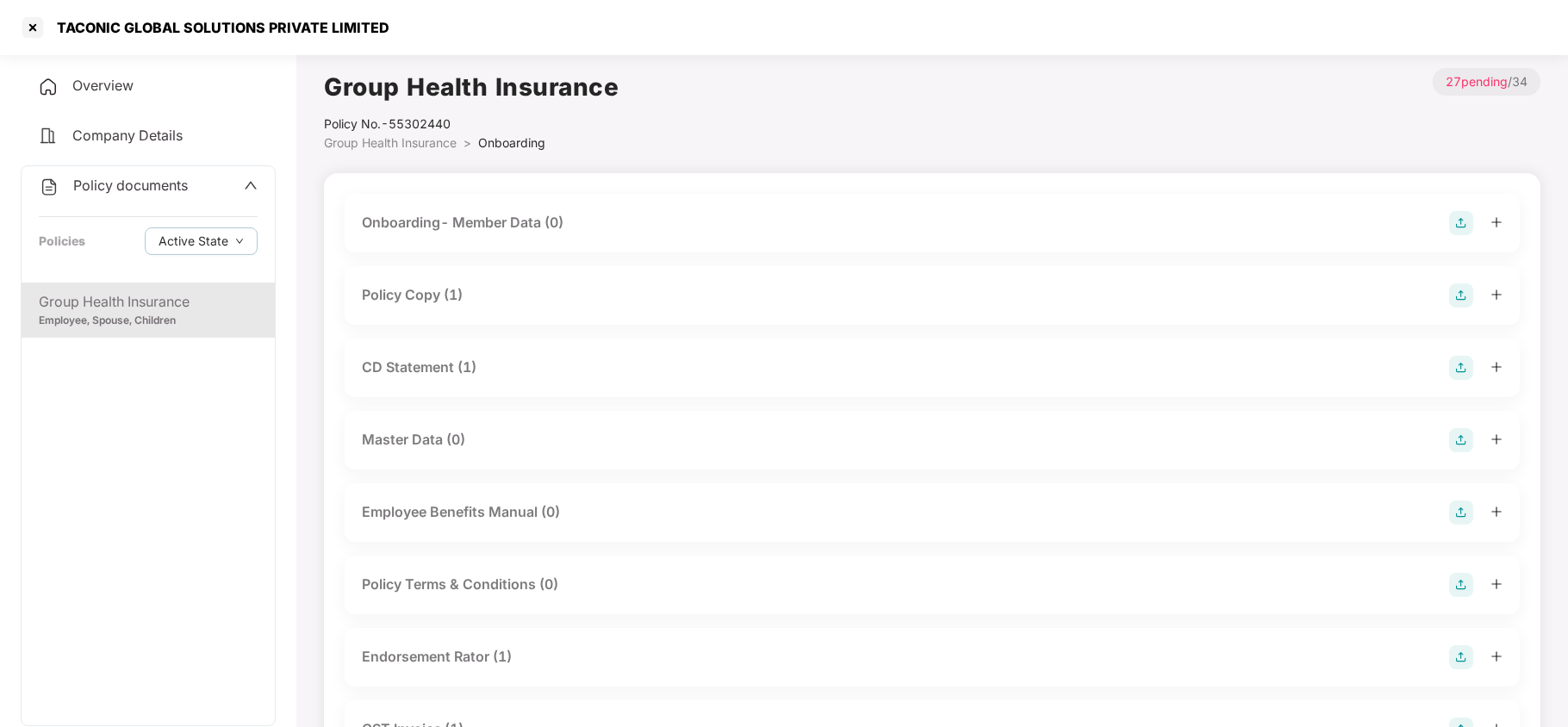
click at [438, 287] on div "Policy Copy (1)" at bounding box center [411, 296] width 101 height 22
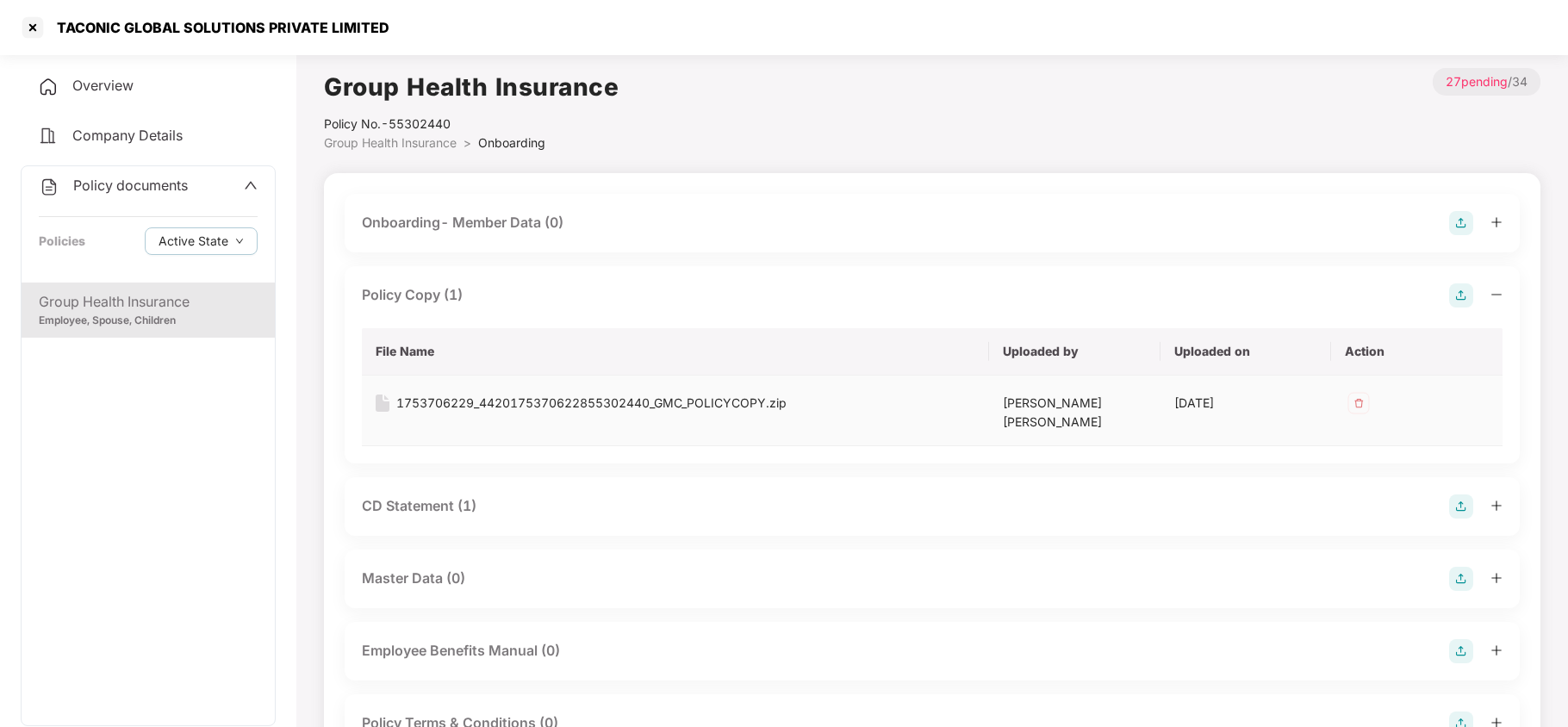
click at [482, 398] on div "1753706229_4420175370622855302440_GMC_POLICYCOPY.zip" at bounding box center [591, 402] width 391 height 19
click at [426, 496] on div "CD Statement (1)" at bounding box center [419, 507] width 114 height 22
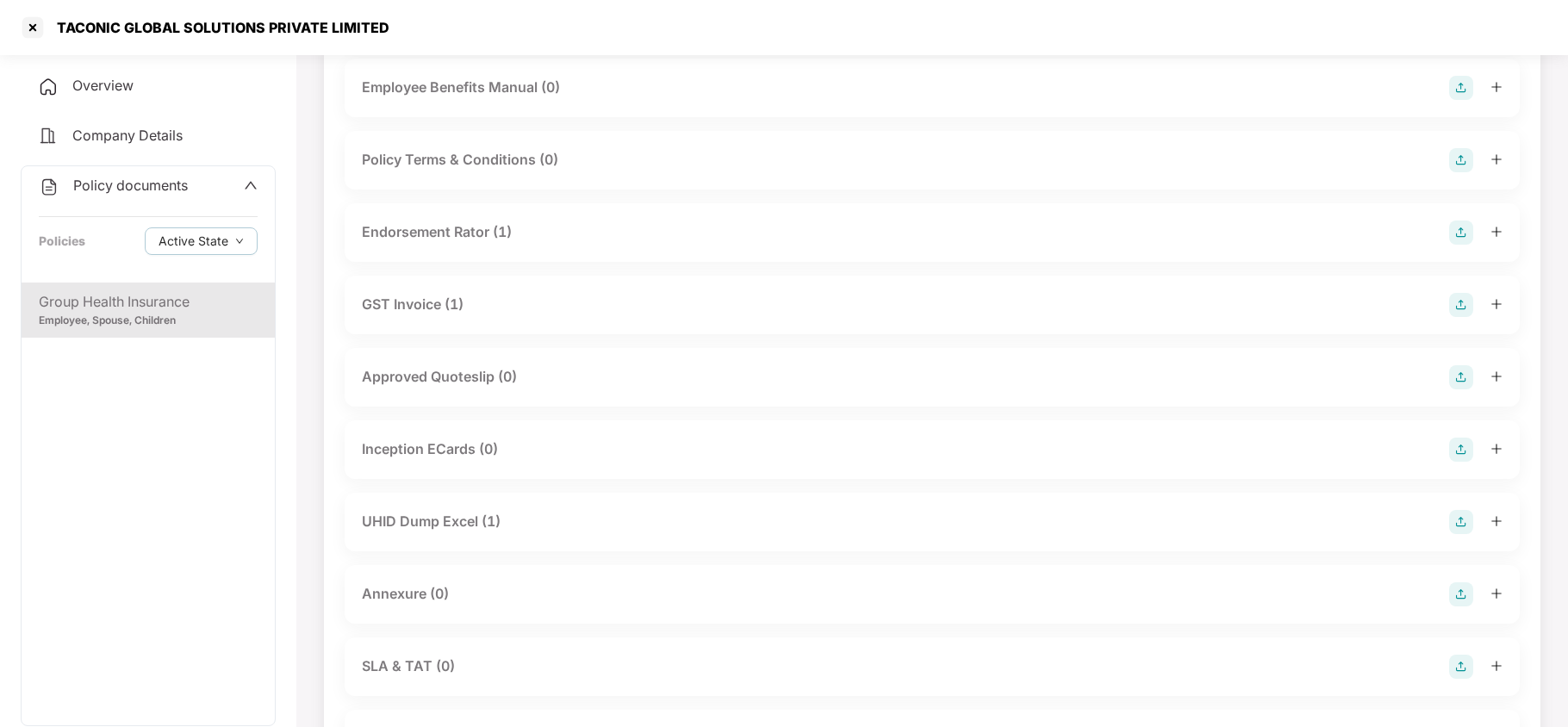
scroll to position [690, 0]
click at [453, 509] on div "UHID Dump Excel (1)" at bounding box center [431, 520] width 139 height 22
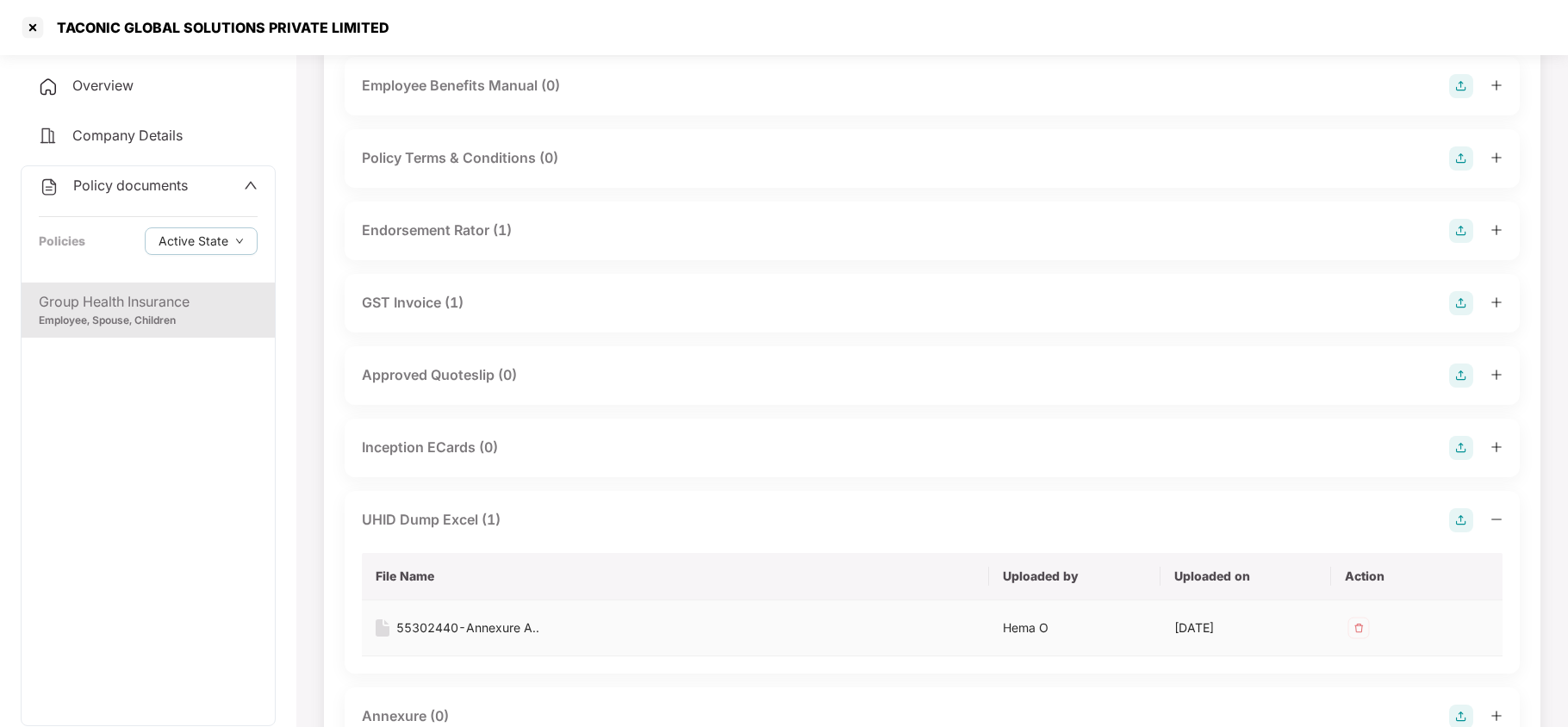
click at [463, 619] on div "55302440-Annexure A.." at bounding box center [468, 628] width 143 height 19
click at [33, 27] on div at bounding box center [33, 27] width 27 height 27
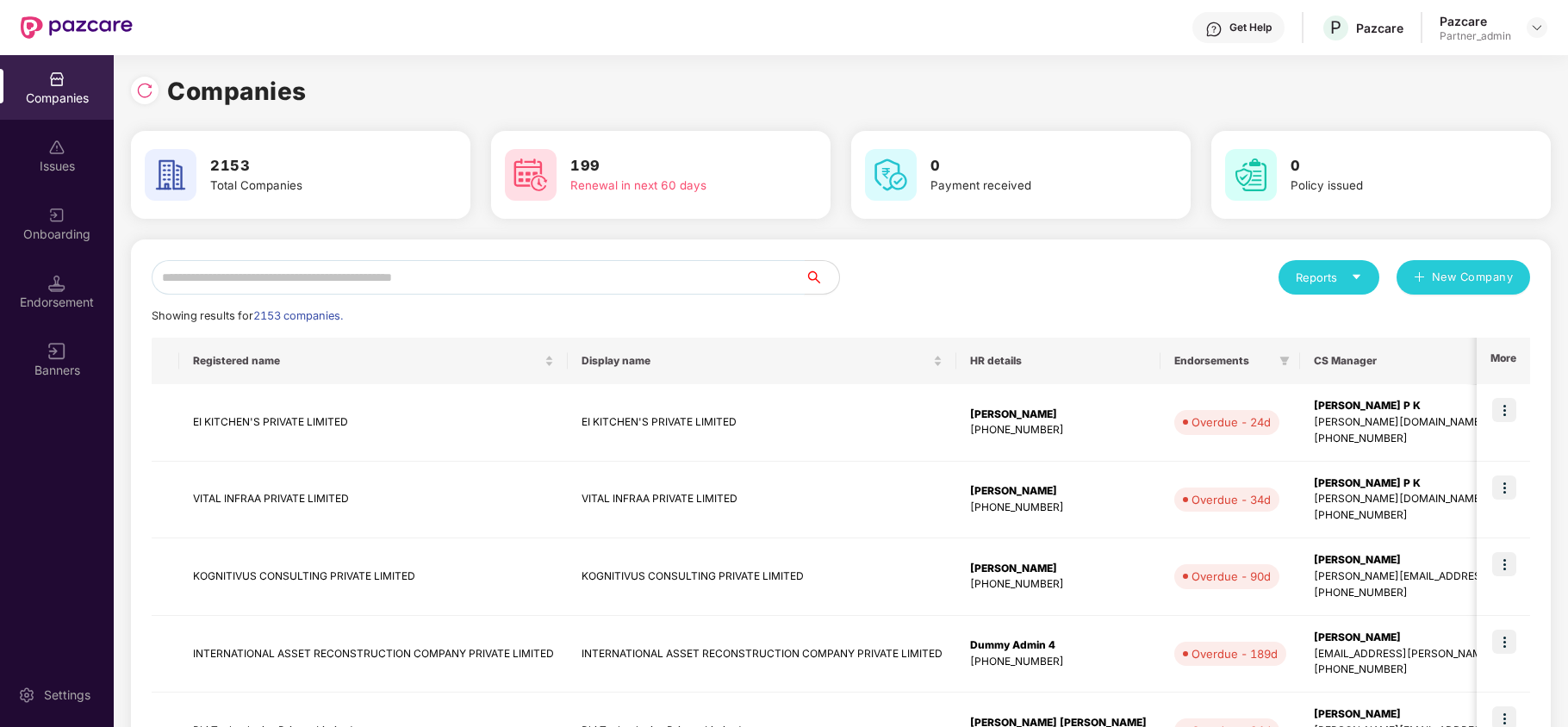
click at [270, 280] on input "text" at bounding box center [478, 277] width 653 height 34
paste input "**********"
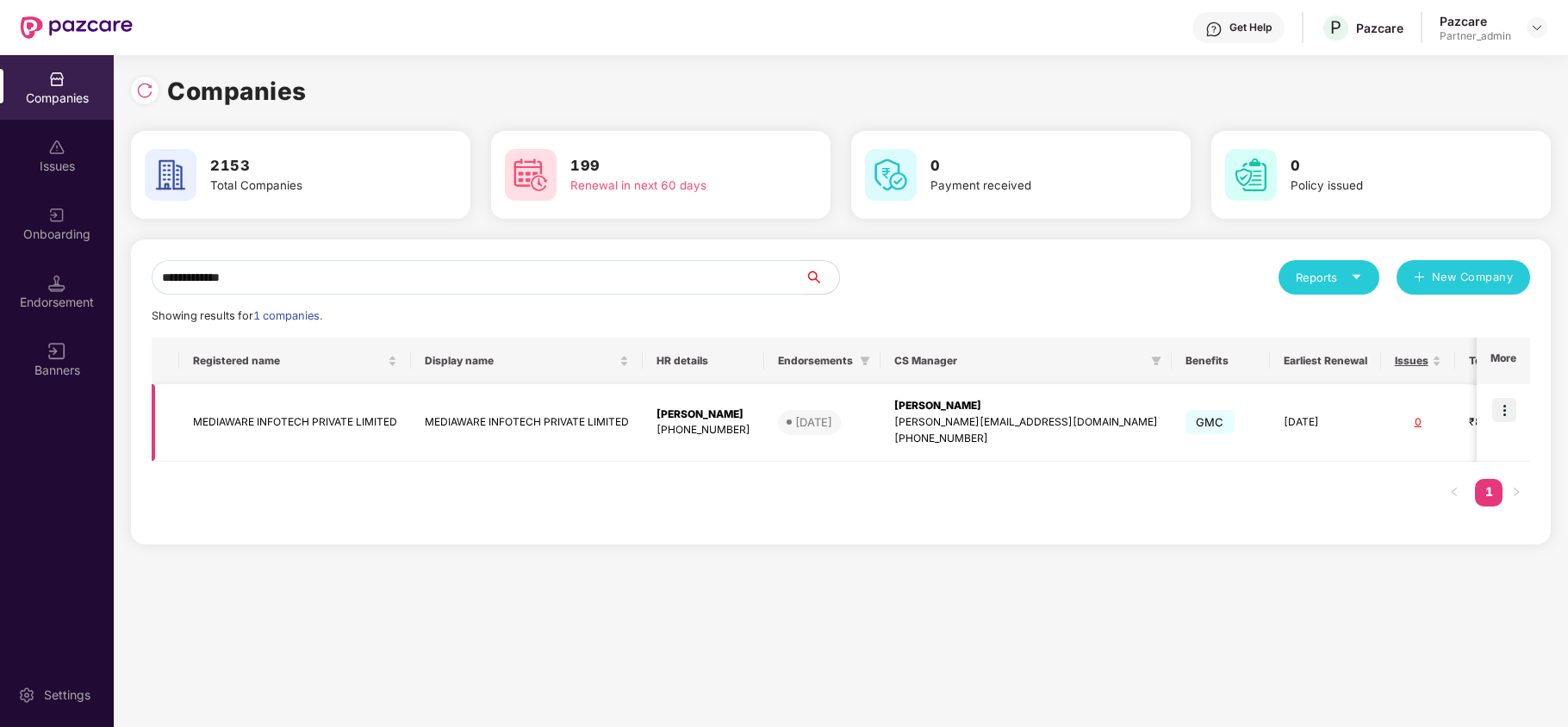
type input "**********"
click at [1503, 411] on img at bounding box center [1505, 410] width 24 height 24
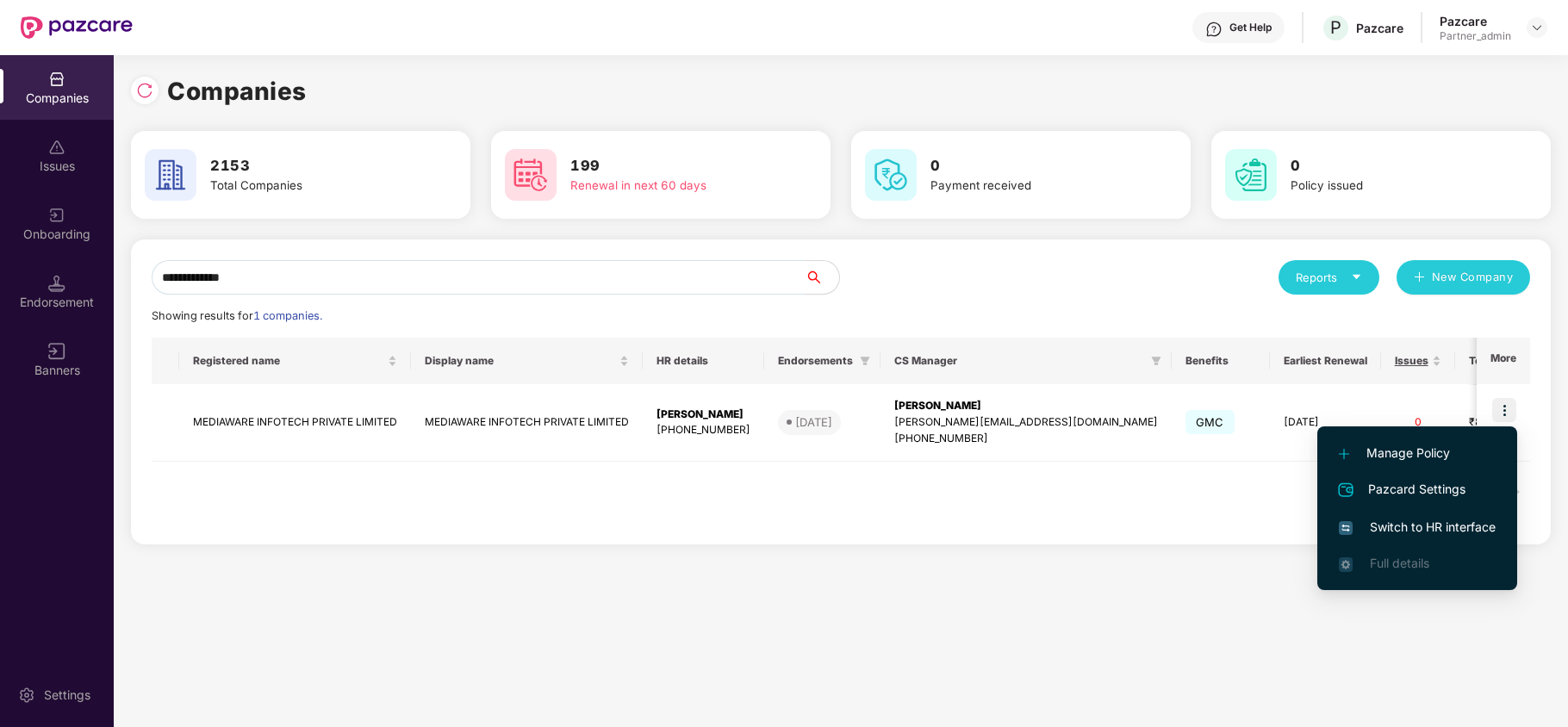
click at [1422, 539] on li "Switch to HR interface" at bounding box center [1418, 528] width 200 height 36
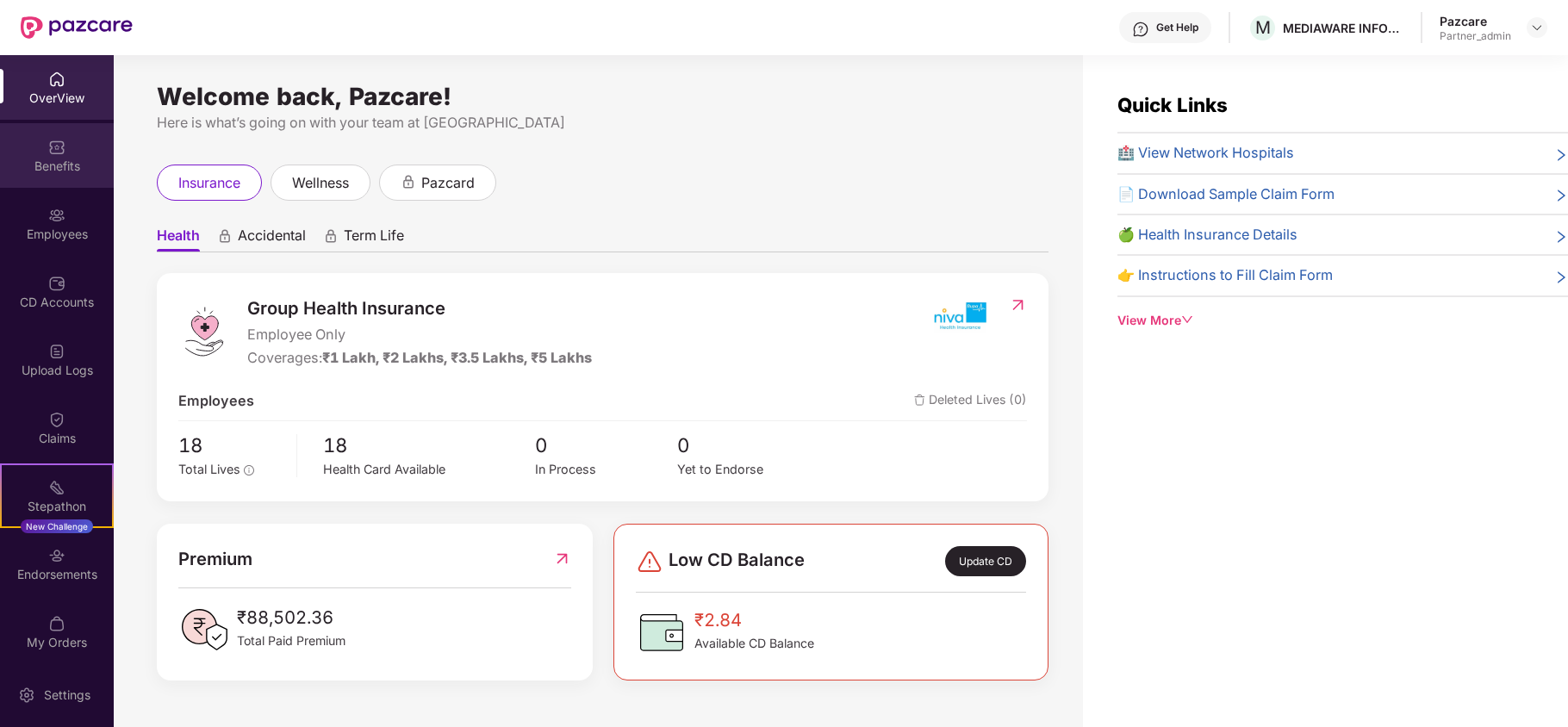
click at [52, 160] on div "Benefits" at bounding box center [56, 166] width 113 height 17
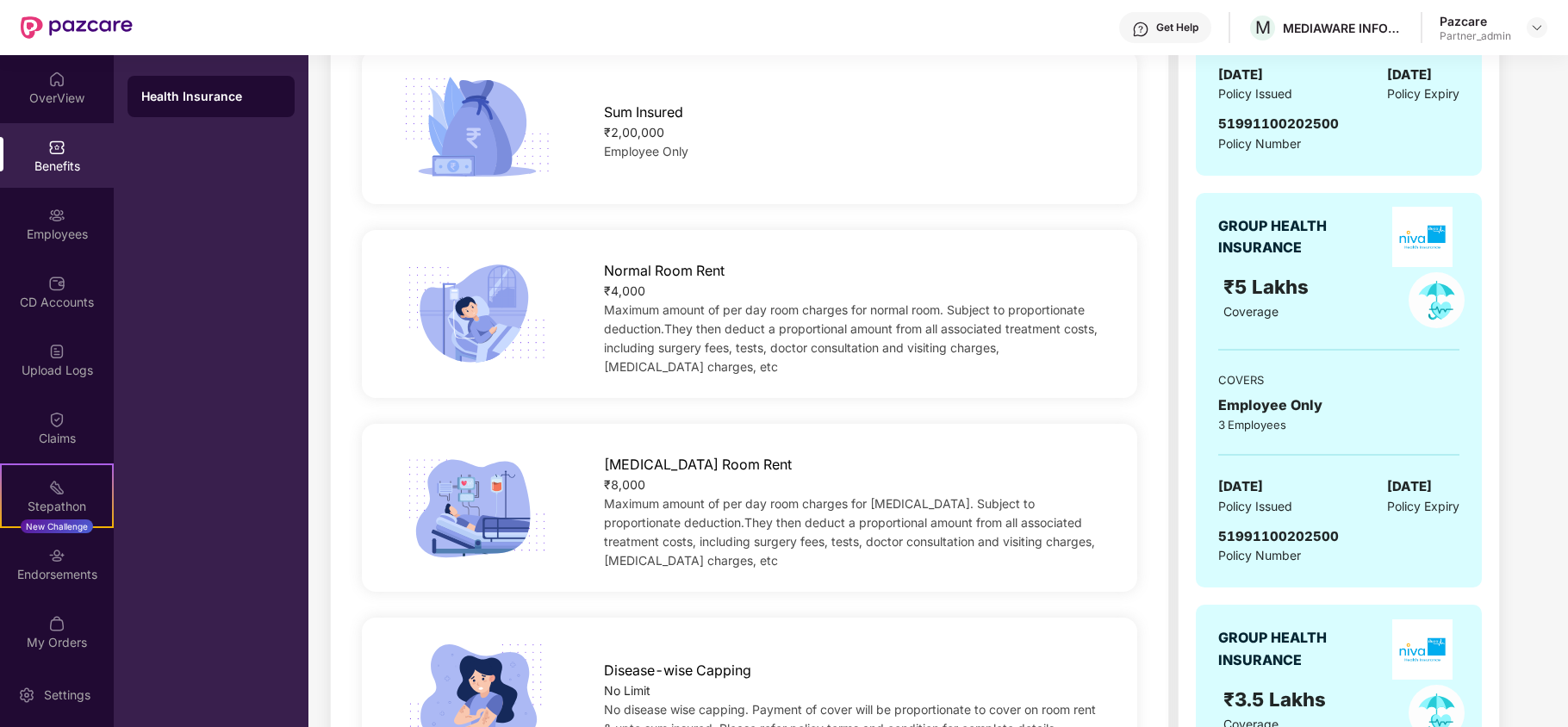
scroll to position [918, 0]
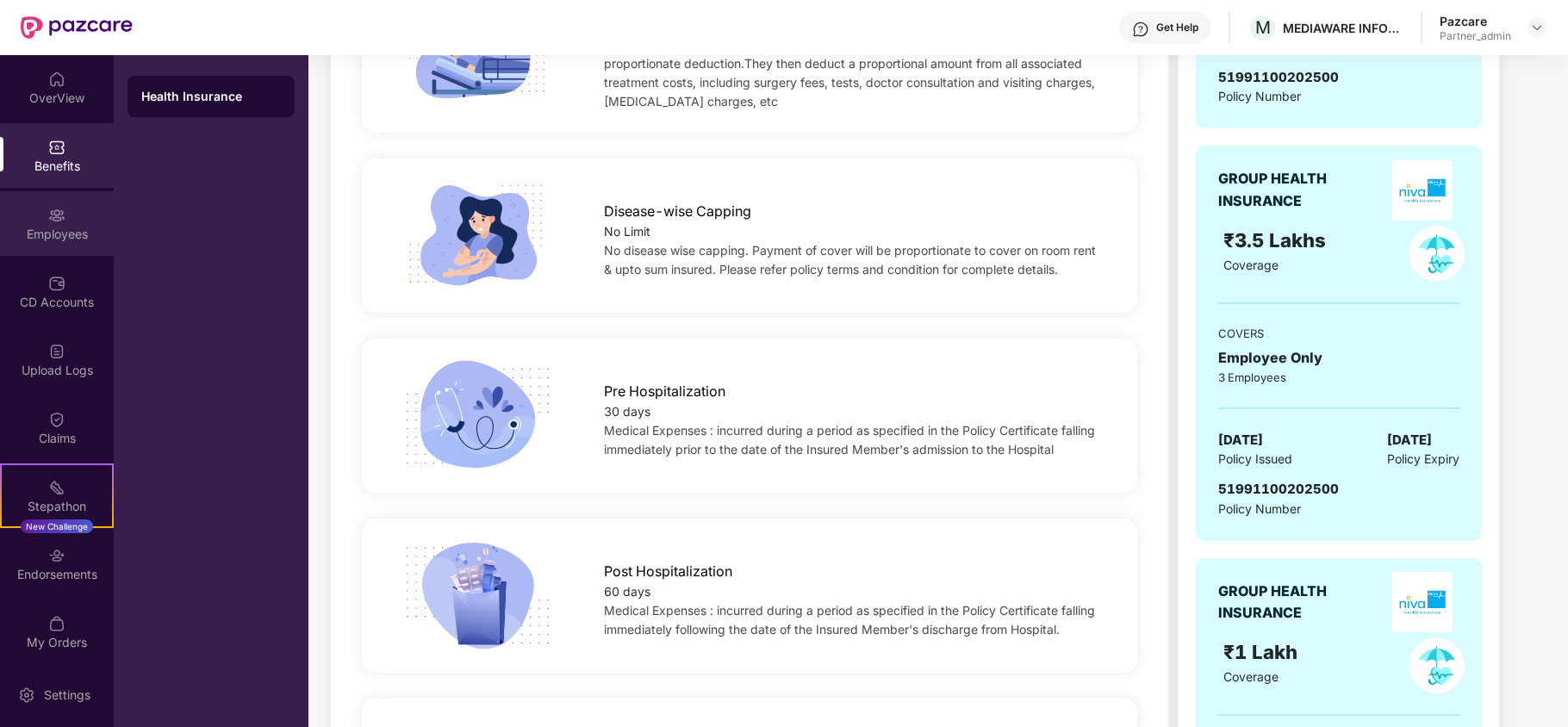
click at [5, 233] on div "Employees" at bounding box center [56, 234] width 113 height 17
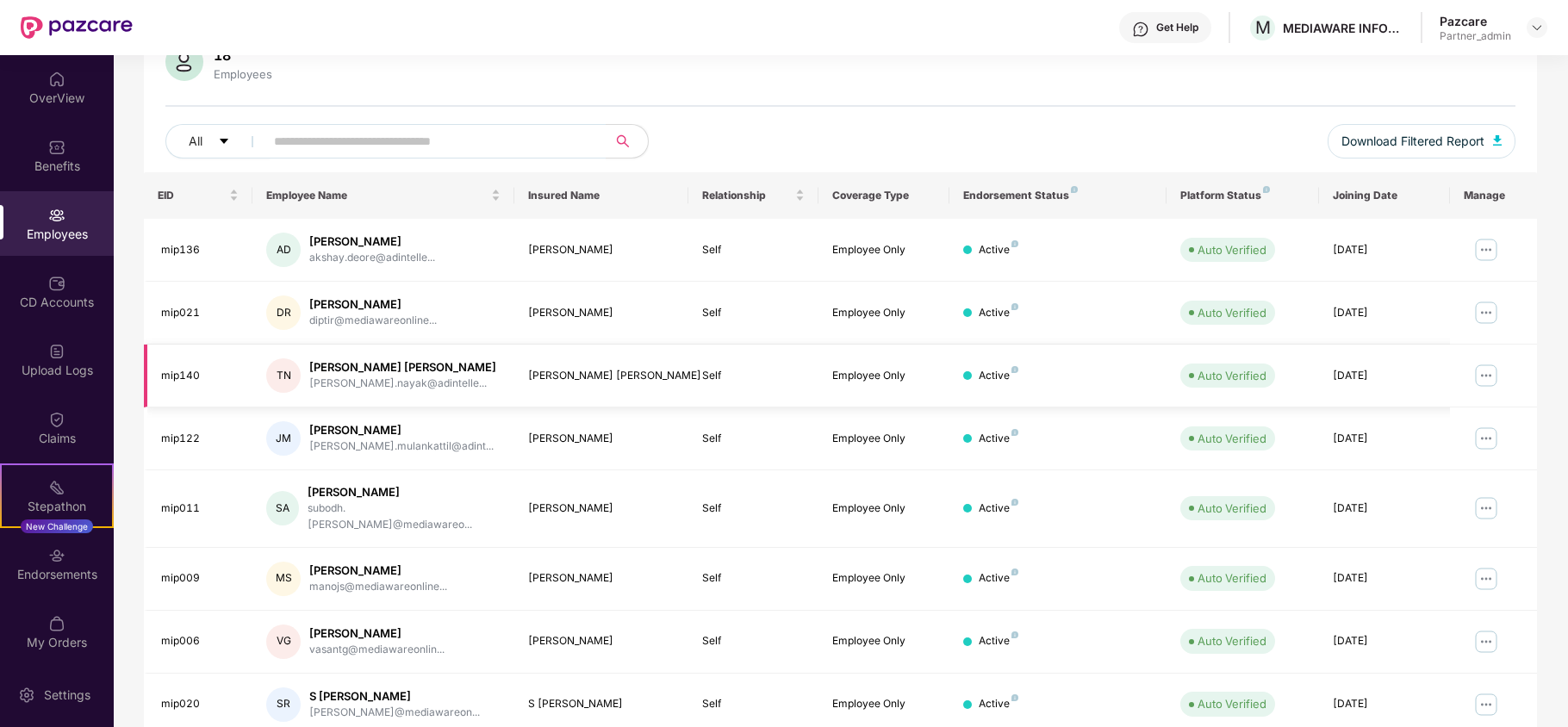
scroll to position [0, 0]
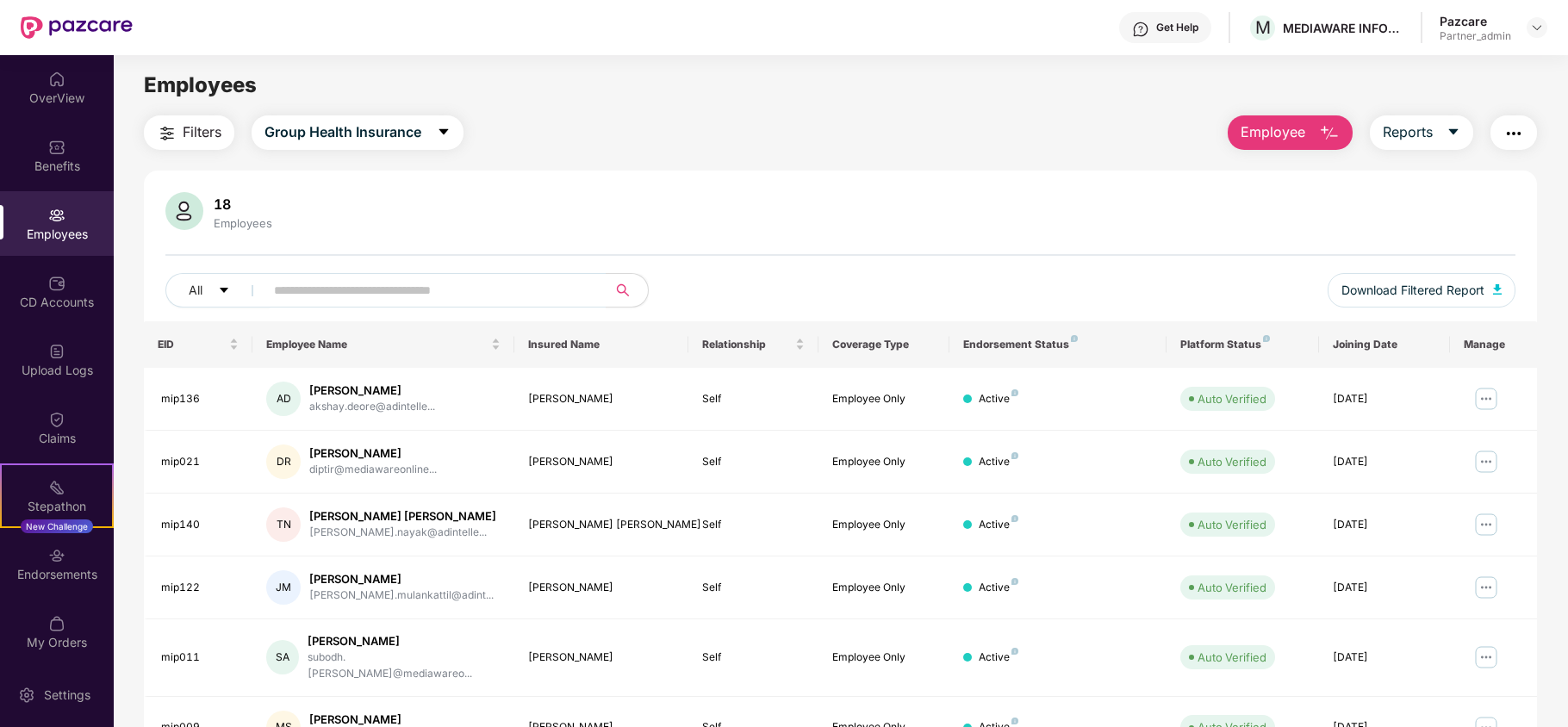
click at [201, 121] on span "Filters" at bounding box center [202, 132] width 39 height 22
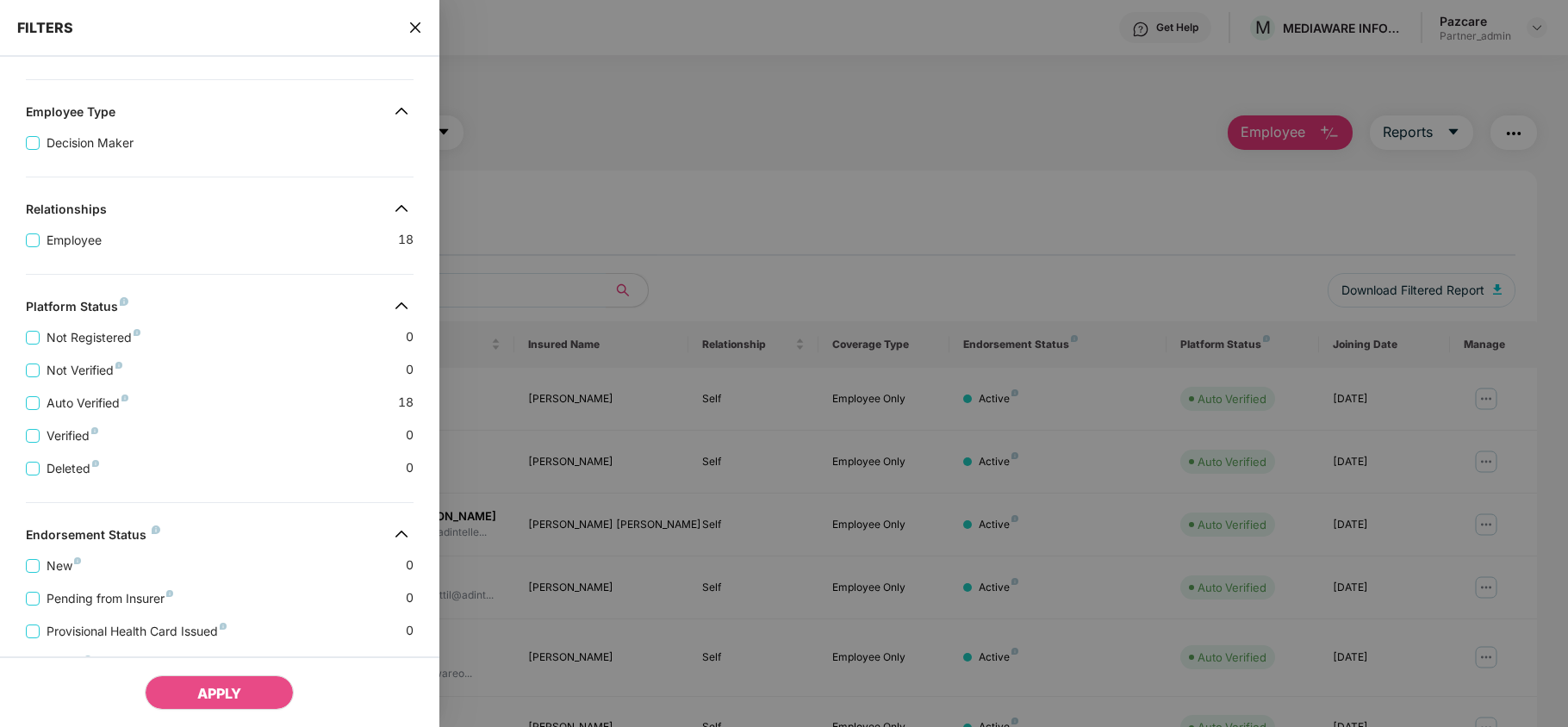
scroll to position [315, 0]
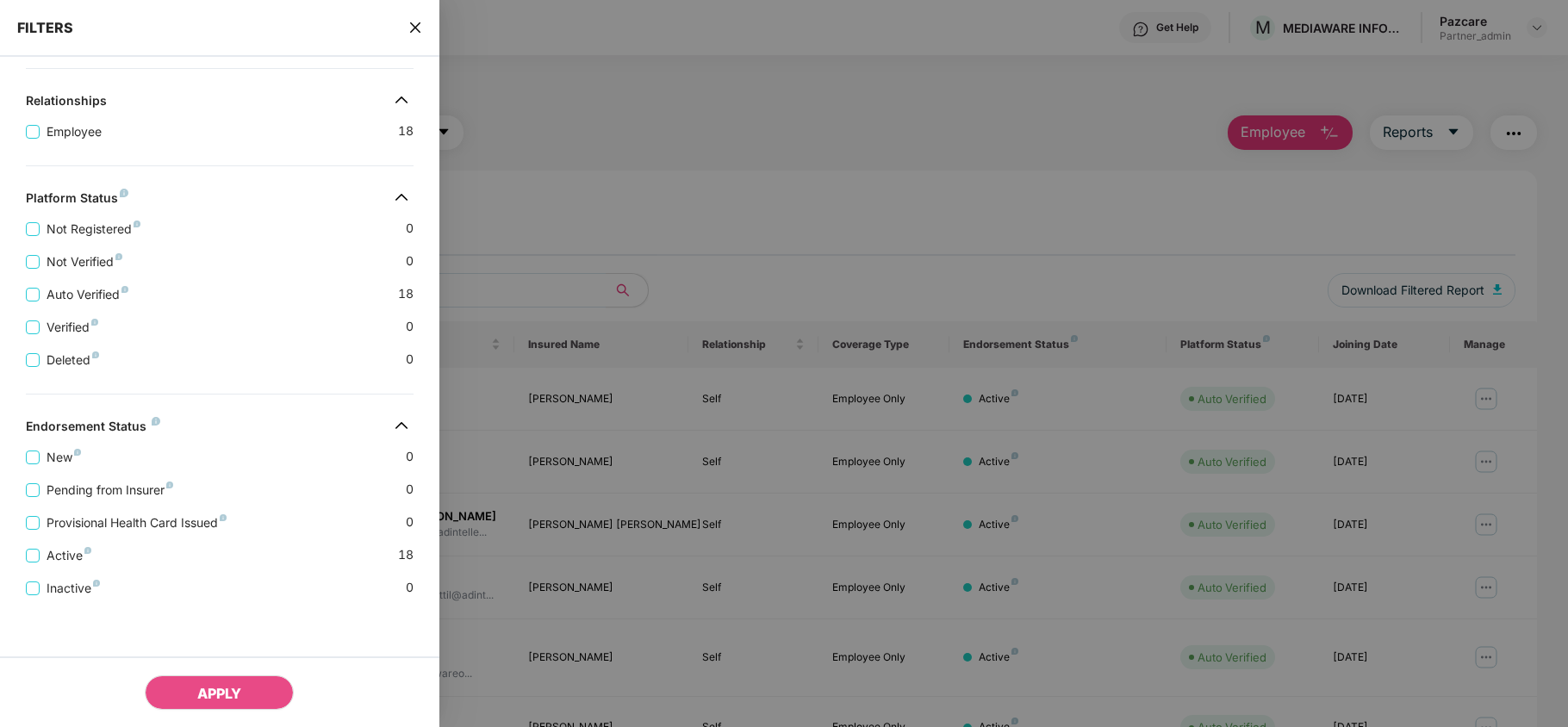
click at [411, 21] on icon "close" at bounding box center [415, 27] width 14 height 14
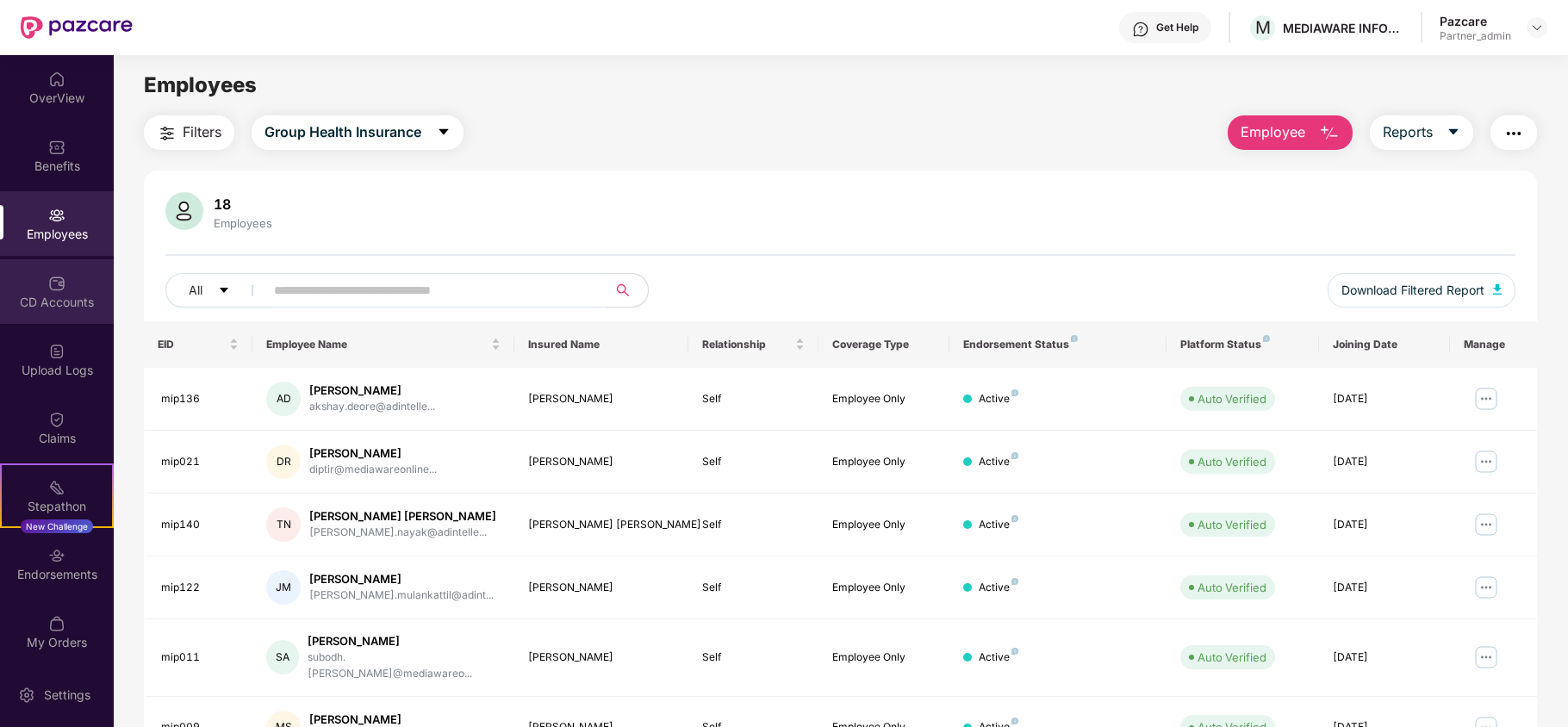
click at [65, 290] on div "CD Accounts" at bounding box center [56, 291] width 113 height 64
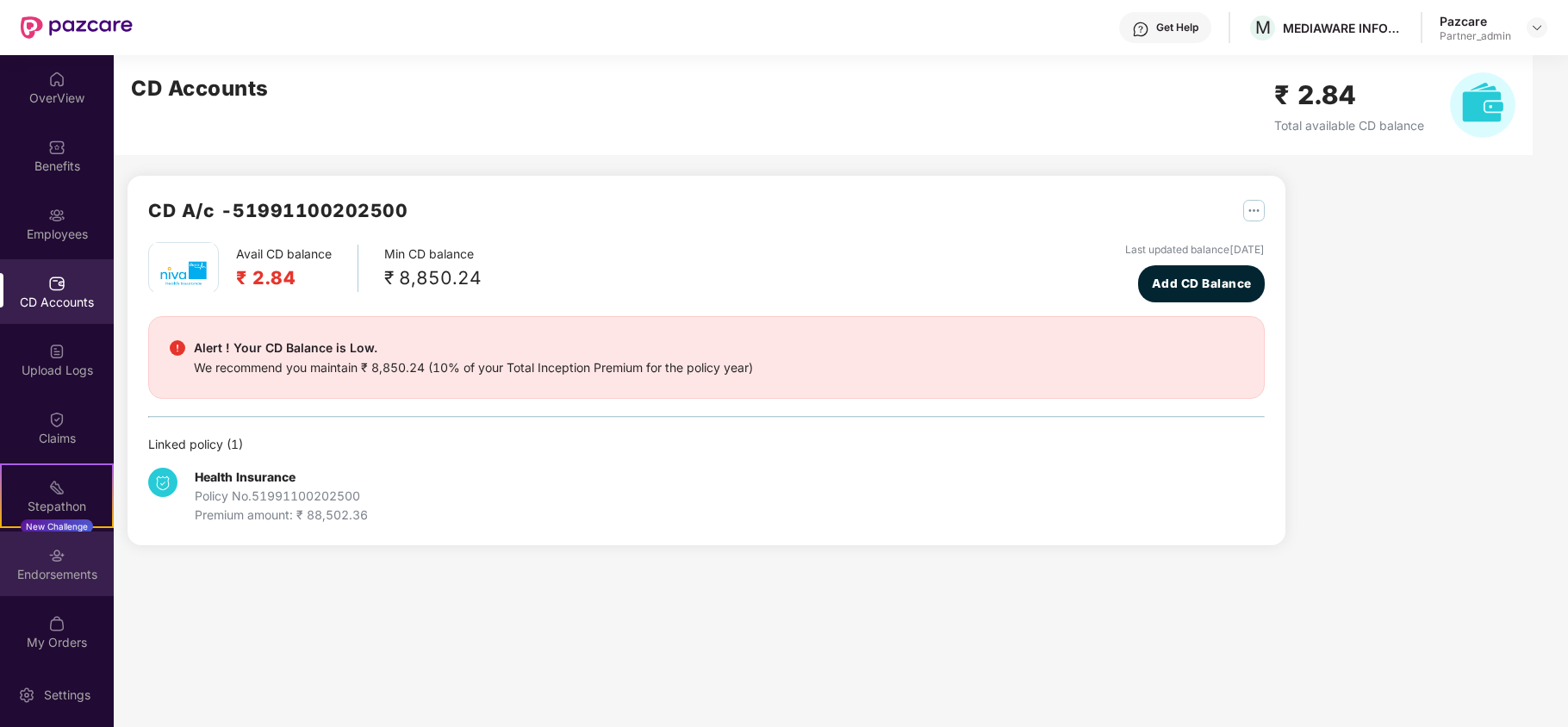
click at [43, 564] on div "Endorsements" at bounding box center [56, 564] width 113 height 64
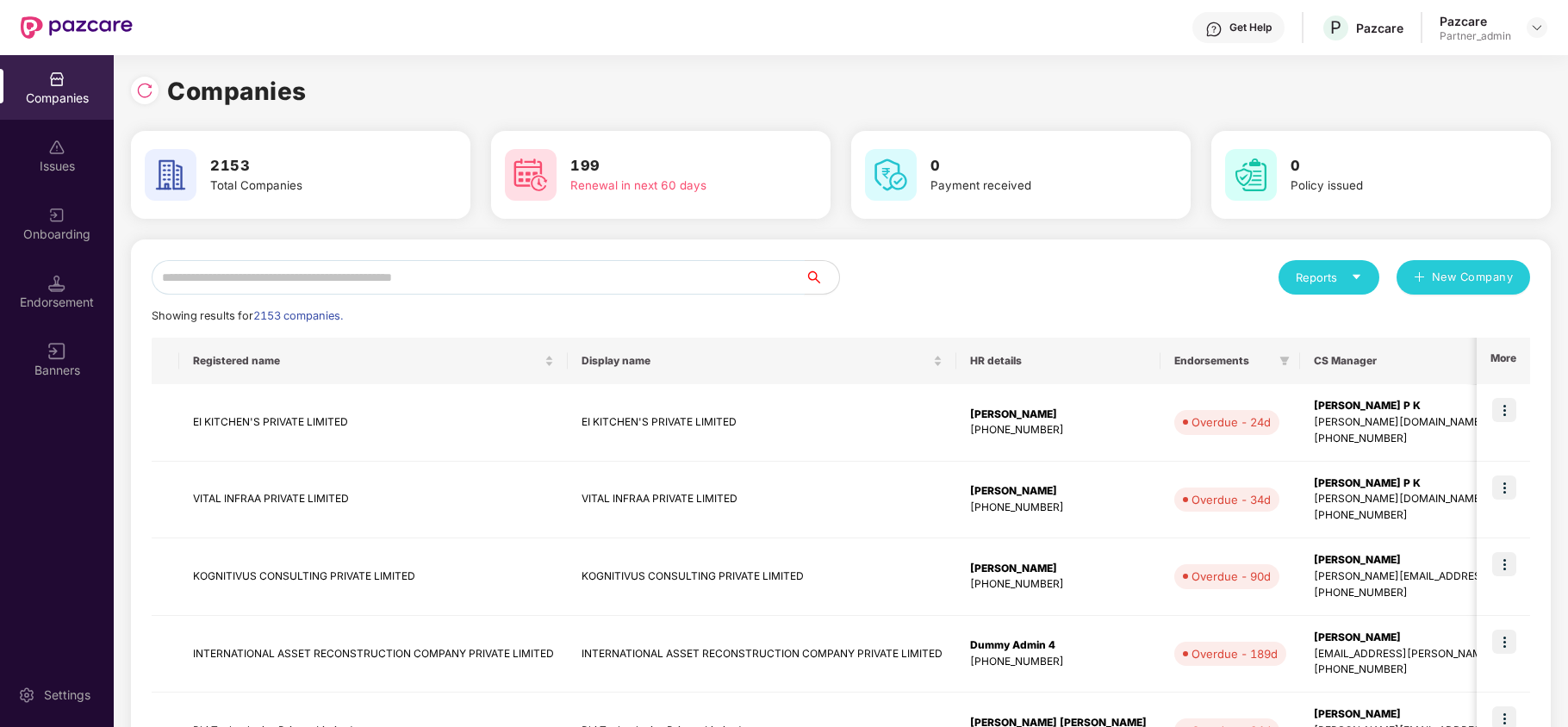
click at [246, 273] on input "text" at bounding box center [478, 277] width 653 height 34
paste input "**********"
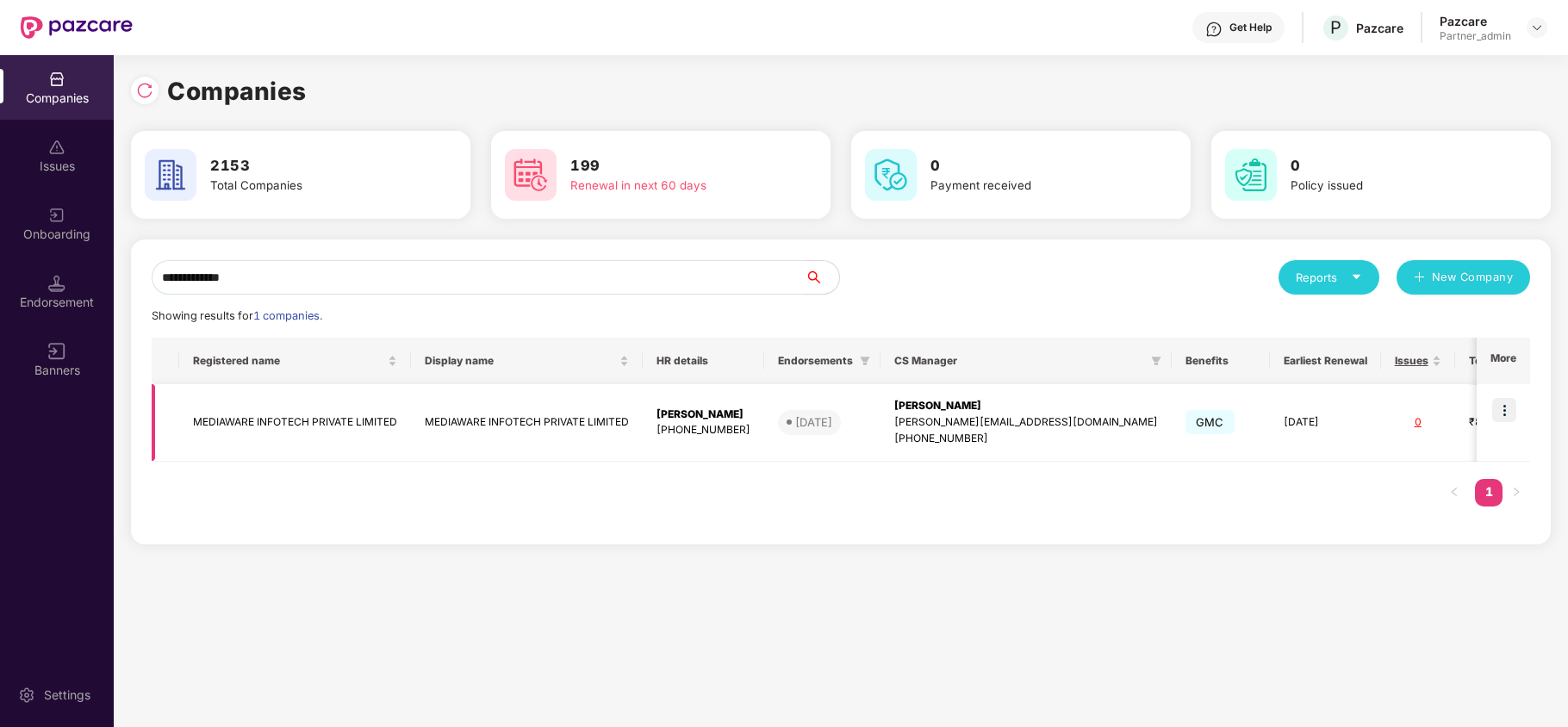
type input "**********"
click at [252, 413] on td "MEDIAWARE INFOTECH PRIVATE LIMITED" at bounding box center [295, 423] width 232 height 78
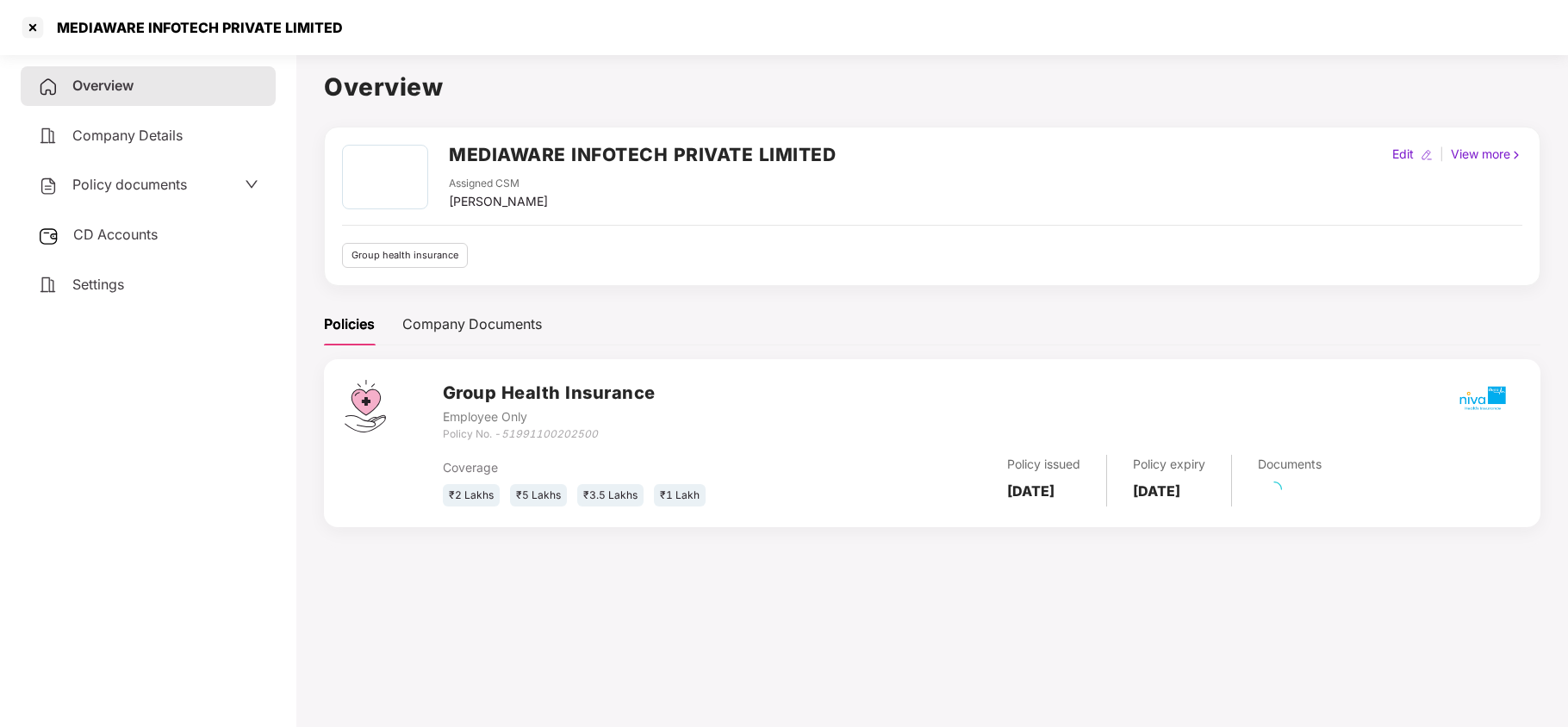
click at [74, 276] on span "Settings" at bounding box center [98, 284] width 52 height 17
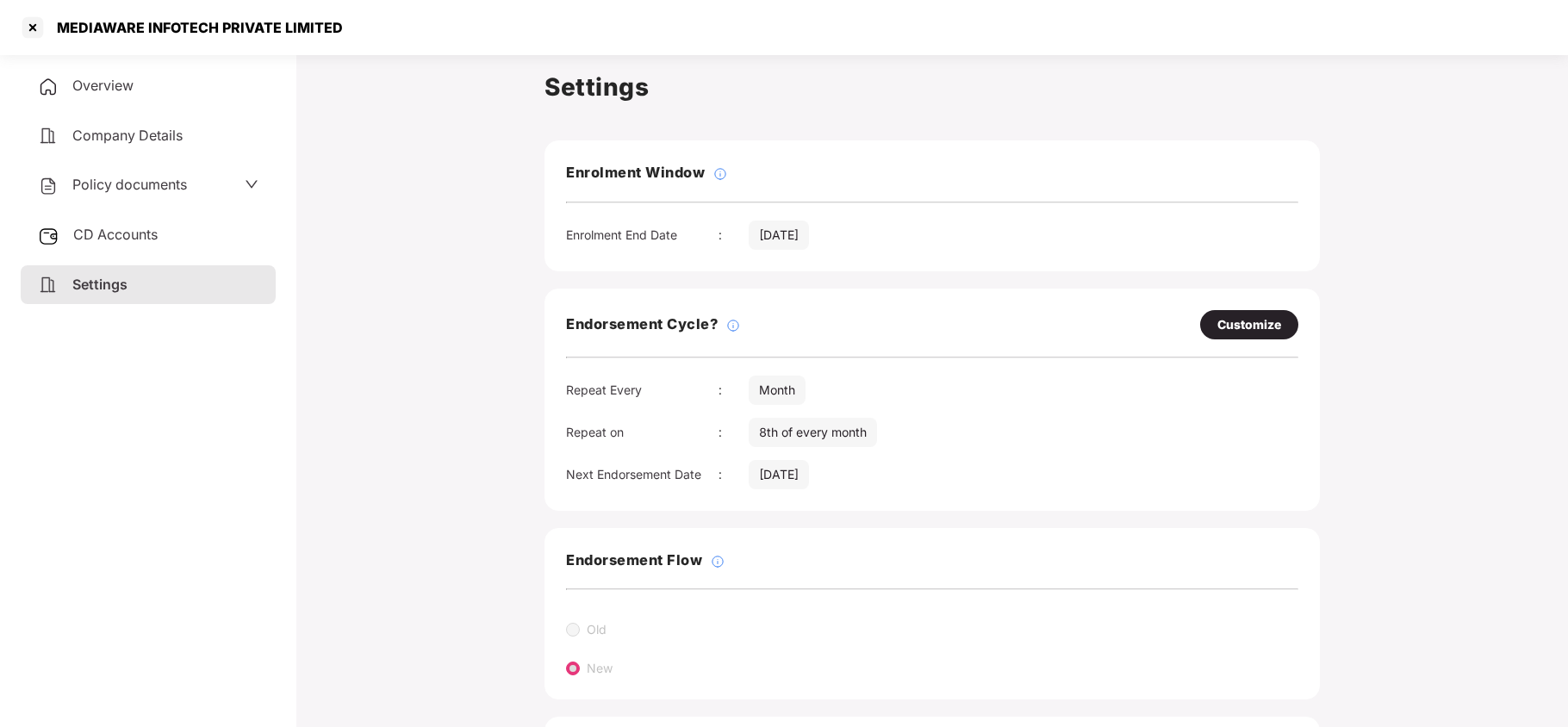
click at [1217, 319] on div "Customize" at bounding box center [1249, 325] width 63 height 19
select select "*****"
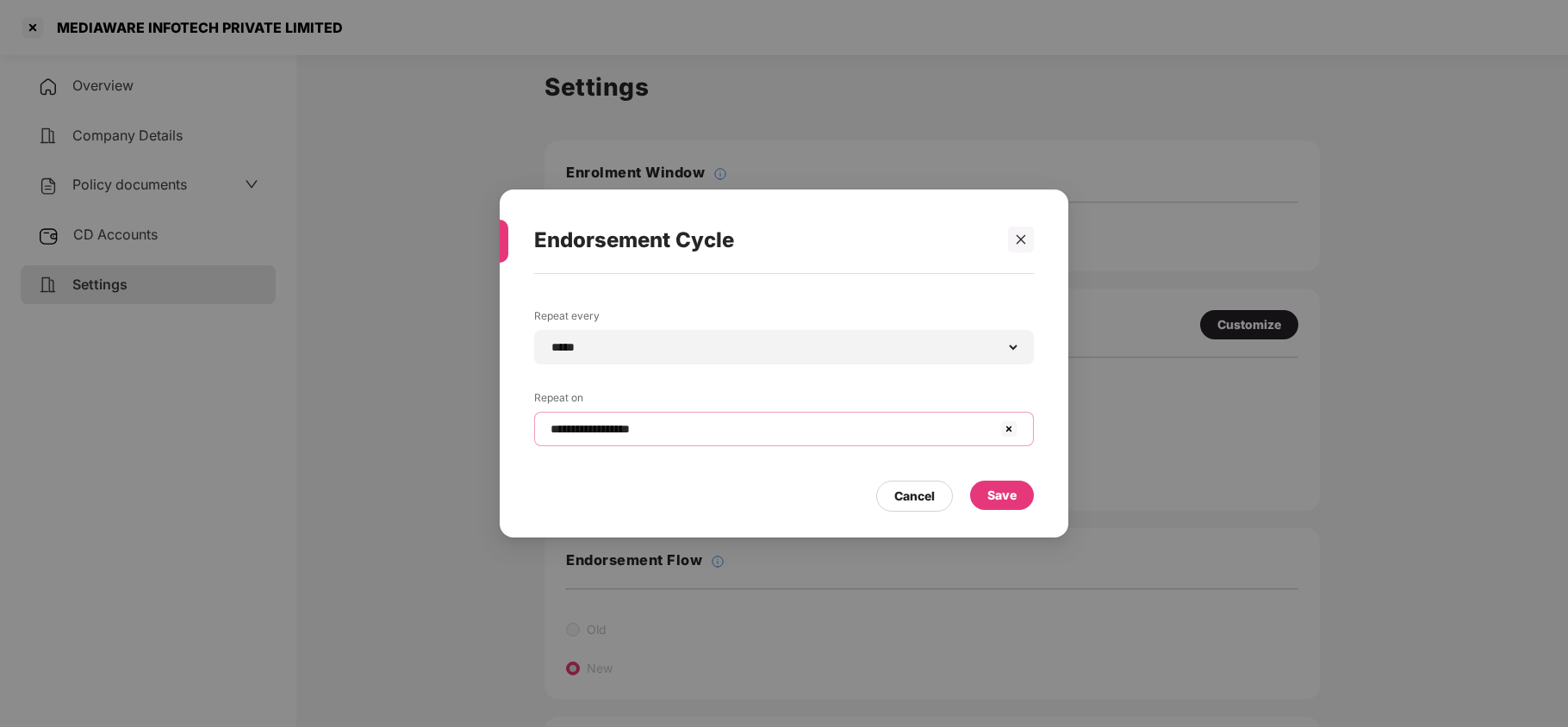
click at [759, 429] on input "**********" at bounding box center [774, 430] width 450 height 18
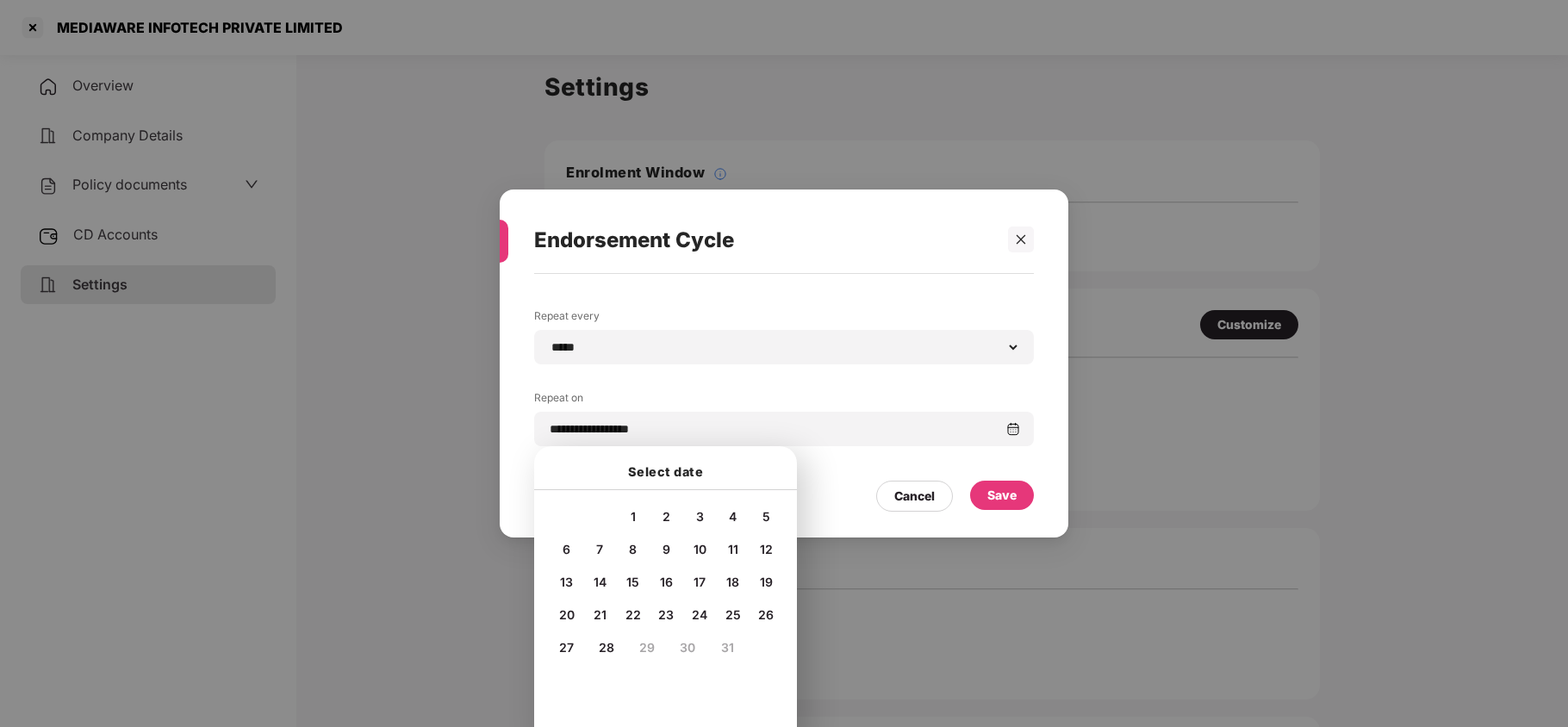
click at [632, 579] on span "15" at bounding box center [633, 582] width 13 height 15
type input "**********"
click at [998, 498] on div "Save" at bounding box center [1002, 495] width 29 height 19
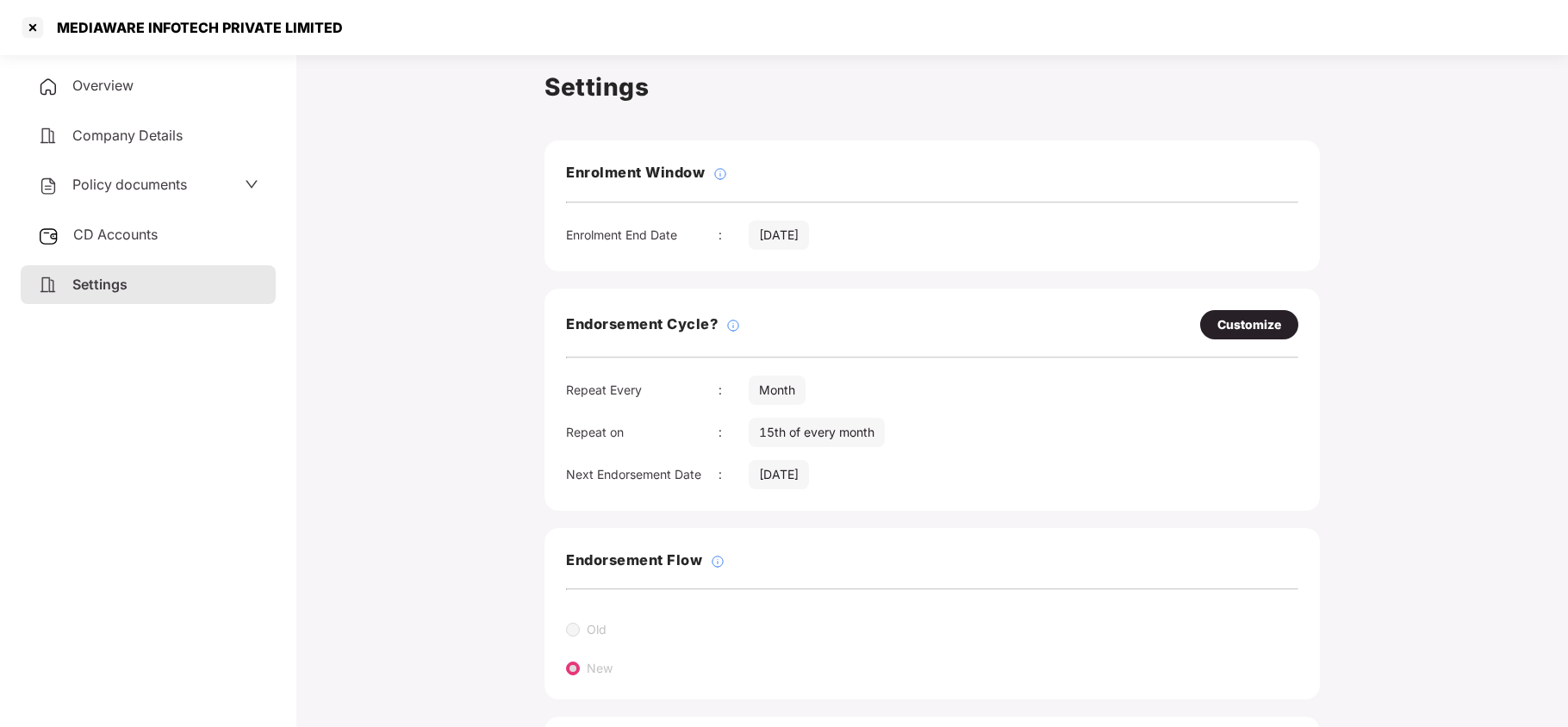
click at [131, 186] on span "Policy documents" at bounding box center [130, 184] width 114 height 17
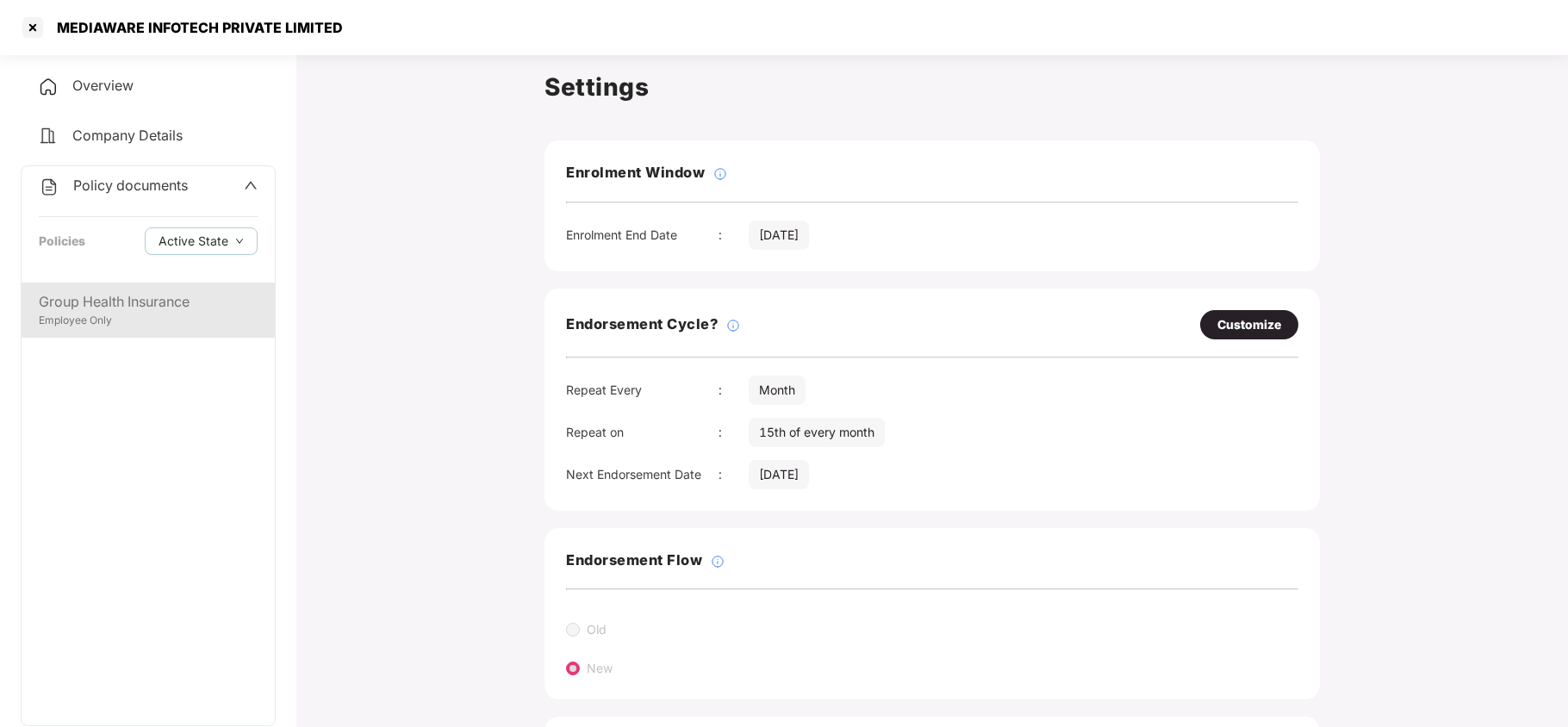
click at [145, 311] on div "Group Health Insurance" at bounding box center [148, 302] width 218 height 22
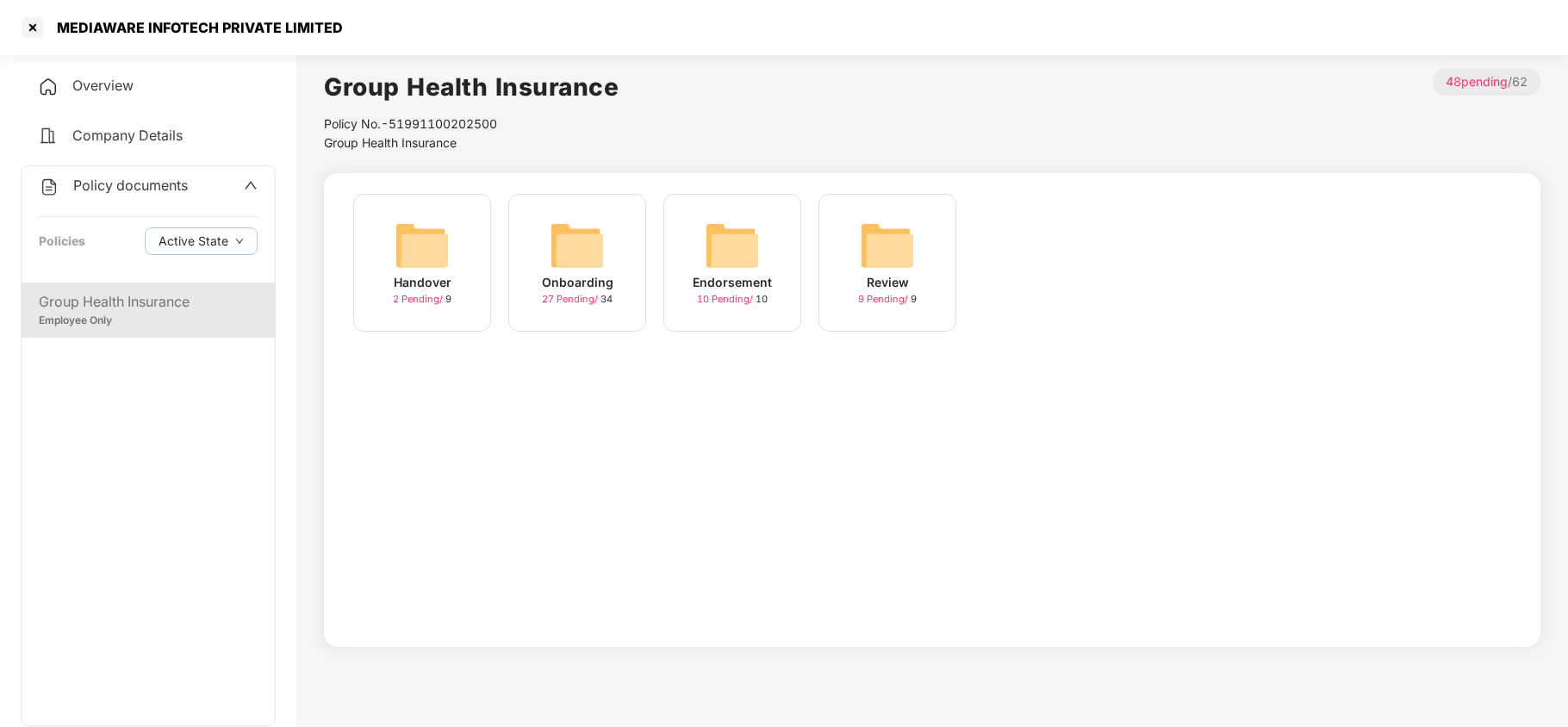
click at [577, 263] on img at bounding box center [577, 246] width 55 height 55
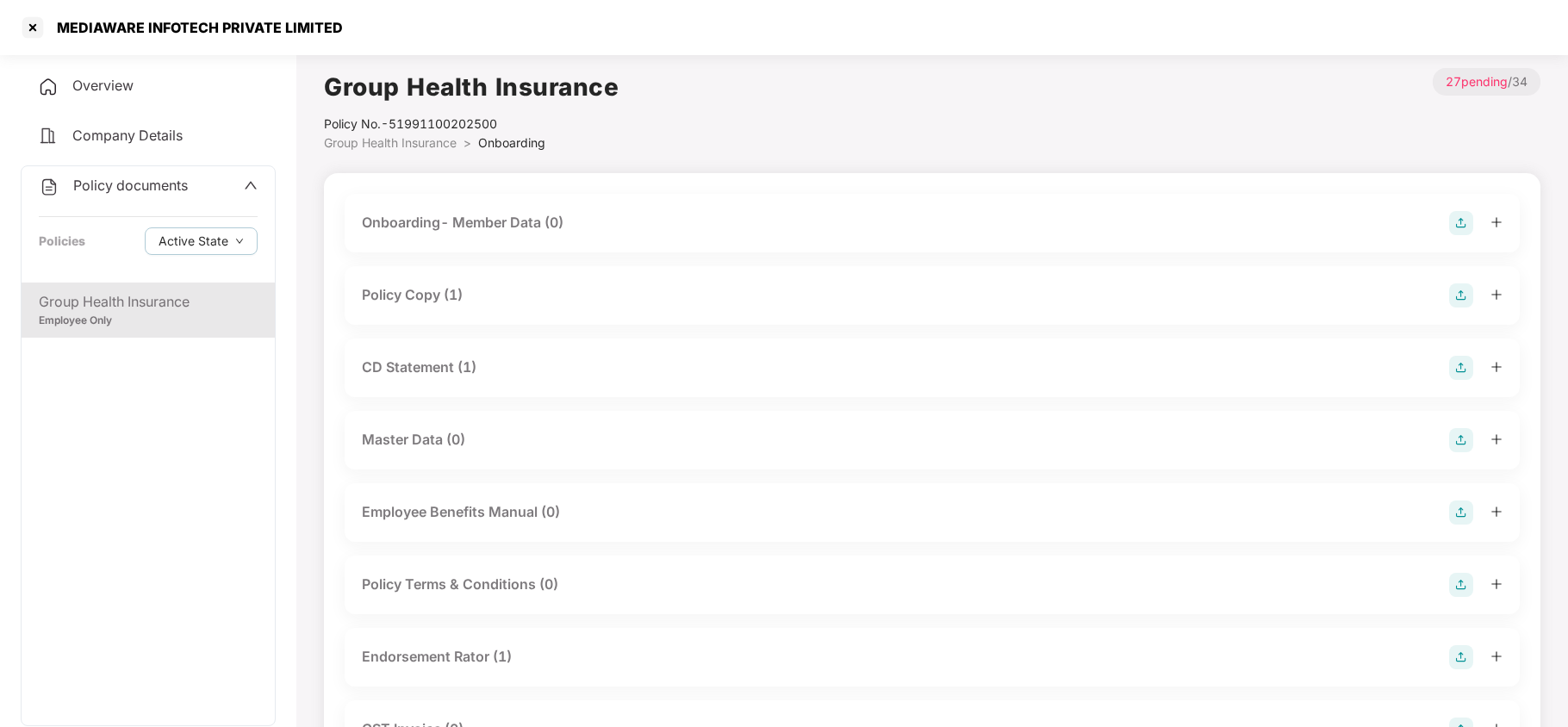
click at [463, 293] on div "Policy Copy (1)" at bounding box center [411, 296] width 101 height 22
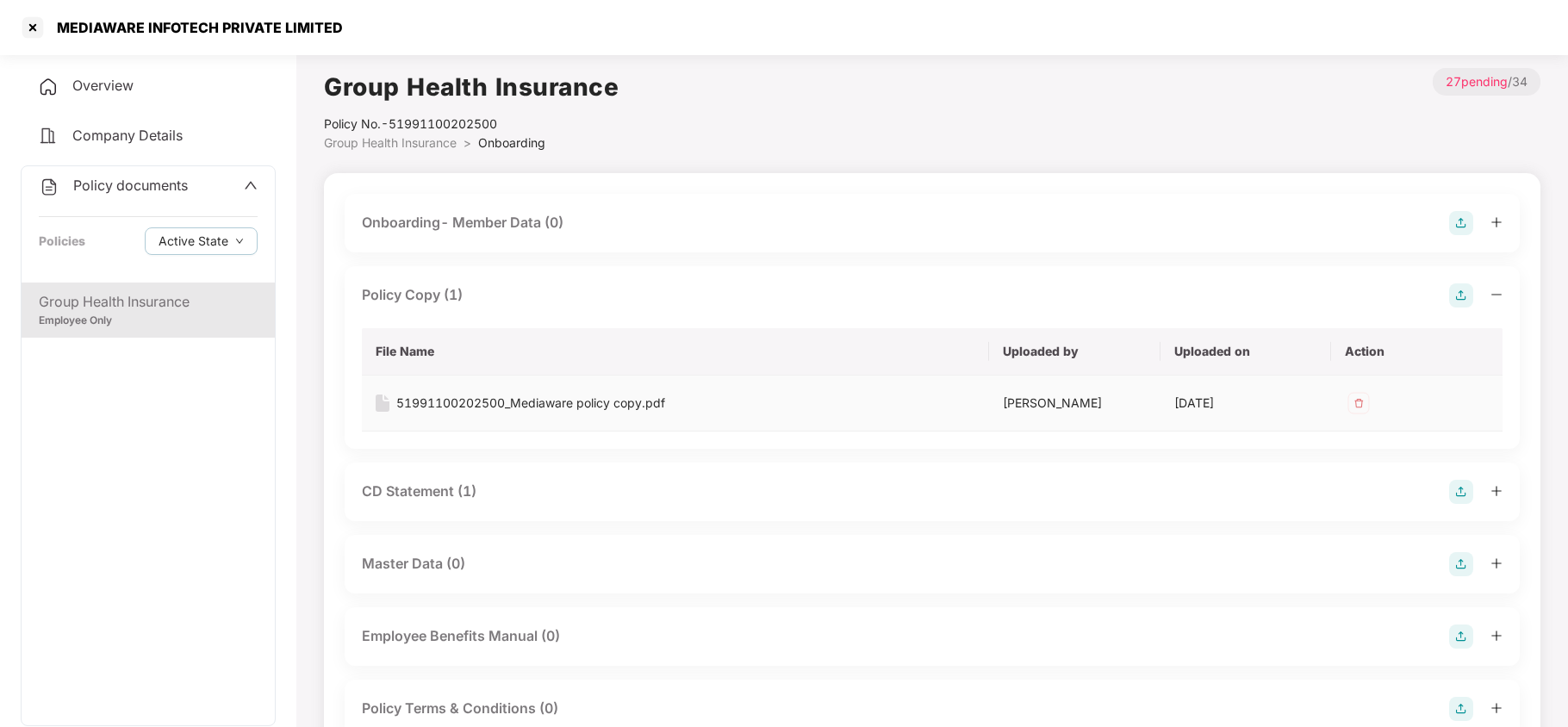
click at [504, 403] on div "51991100202500_Mediaware policy copy.pdf" at bounding box center [530, 402] width 269 height 19
click at [441, 494] on div "CD Statement (1)" at bounding box center [419, 491] width 114 height 22
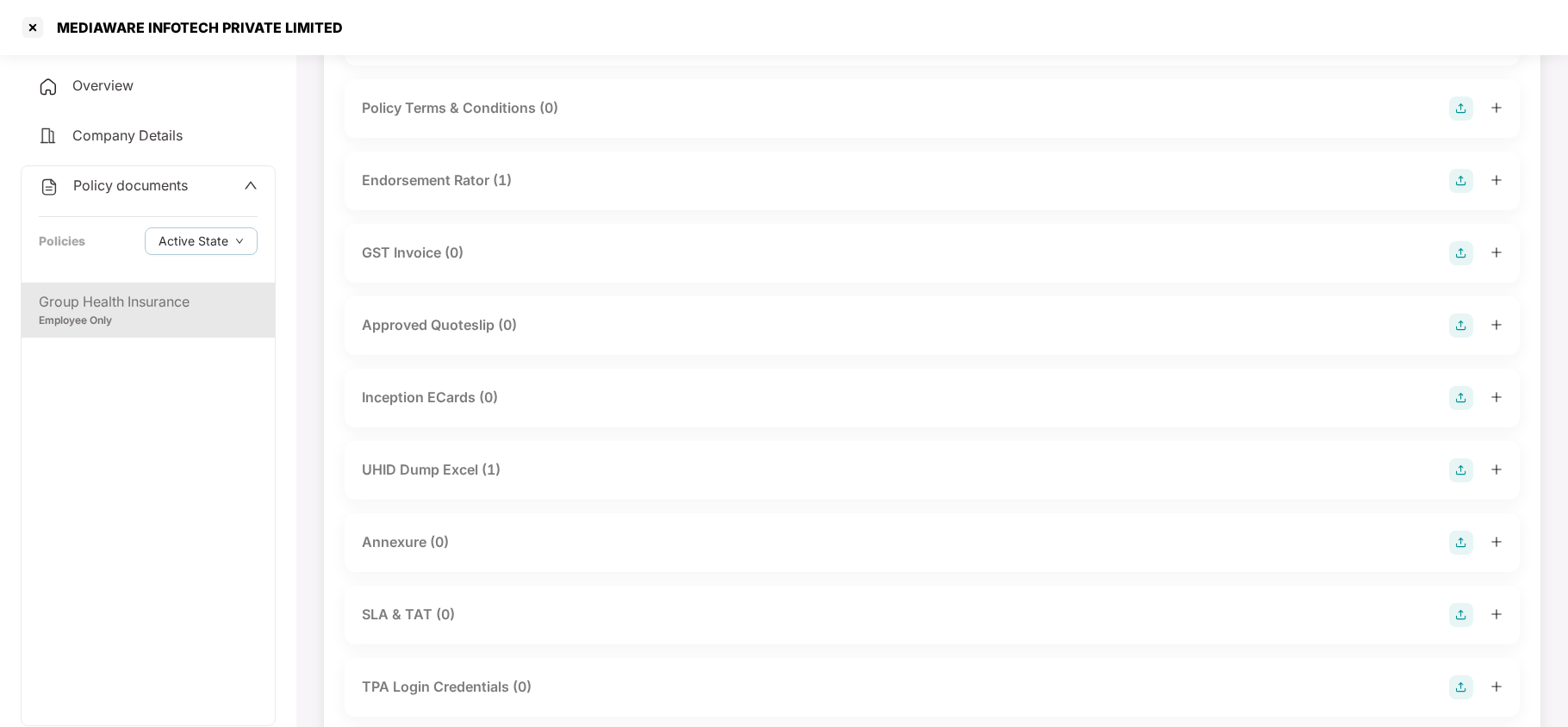
scroll to position [804, 0]
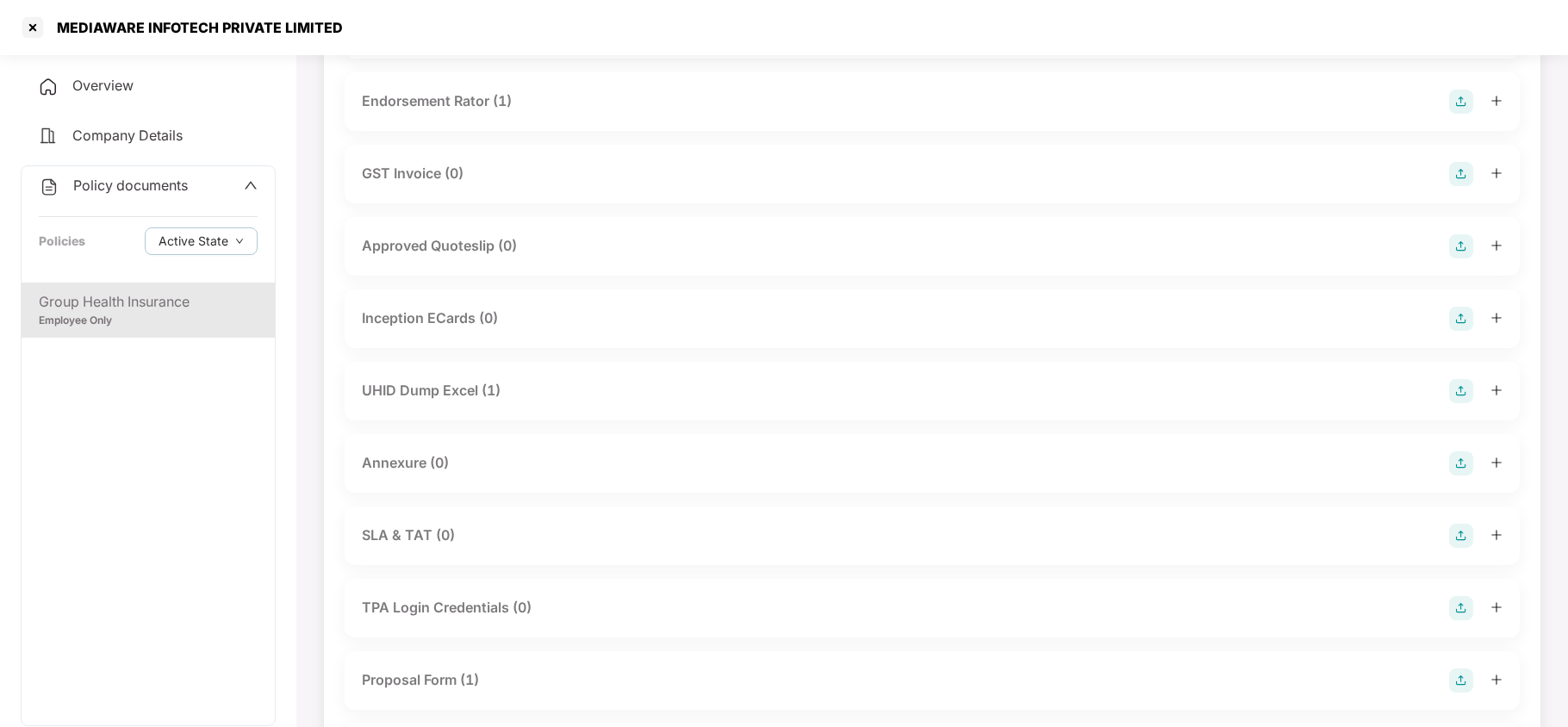
click at [483, 390] on div "UHID Dump Excel (1)" at bounding box center [431, 391] width 139 height 22
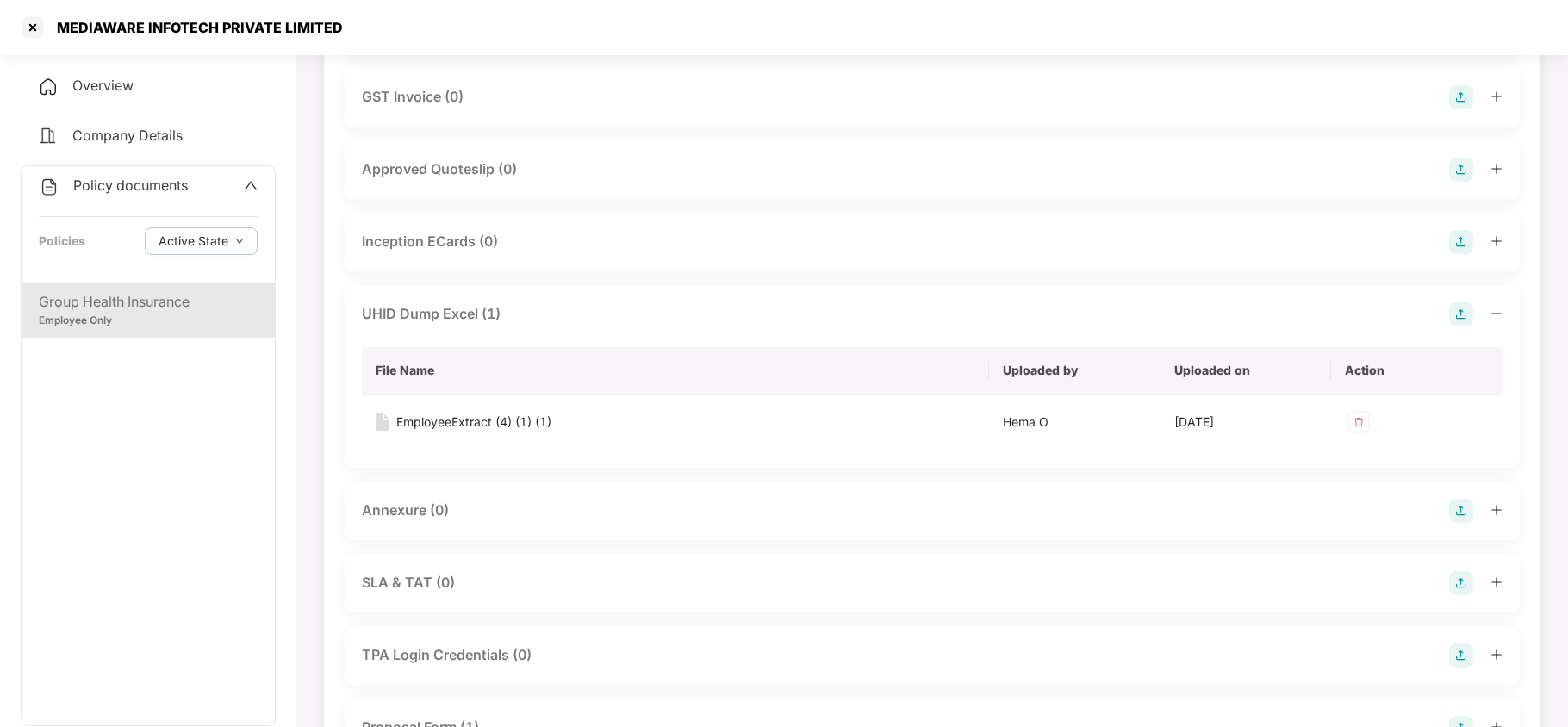
scroll to position [918, 0]
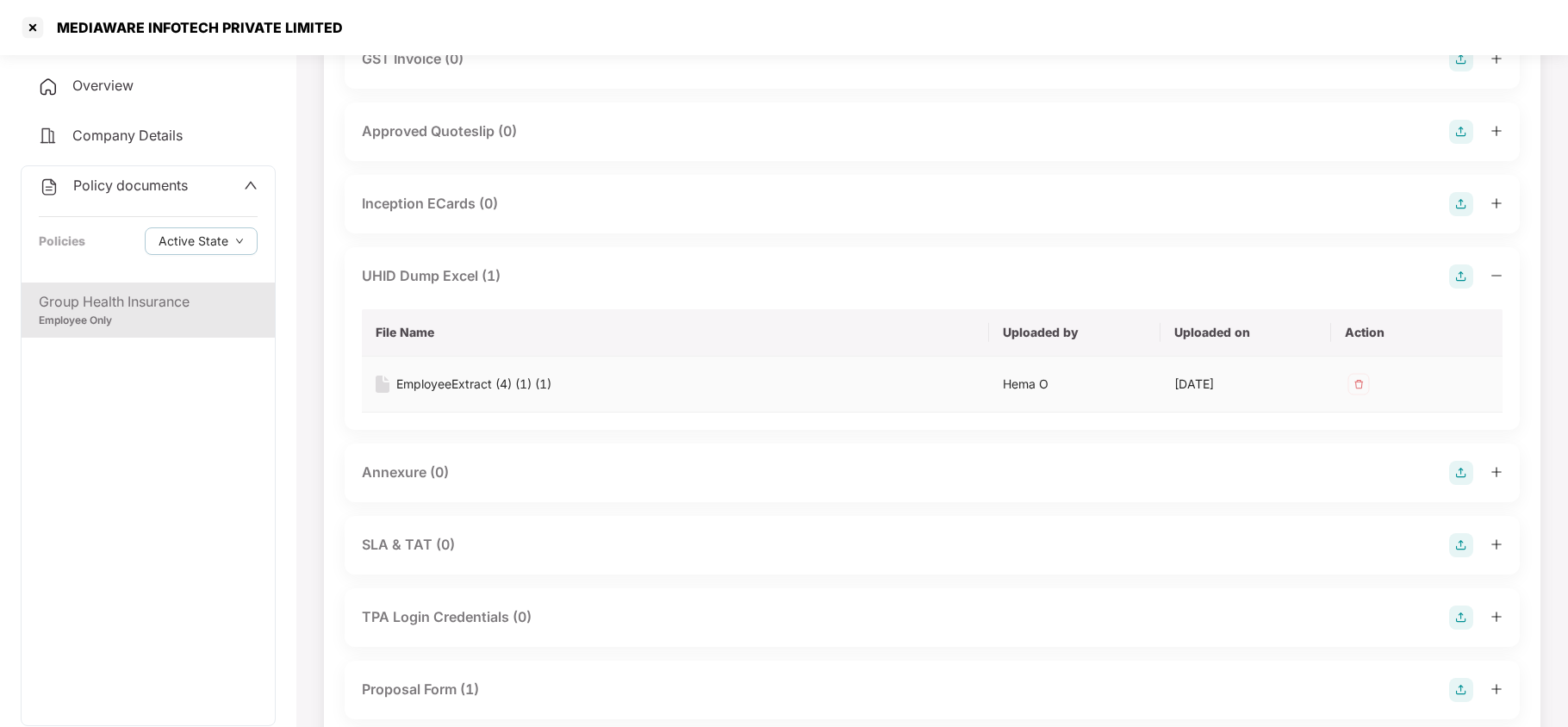
click at [497, 383] on div "EmployeeExtract (4) (1) (1)" at bounding box center [473, 384] width 155 height 19
